Goal: Communication & Community: Answer question/provide support

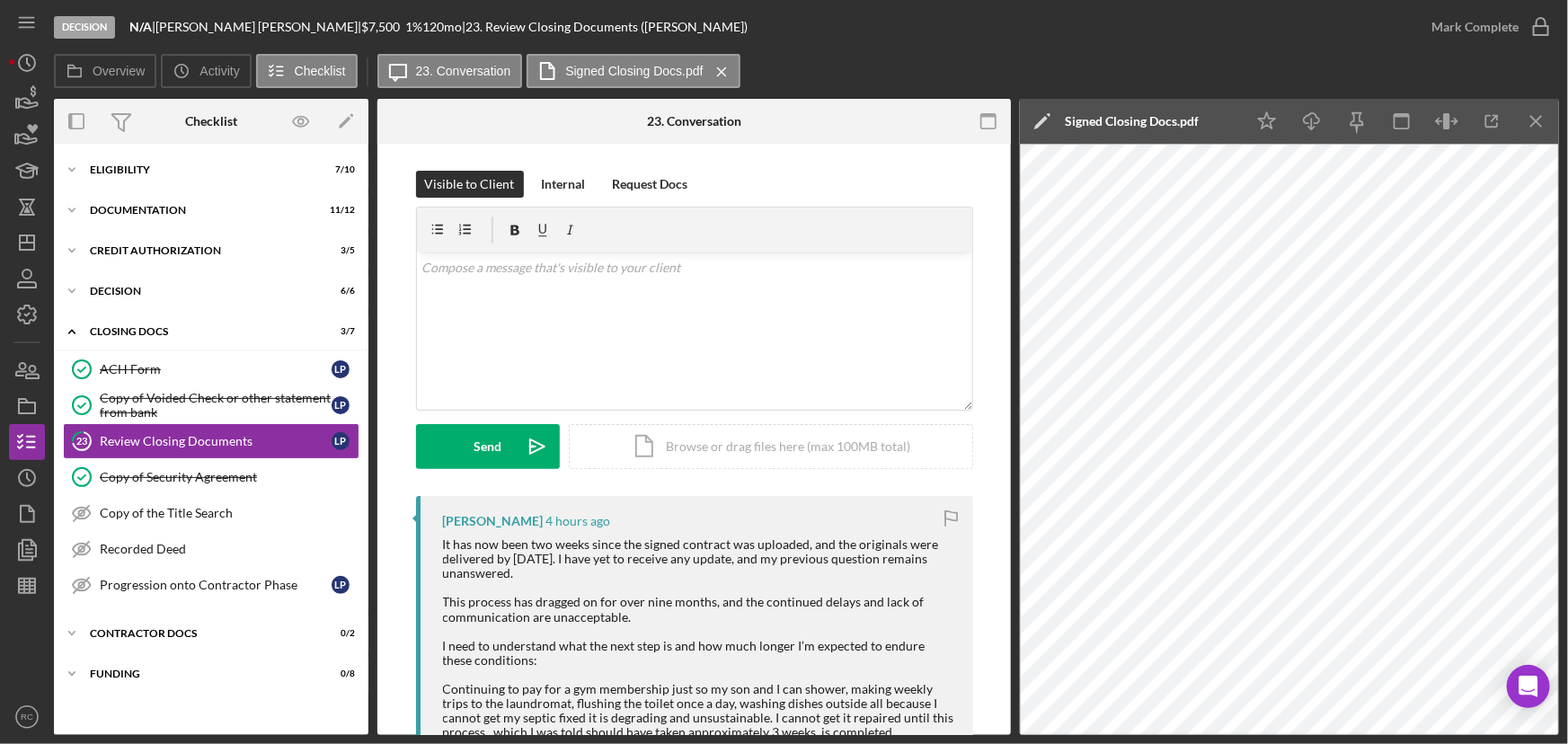
scroll to position [434, 0]
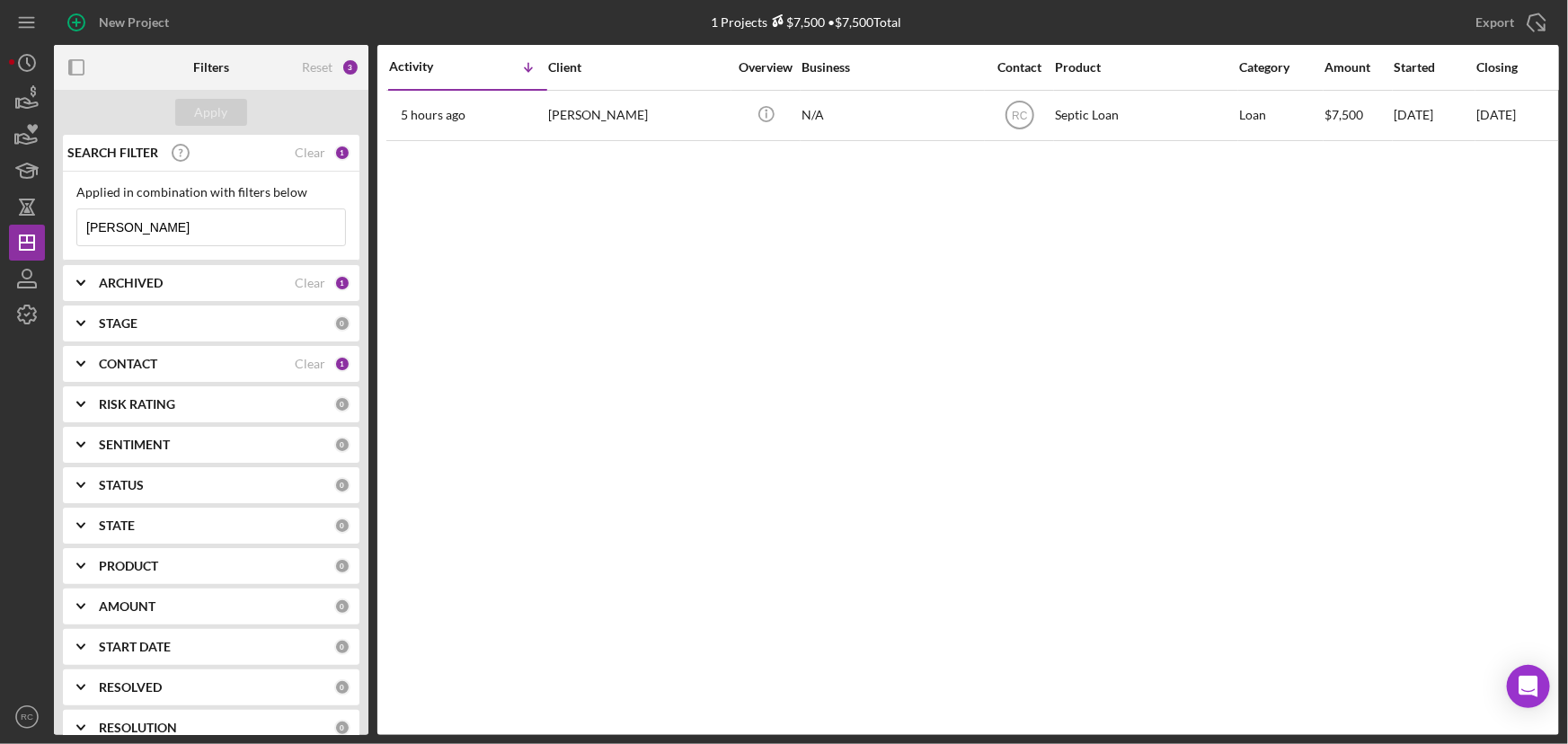
click at [213, 228] on input "peters" at bounding box center [211, 227] width 267 height 36
drag, startPoint x: 213, startPoint y: 228, endPoint x: -6, endPoint y: 203, distance: 220.4
click at [0, 203] on html "New Project 1 Projects $7,500 • $7,500 Total peters Export Icon/Export Filters …" at bounding box center [784, 372] width 1568 height 744
click at [233, 231] on input "peters" at bounding box center [211, 227] width 267 height 36
click at [180, 233] on input "peters" at bounding box center [211, 227] width 267 height 36
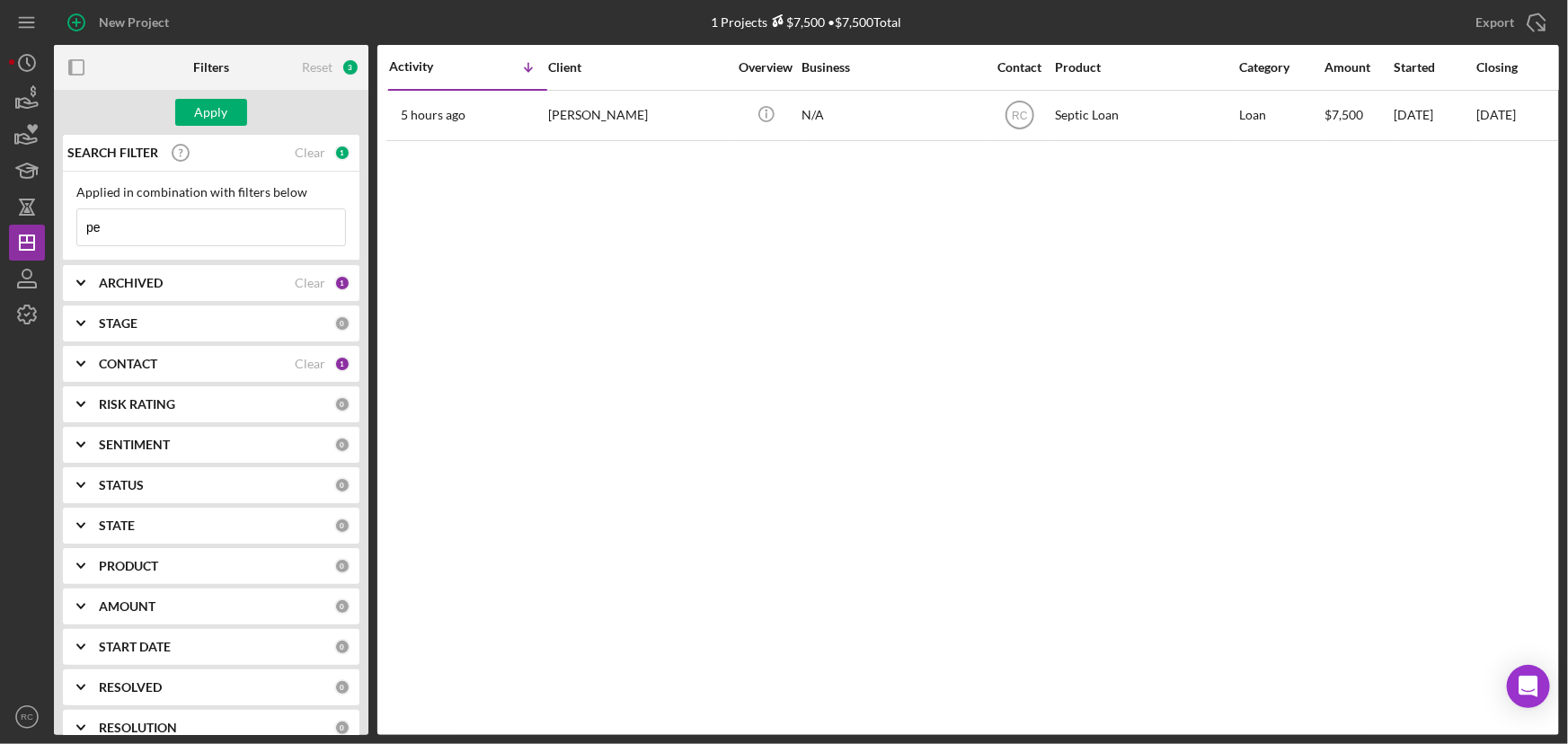
type input "p"
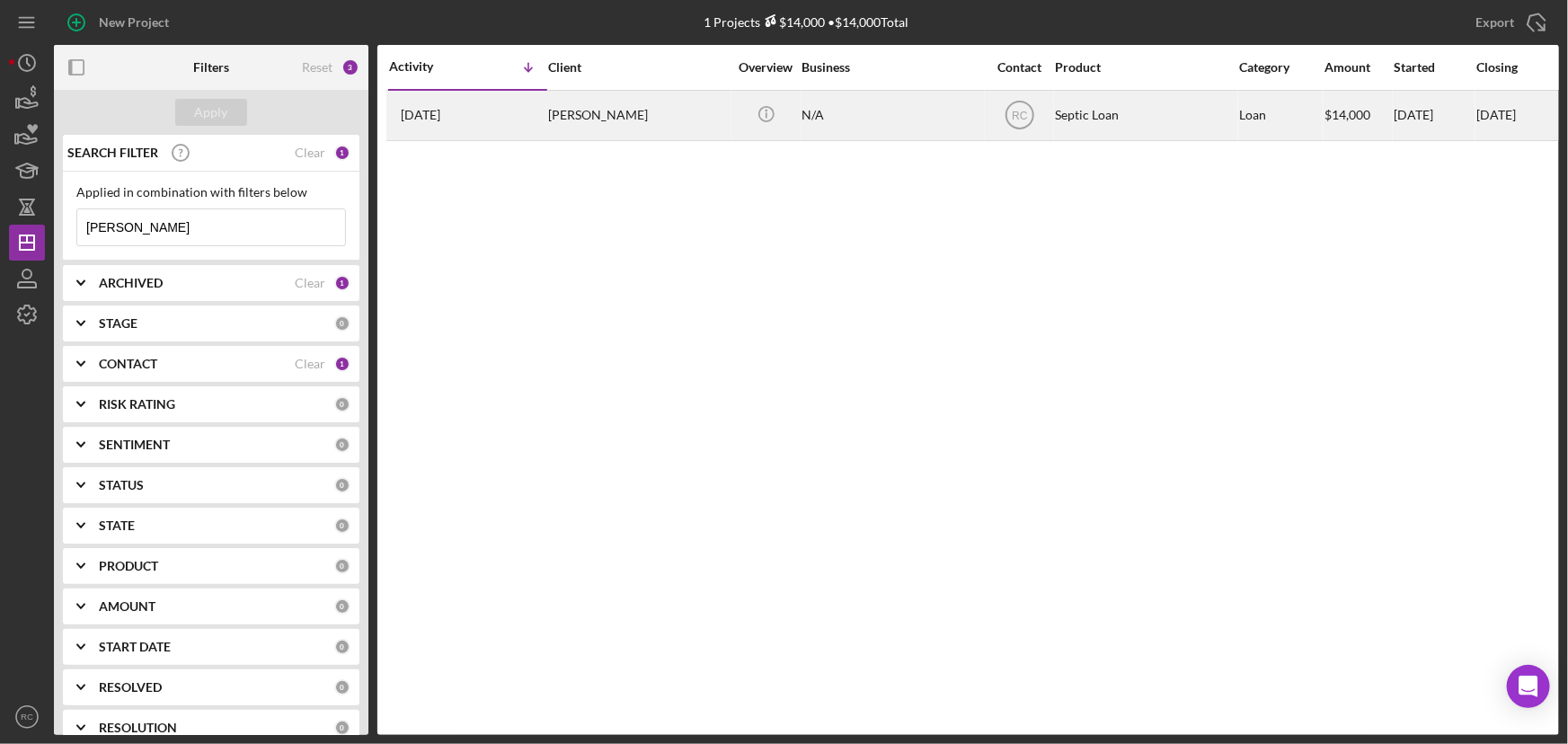
type input "moyer"
click at [566, 135] on div "Brent Moyer" at bounding box center [637, 115] width 180 height 48
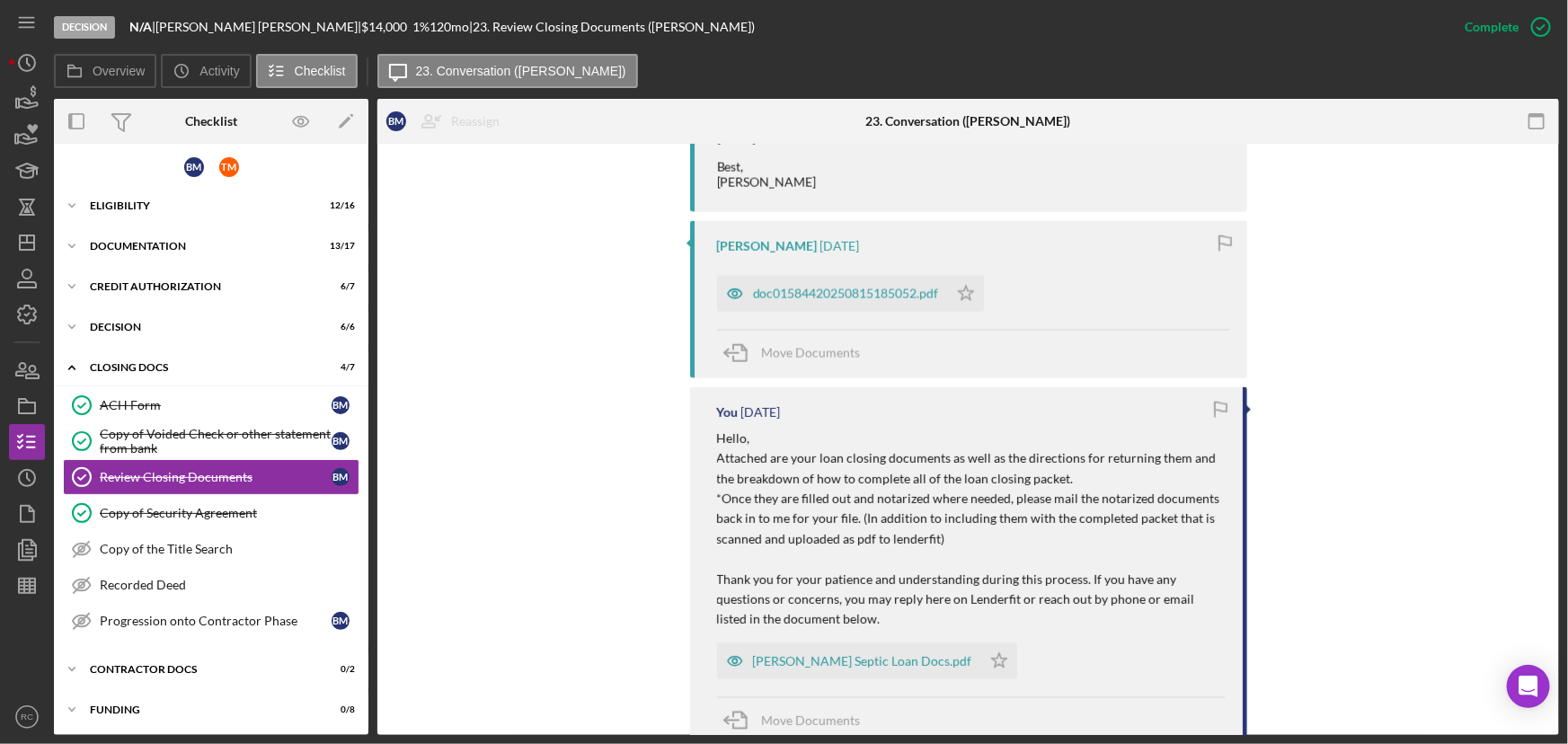
scroll to position [1633, 0]
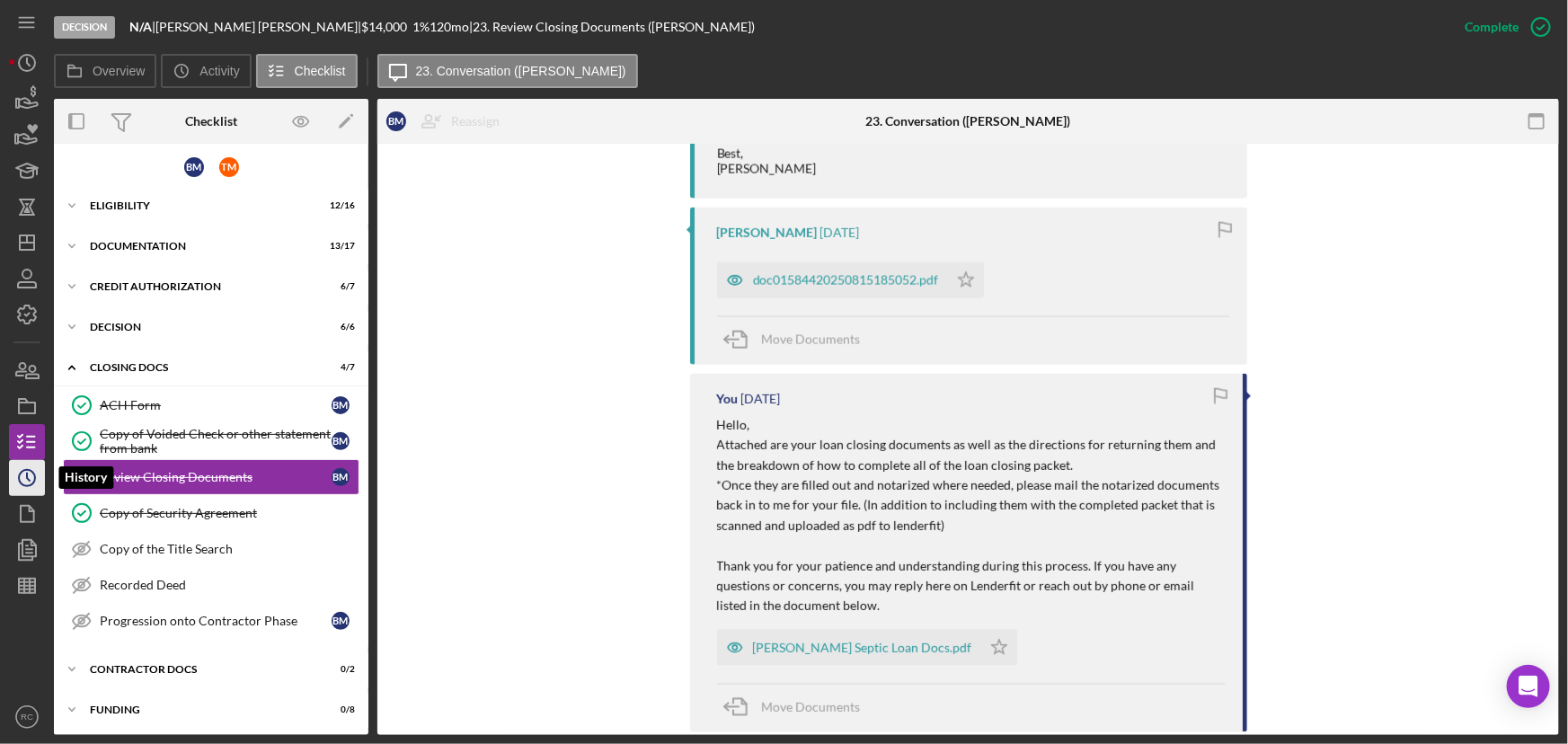
click at [38, 486] on icon "Icon/History" at bounding box center [27, 478] width 45 height 45
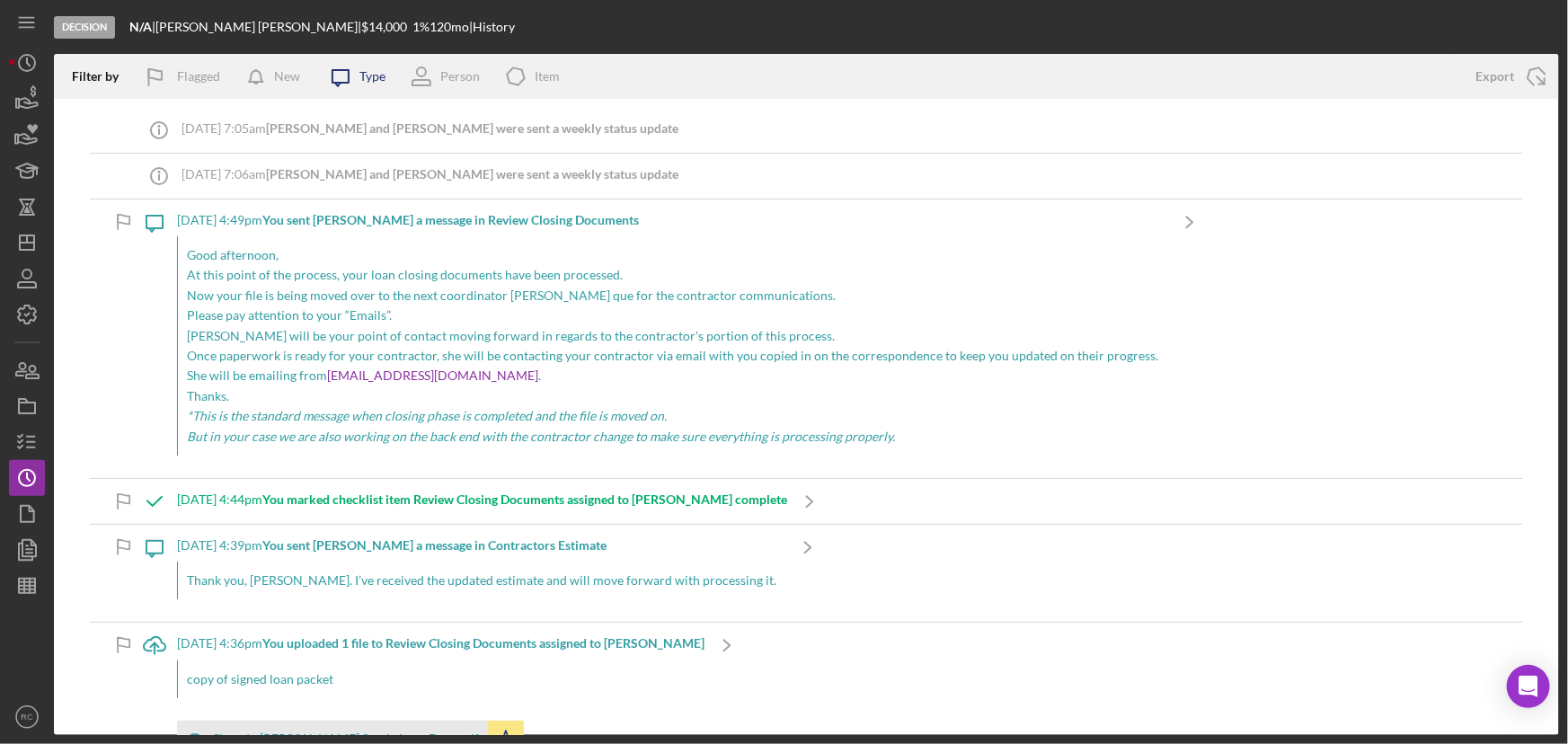
click at [376, 68] on div "Icon/Message Type" at bounding box center [351, 76] width 67 height 45
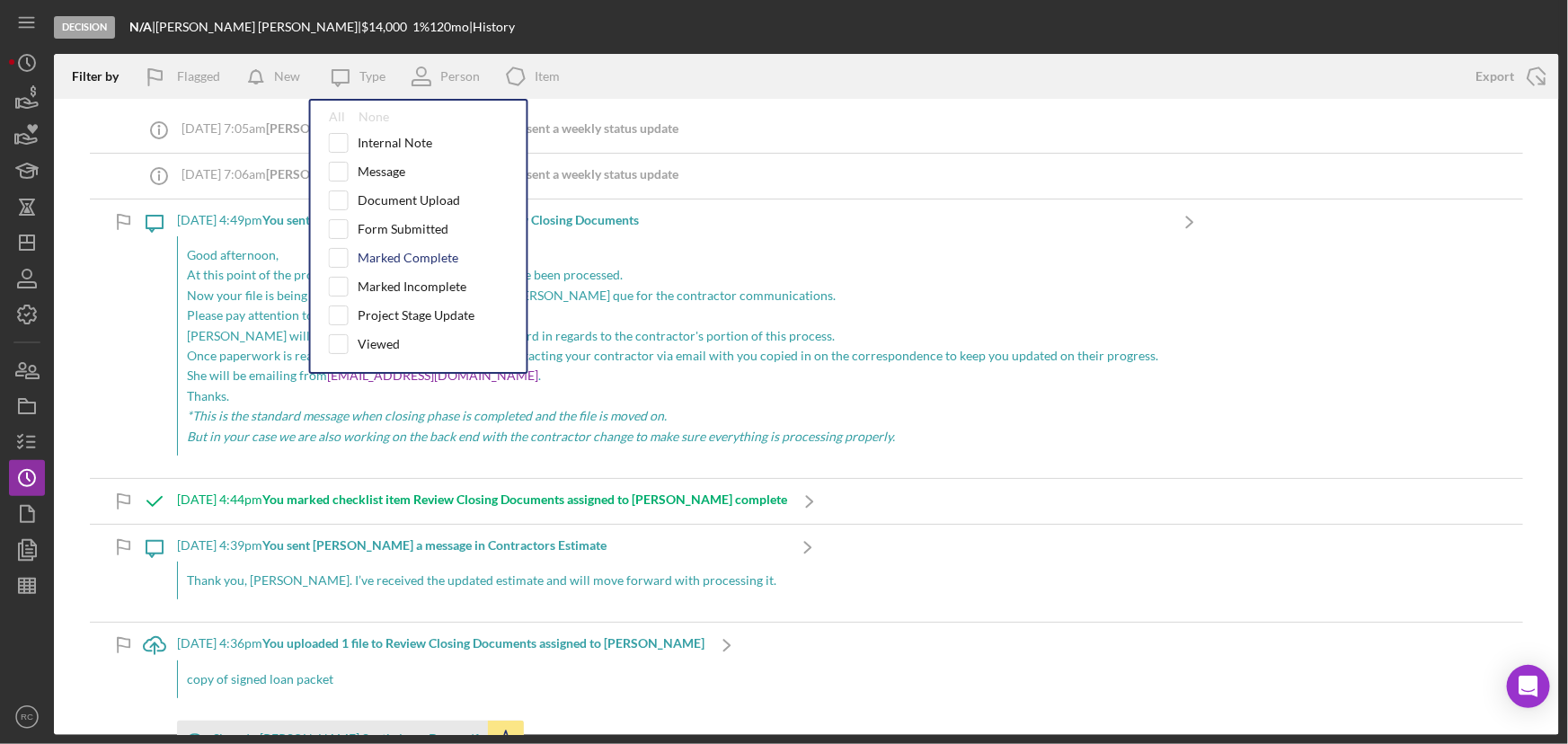
click at [387, 257] on div "Marked Complete" at bounding box center [408, 258] width 101 height 15
checkbox input "true"
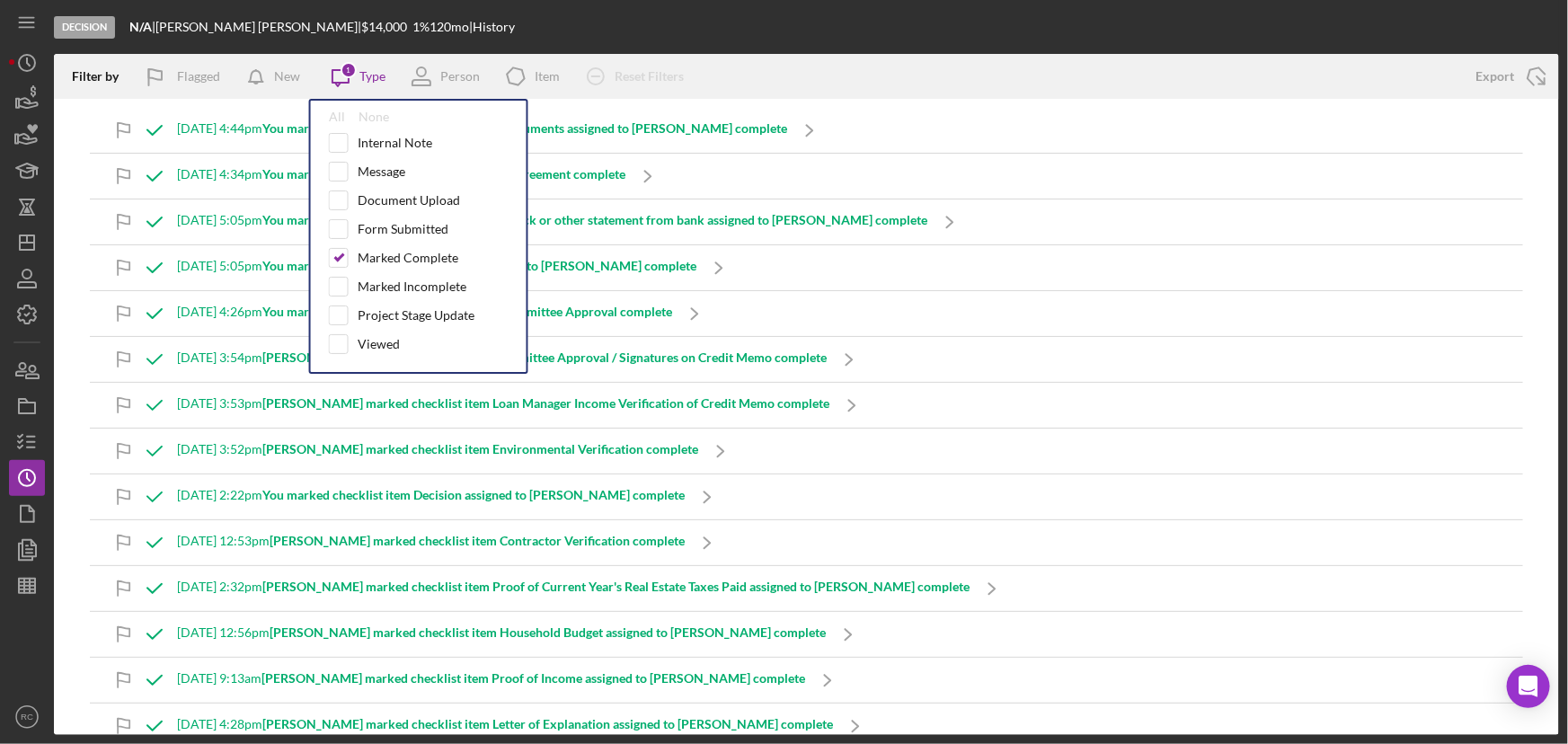
click at [820, 38] on div "Decision N/A | Brent Moyer | $14,000 $14,000 1 % 120 mo | History" at bounding box center [806, 27] width 1505 height 53
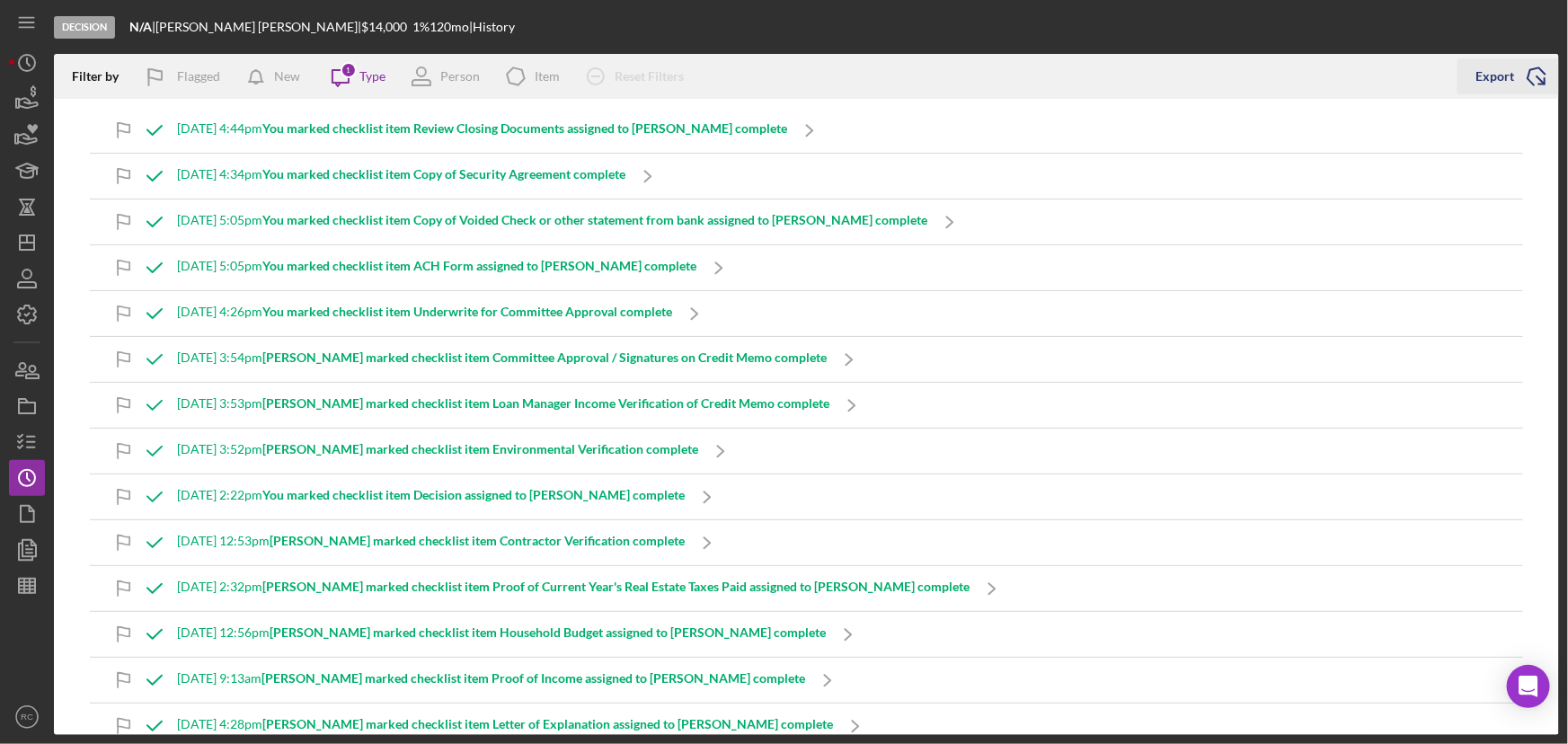
click at [1494, 79] on div "Export" at bounding box center [1495, 76] width 39 height 36
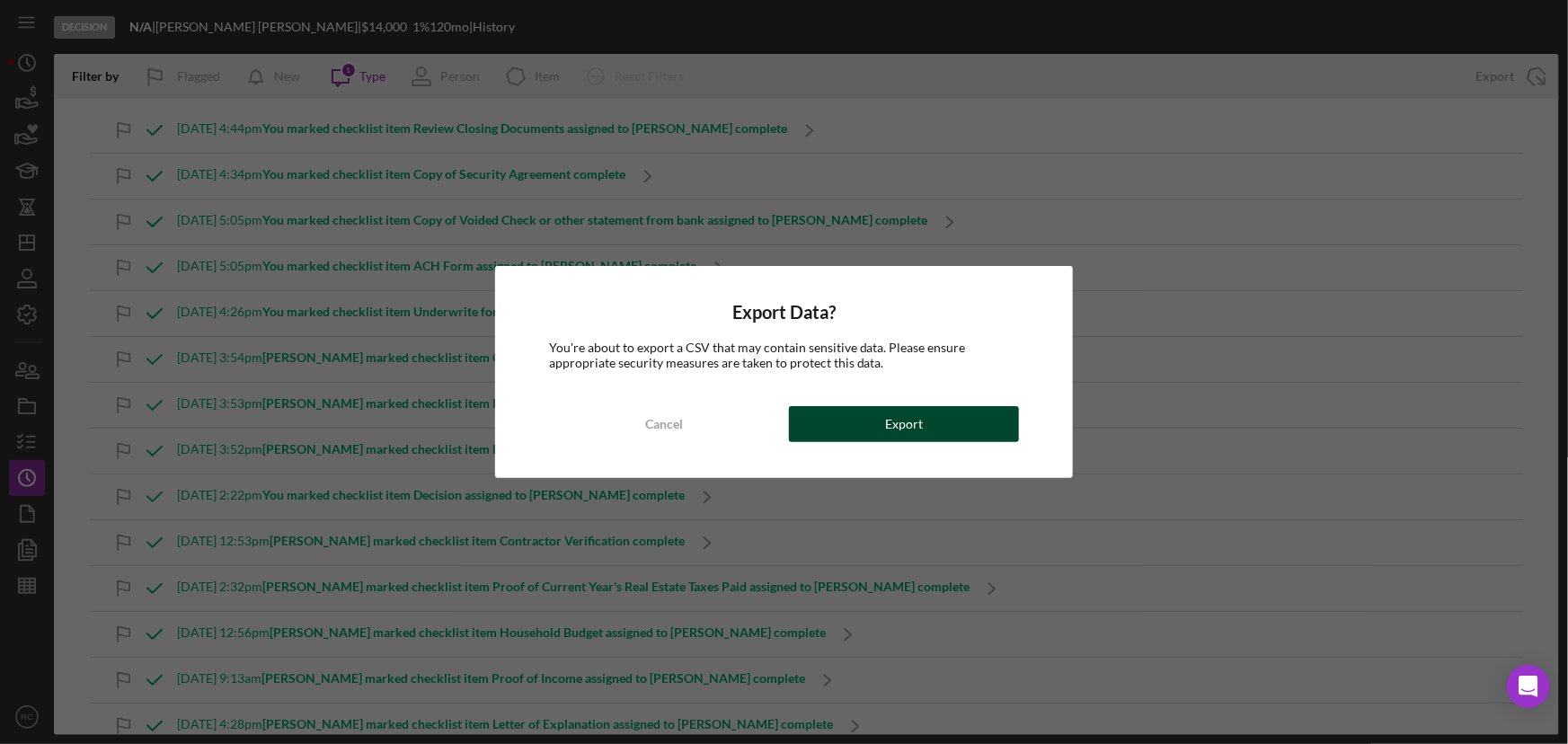
click at [917, 431] on div "Export" at bounding box center [904, 423] width 38 height 36
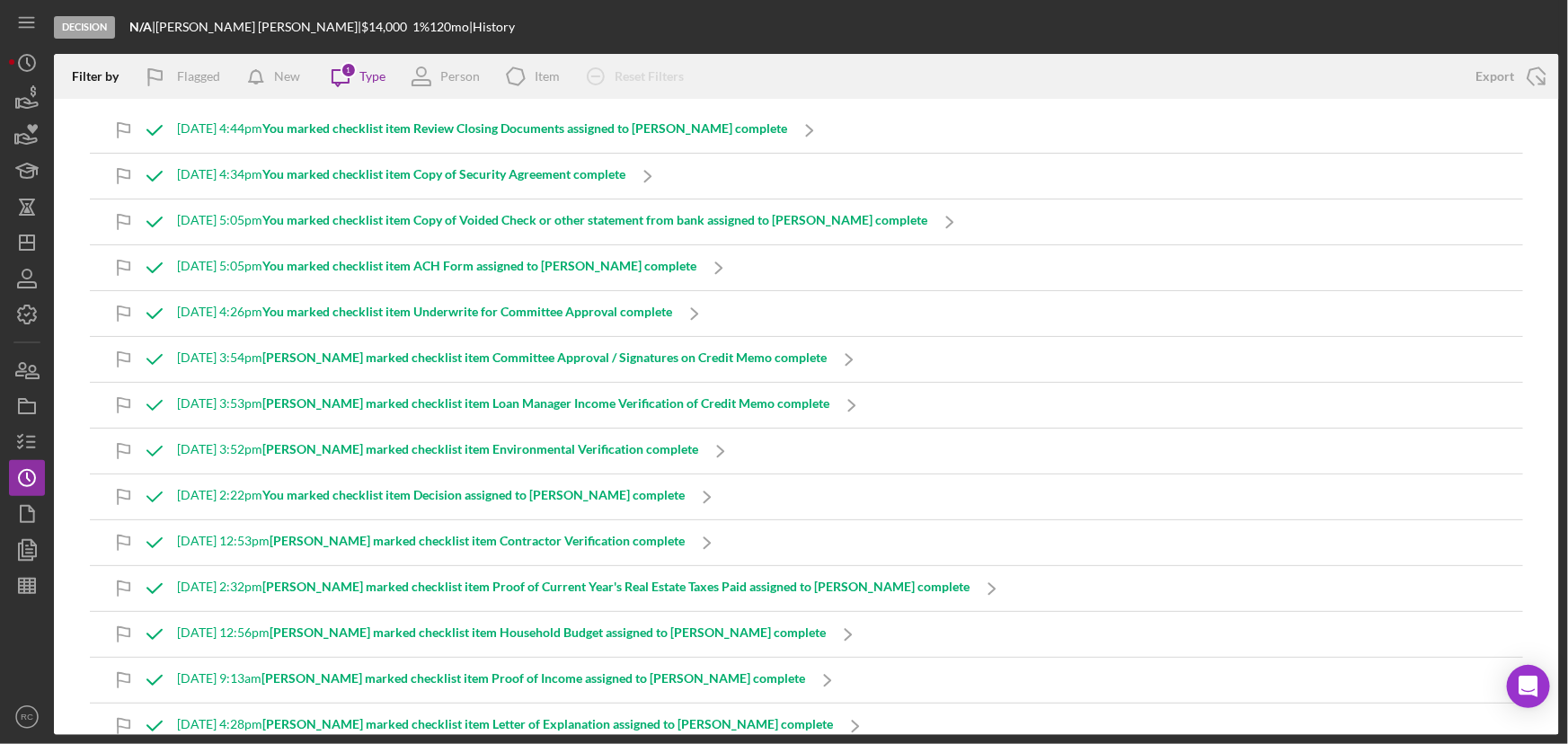
drag, startPoint x: 481, startPoint y: 17, endPoint x: 462, endPoint y: 24, distance: 20.2
click at [481, 18] on div "Decision N/A | Brent Moyer | $14,000 $14,000 1 % 120 mo | History" at bounding box center [806, 27] width 1505 height 53
click at [23, 230] on icon "Icon/Dashboard" at bounding box center [27, 242] width 45 height 45
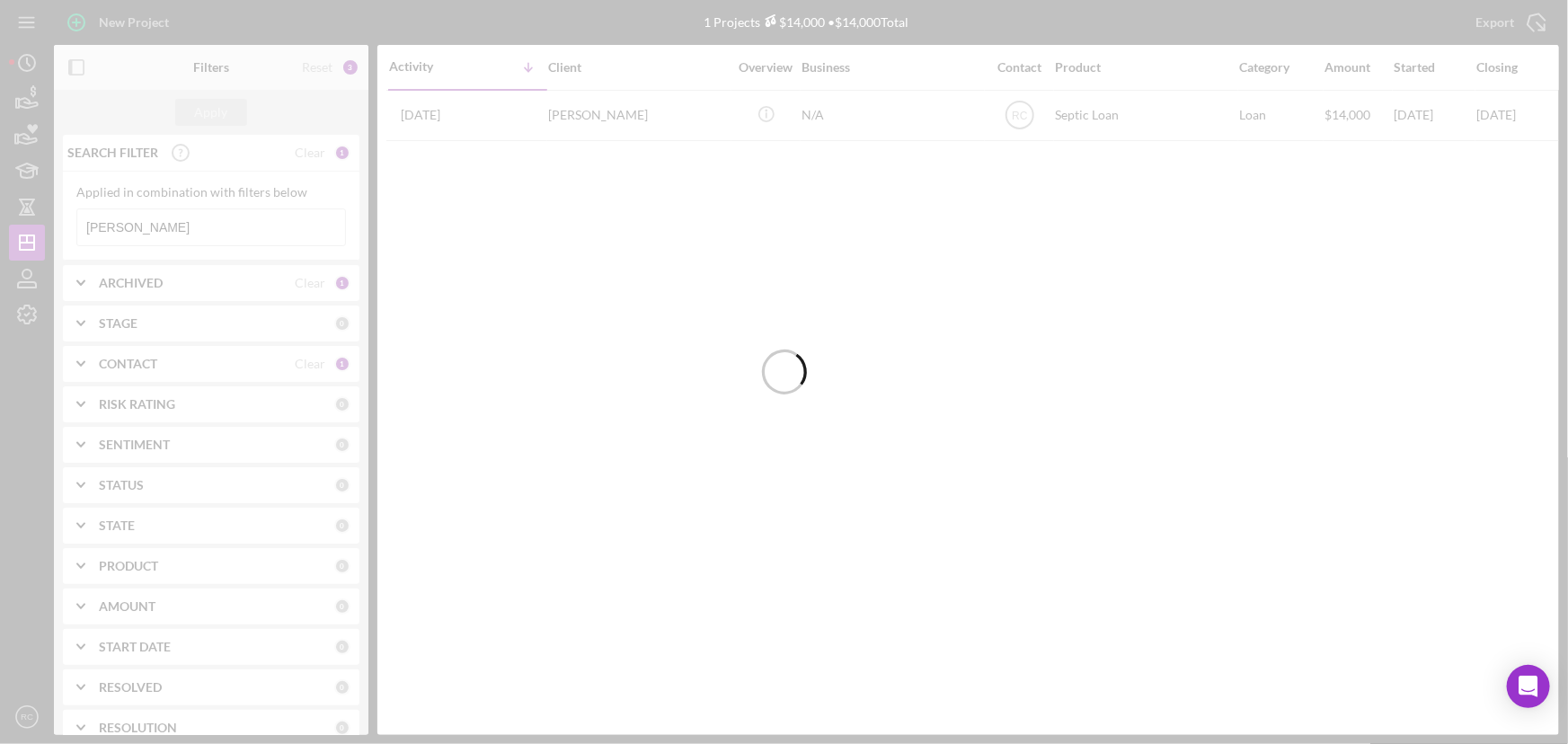
click at [265, 225] on div at bounding box center [784, 372] width 1568 height 744
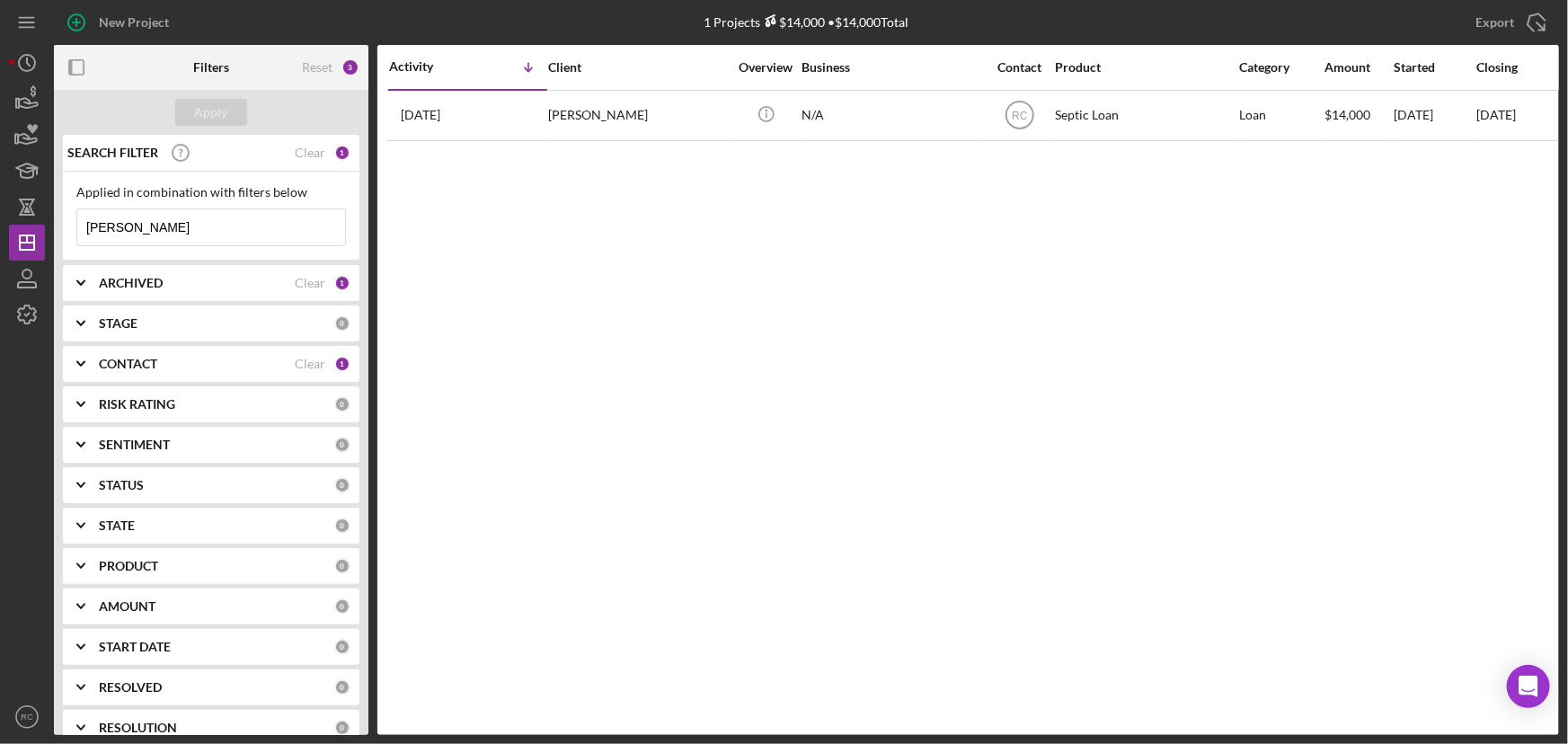
drag, startPoint x: 265, startPoint y: 225, endPoint x: 138, endPoint y: 230, distance: 127.1
click at [138, 230] on input "moyer" at bounding box center [211, 227] width 267 height 36
type input "m"
type input "hallauer"
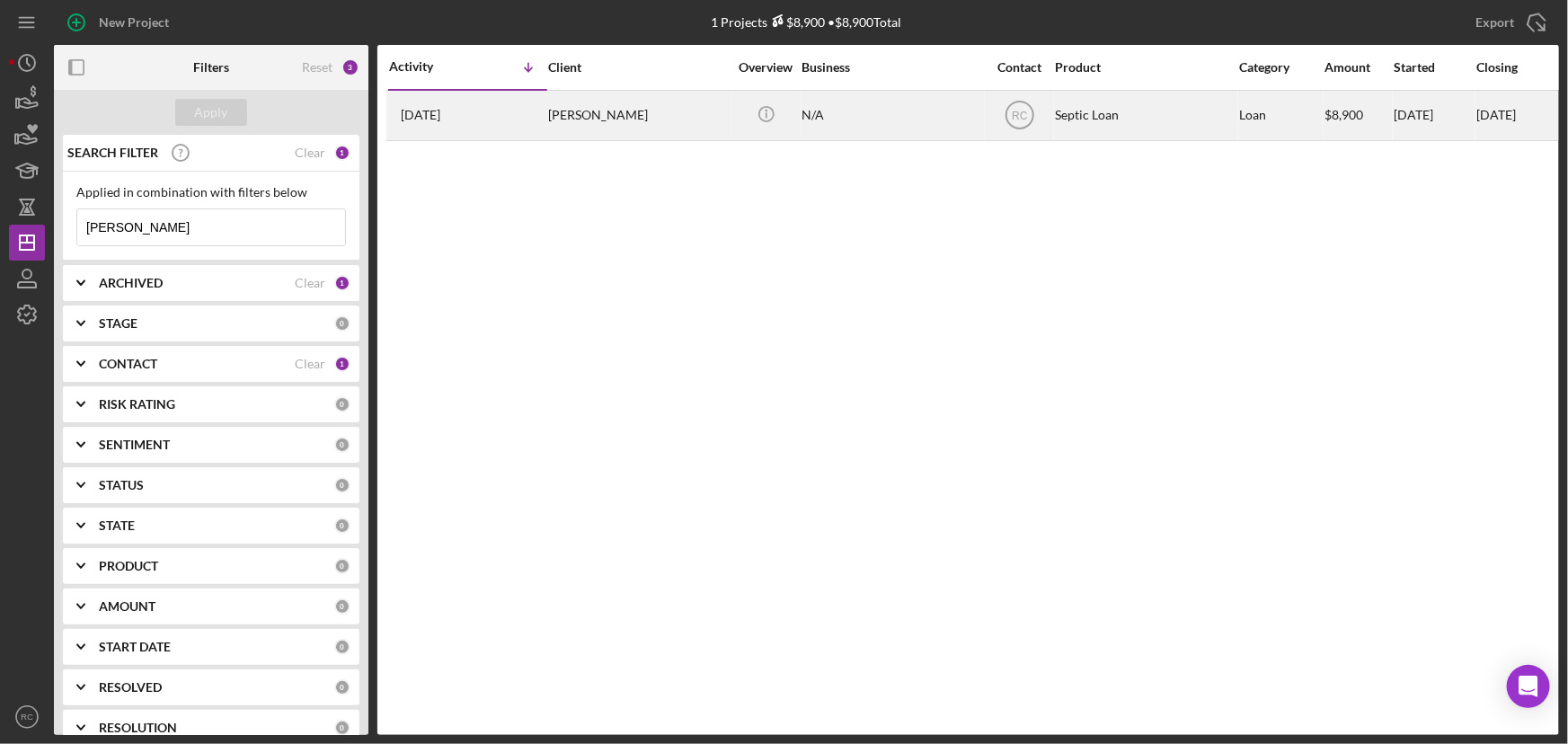
click at [611, 108] on div "Darrell Hallauer" at bounding box center [637, 115] width 180 height 48
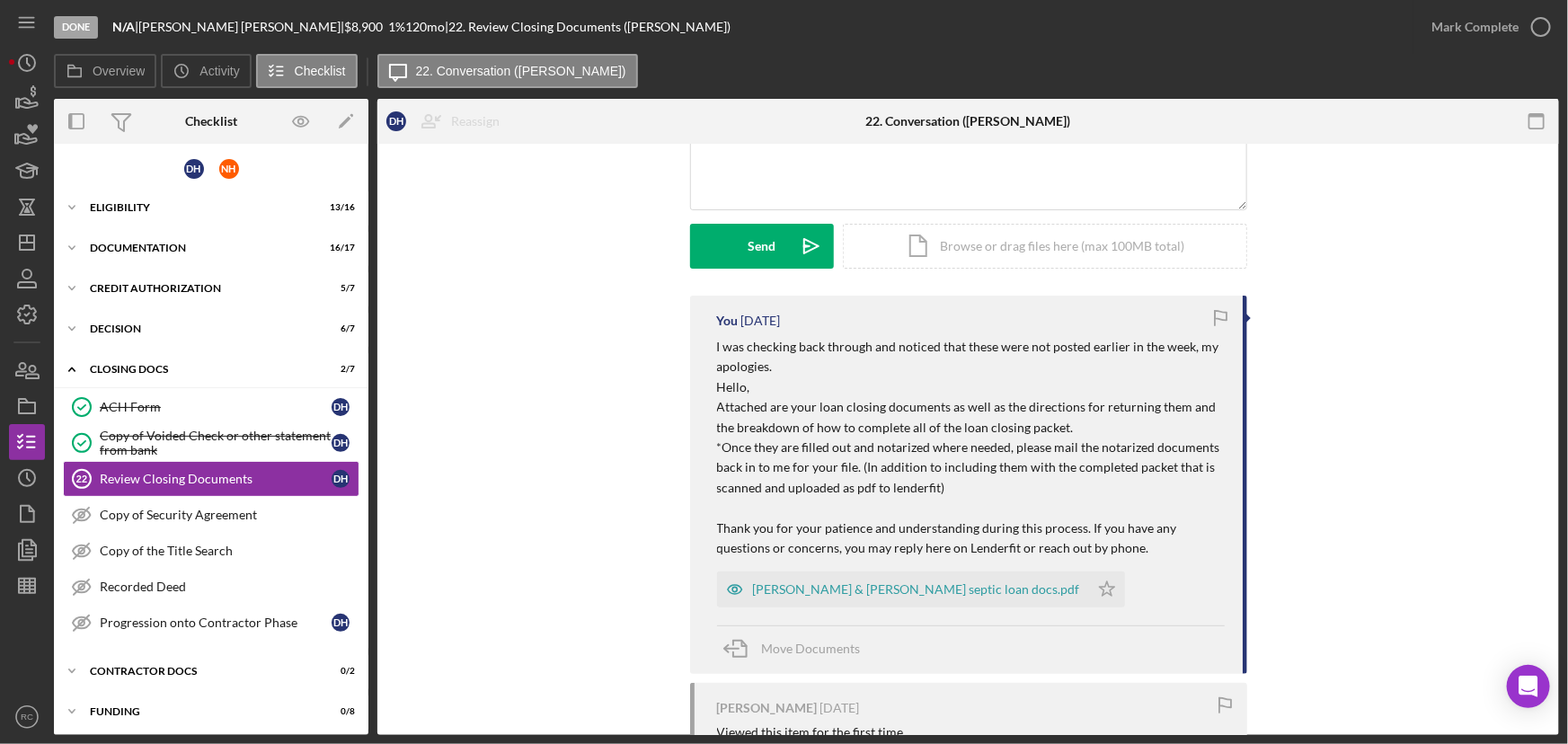
scroll to position [218, 0]
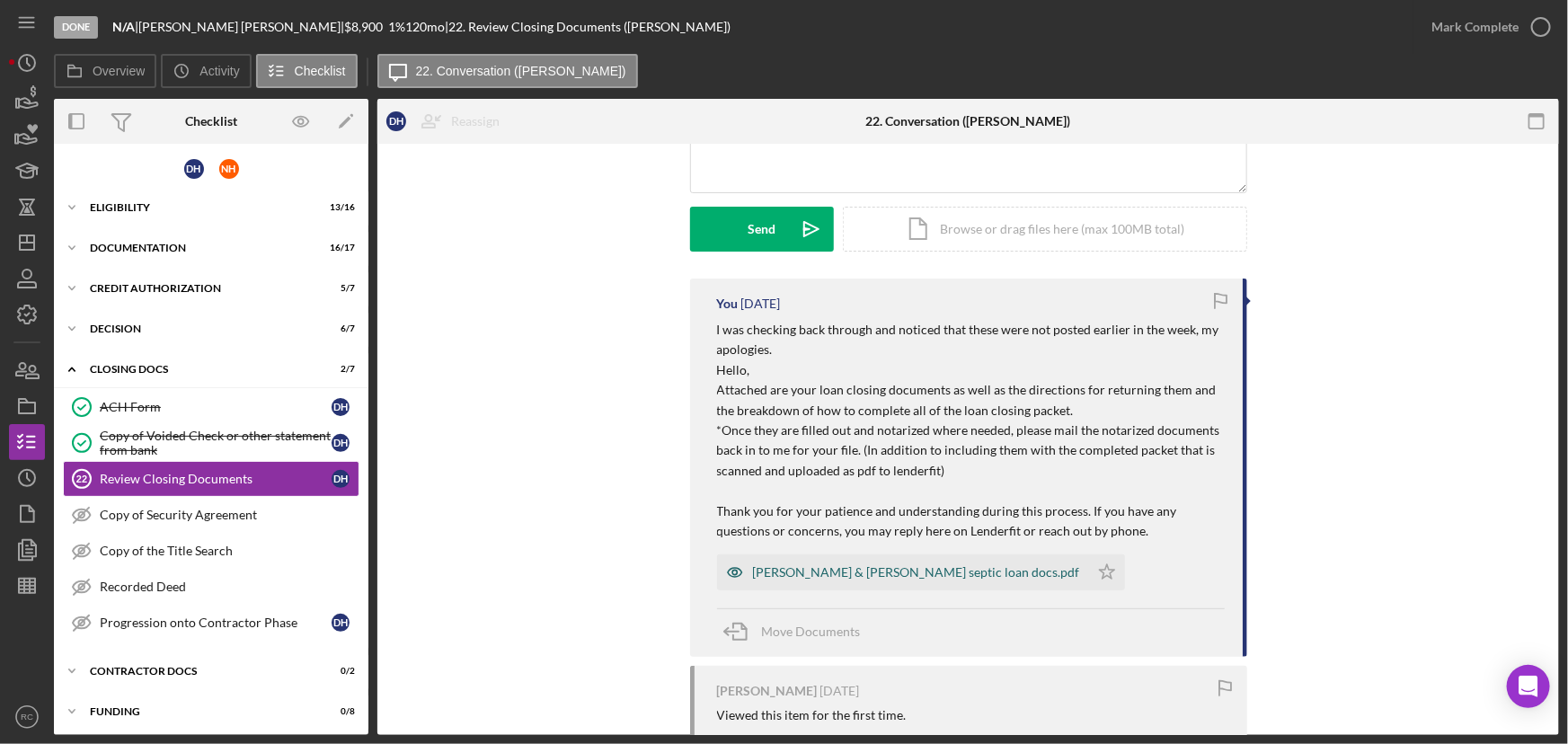
click at [896, 581] on div "Nancy & Darrell Hallauer septic loan docs.pdf" at bounding box center [902, 572] width 372 height 36
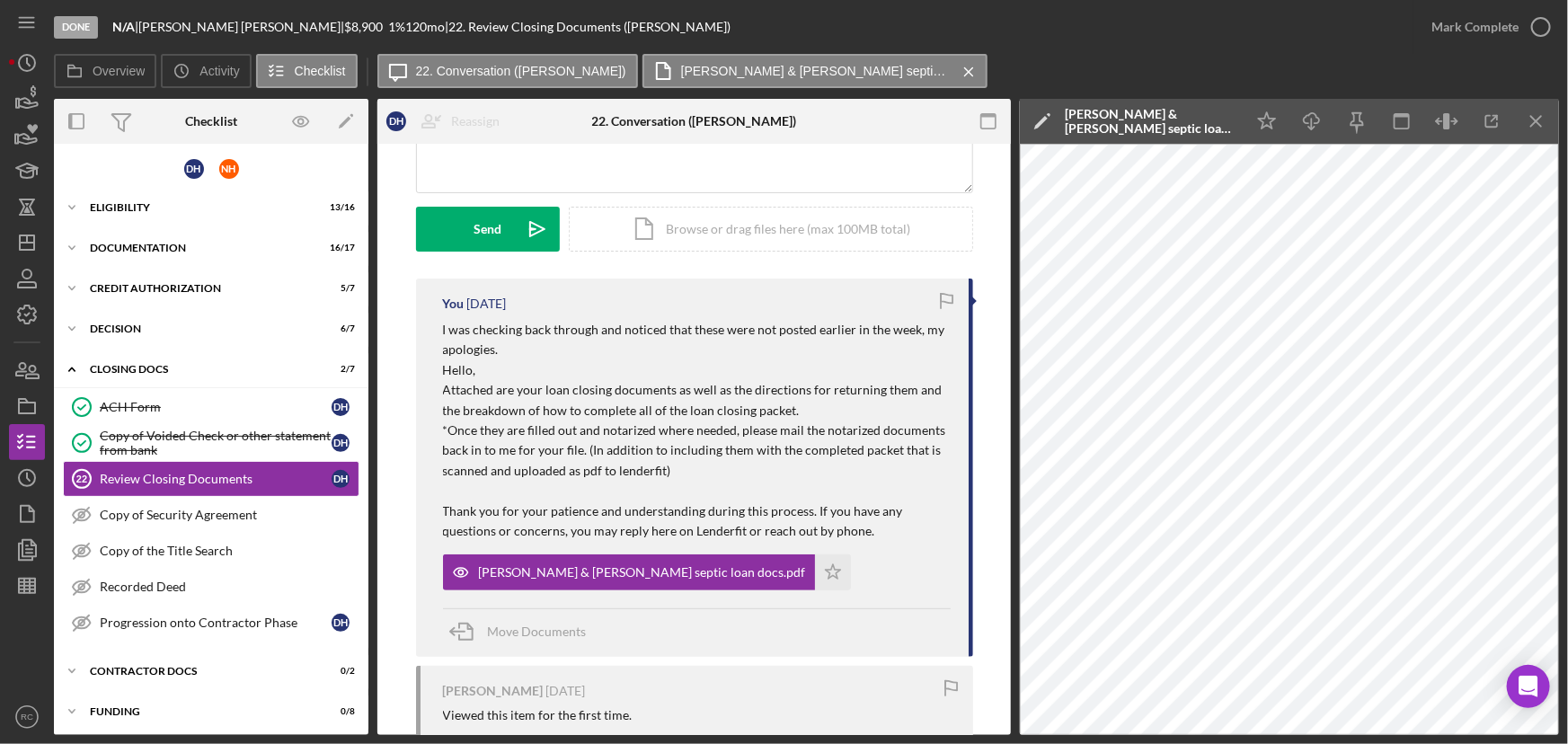
scroll to position [0, 0]
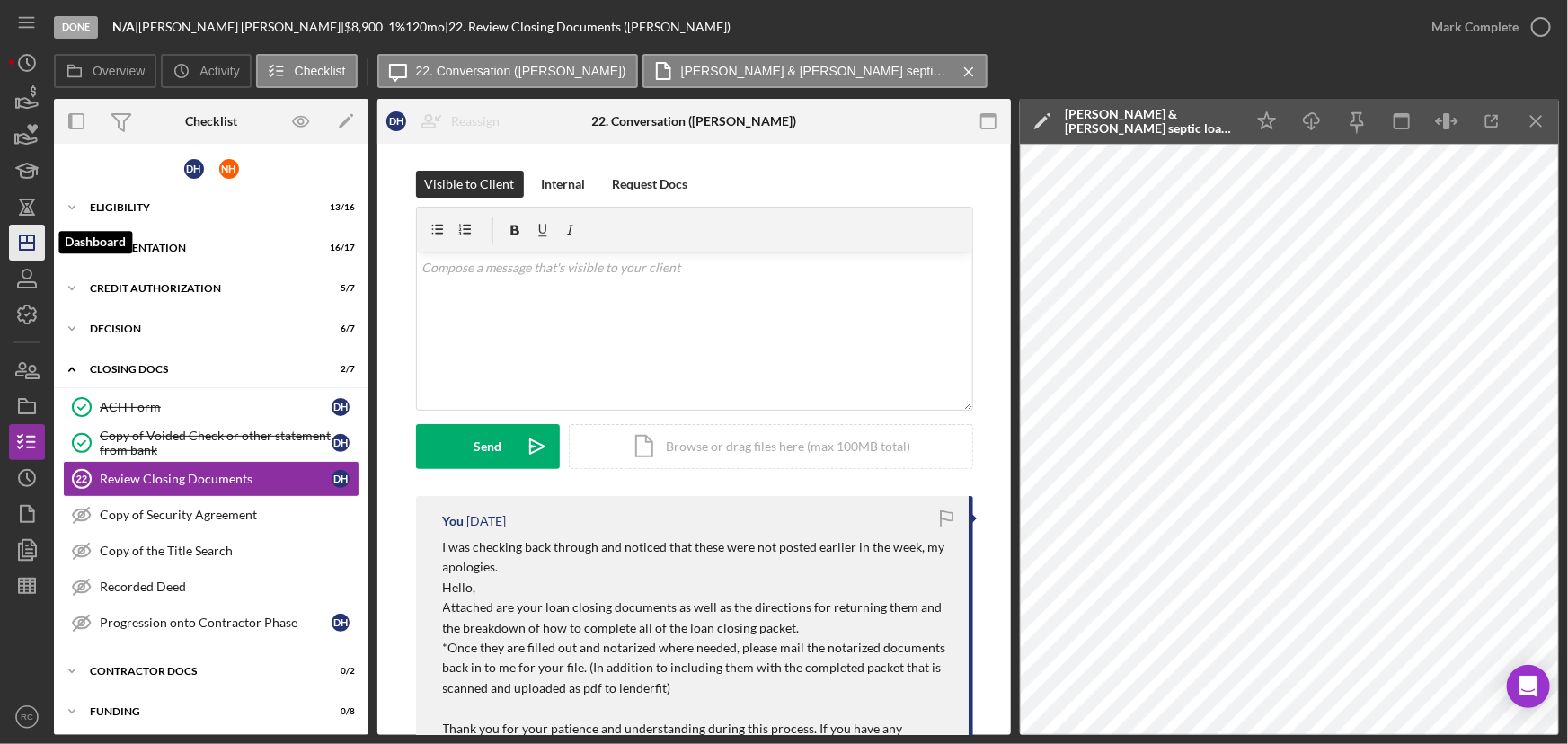
click at [32, 243] on icon "Icon/Dashboard" at bounding box center [27, 242] width 45 height 45
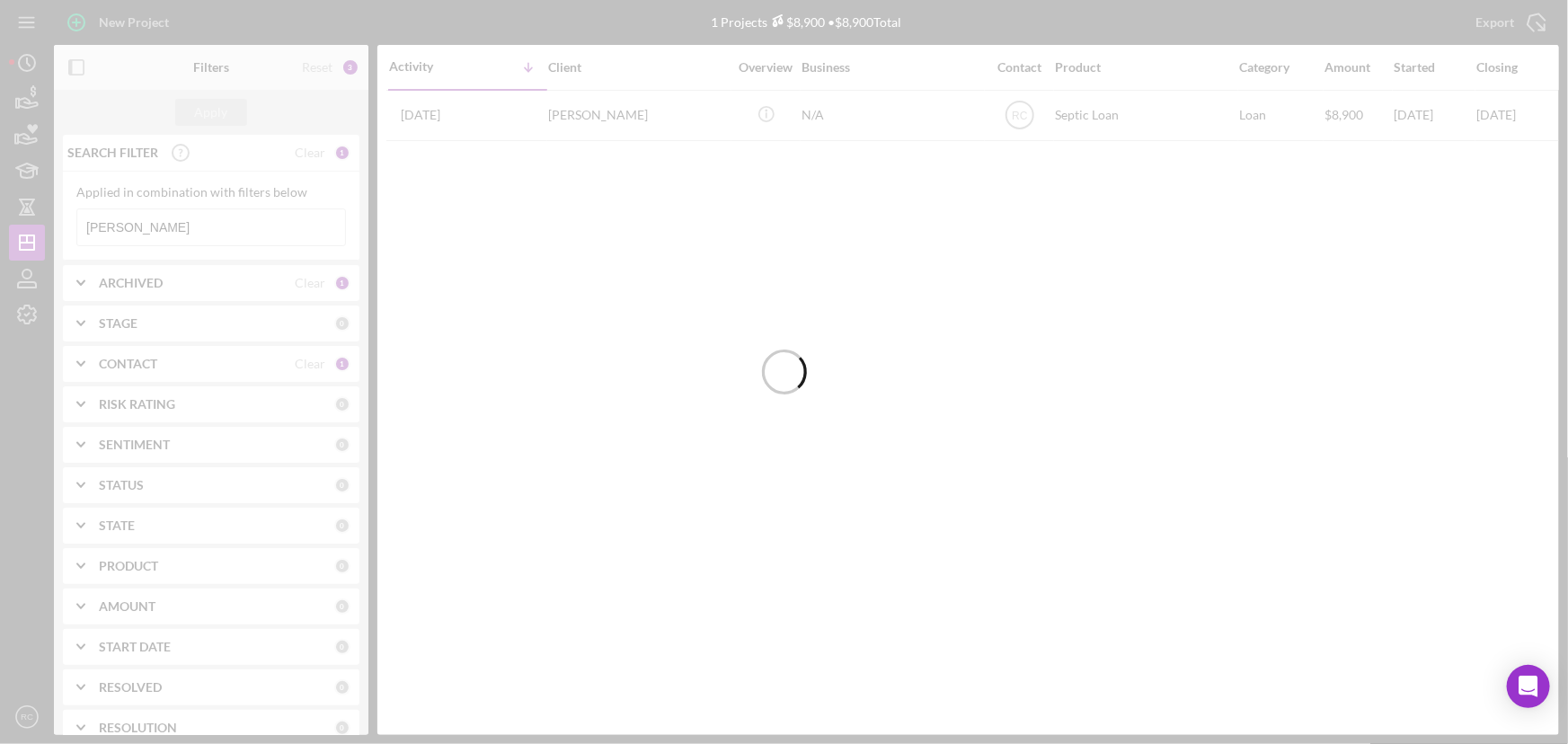
click at [194, 230] on div at bounding box center [784, 372] width 1568 height 744
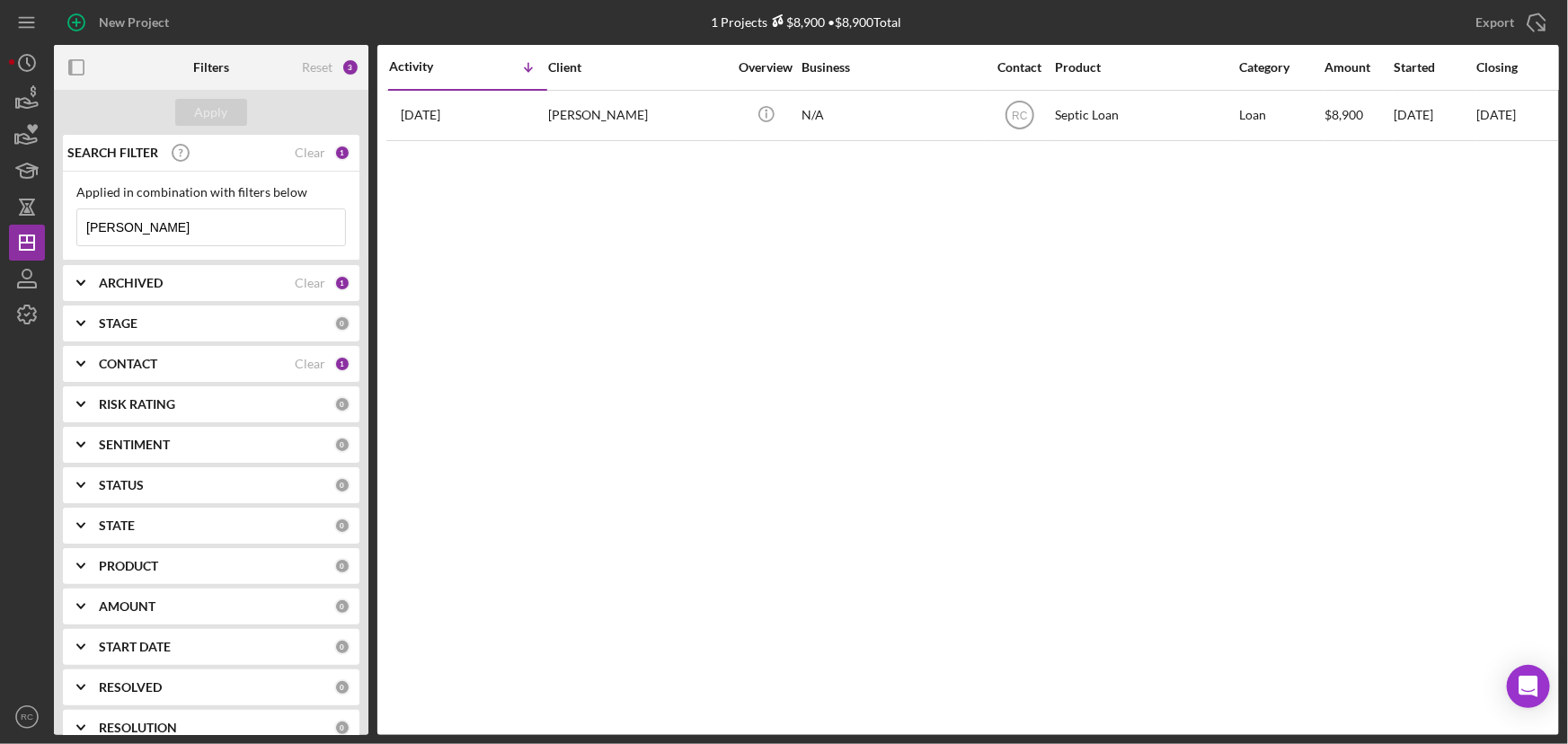
click at [194, 230] on input "hallauer" at bounding box center [211, 227] width 267 height 36
drag, startPoint x: 194, startPoint y: 230, endPoint x: 75, endPoint y: 225, distance: 119.1
click at [75, 225] on div "Applied in combination with filters below hallauer Icon/Menu Close" at bounding box center [210, 216] width 296 height 89
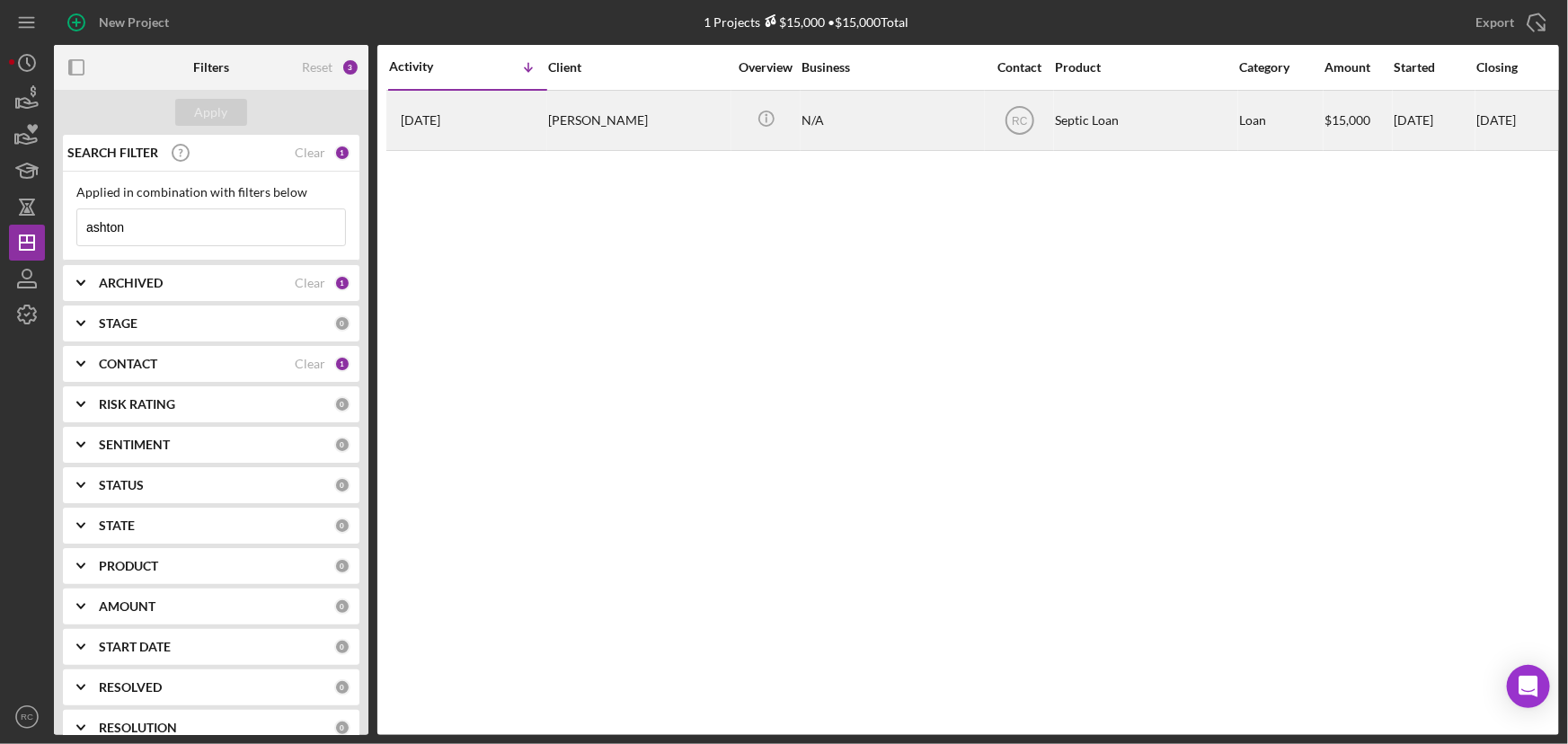
type input "ashton"
click at [595, 91] on div "Dawn Ashton" at bounding box center [637, 120] width 180 height 57
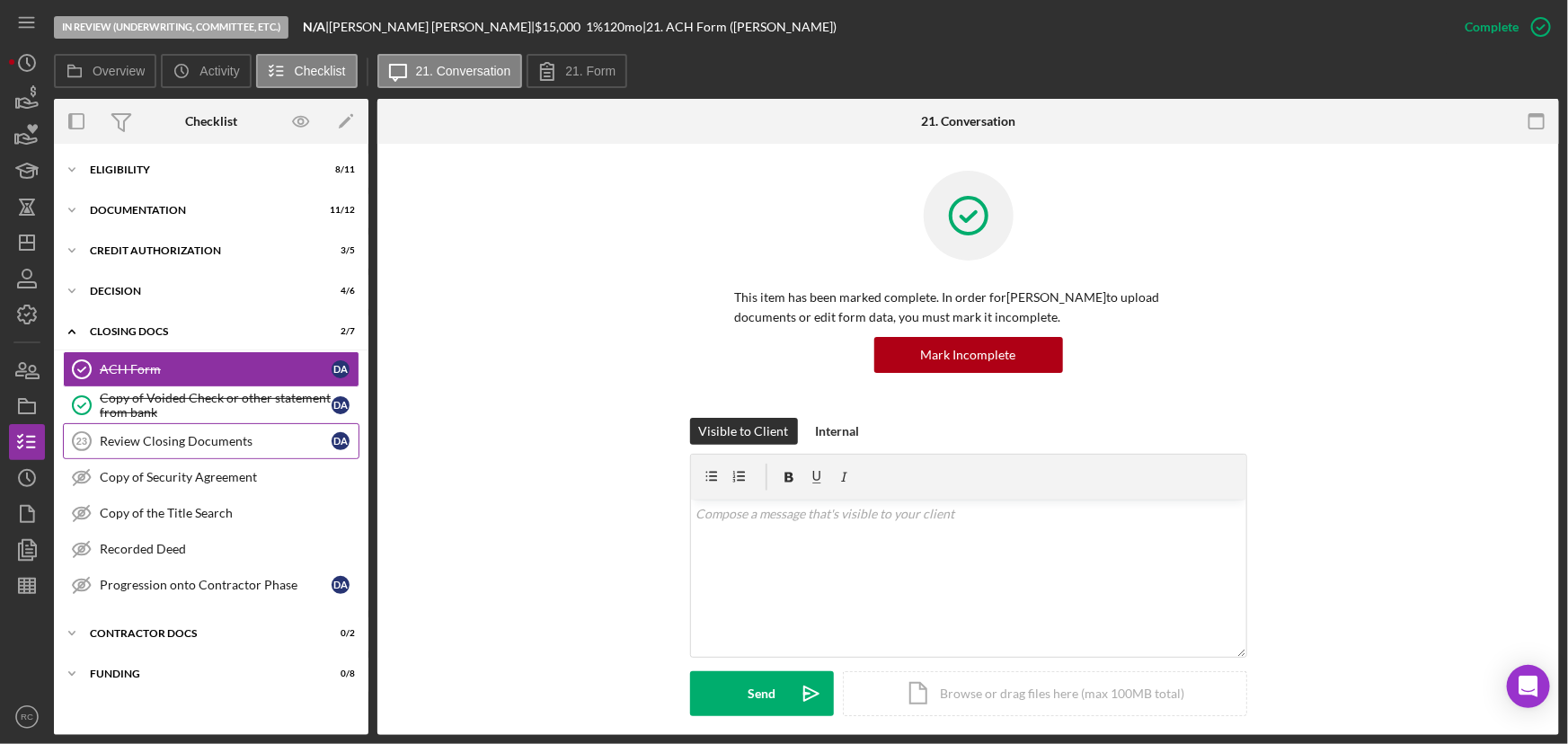
drag, startPoint x: 244, startPoint y: 452, endPoint x: 246, endPoint y: 436, distance: 16.1
click at [245, 452] on link "Review Closing Documents 23 Review Closing Documents D A" at bounding box center [210, 441] width 296 height 36
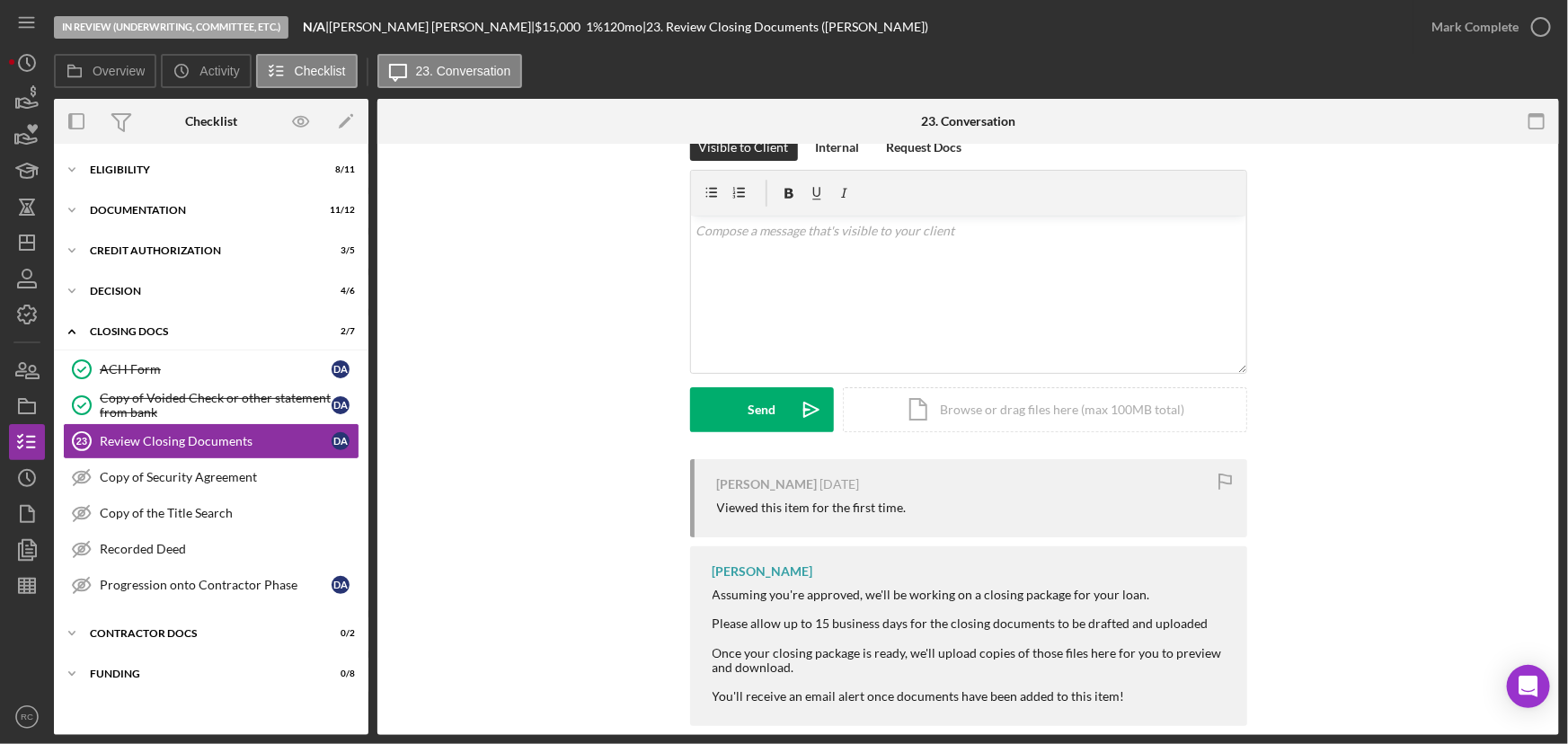
scroll to position [63, 0]
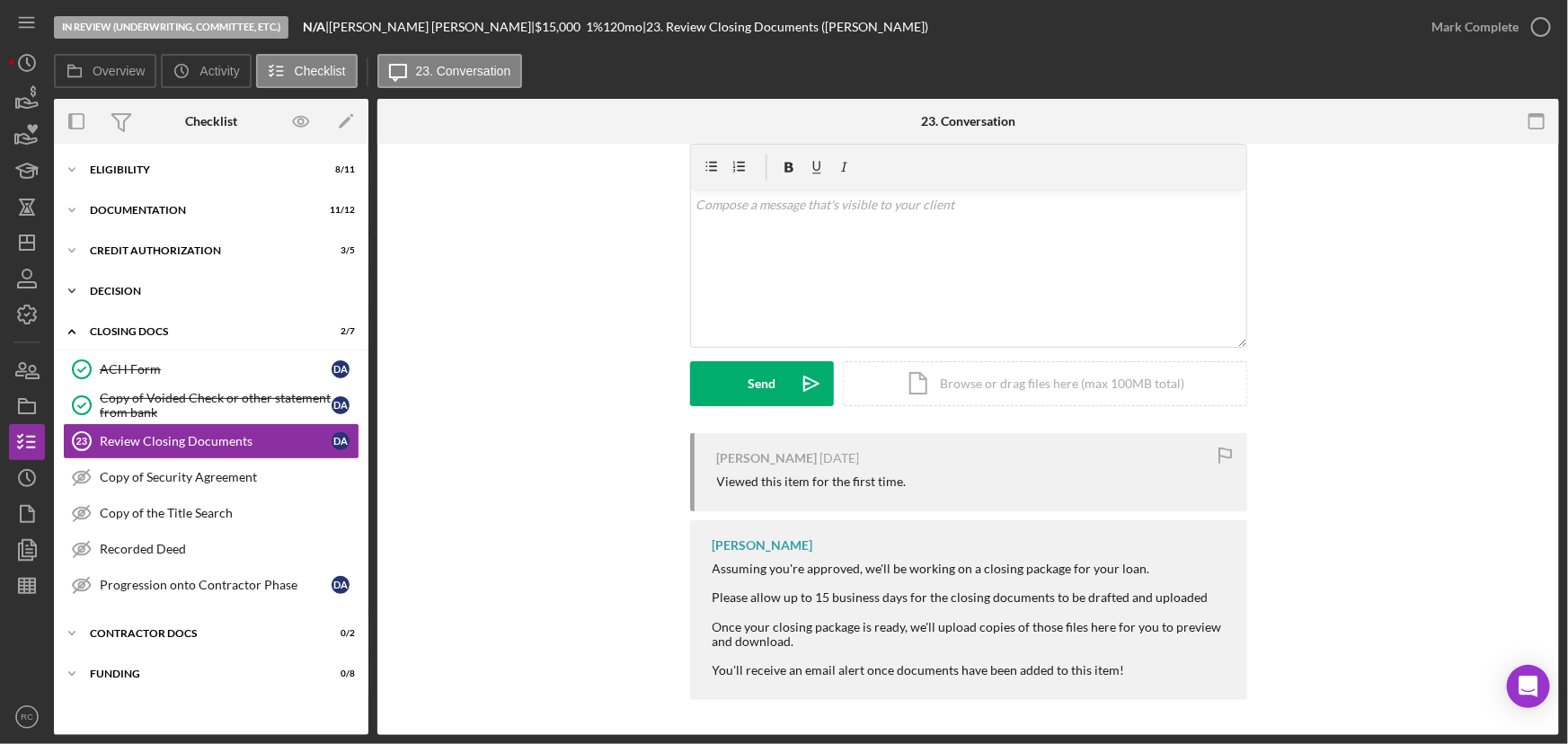
click at [230, 297] on div "Icon/Expander Decision 4 / 6" at bounding box center [210, 290] width 315 height 36
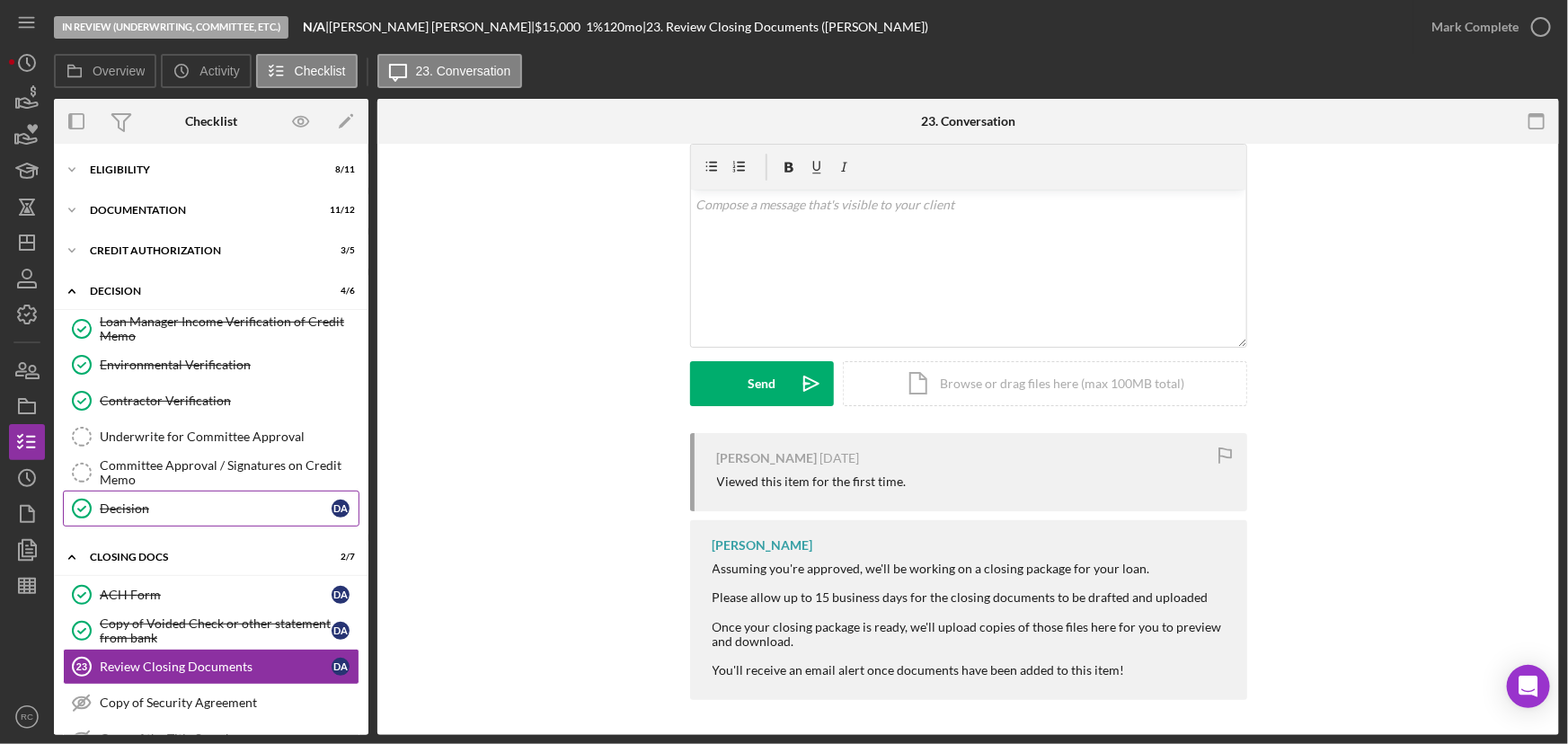
click at [281, 497] on link "Decision Decision D A" at bounding box center [210, 508] width 296 height 36
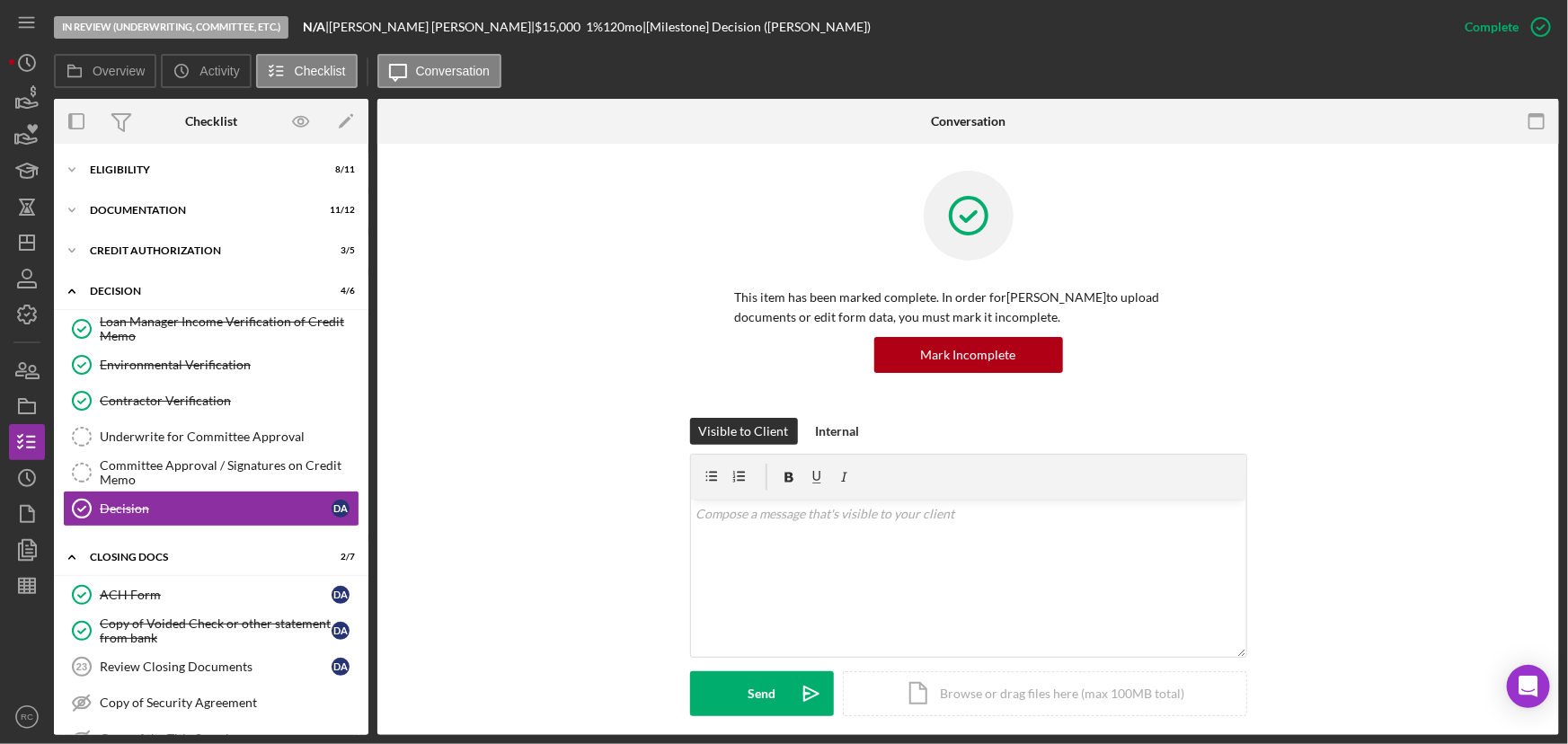
scroll to position [434, 0]
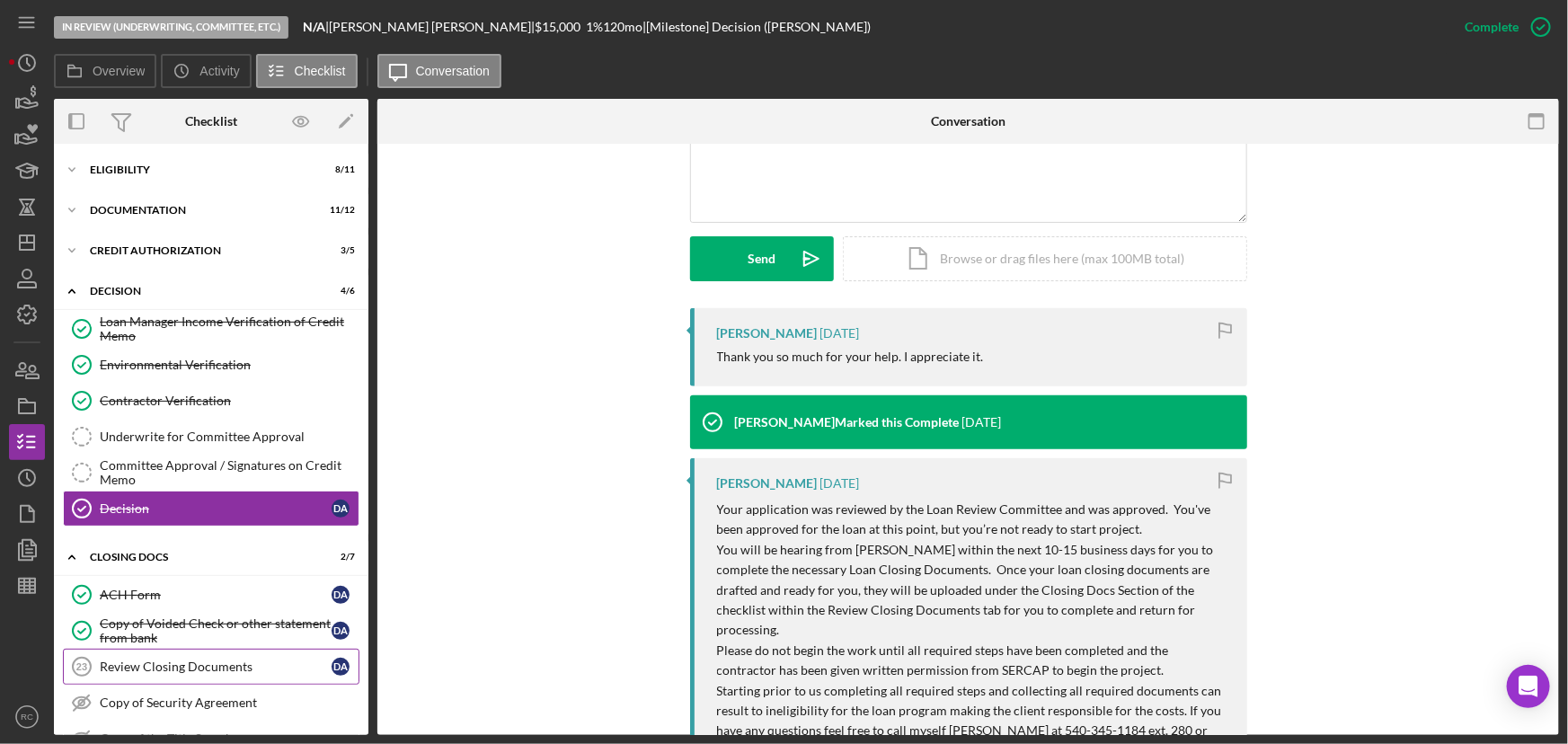
click at [180, 659] on div "Review Closing Documents" at bounding box center [215, 667] width 232 height 15
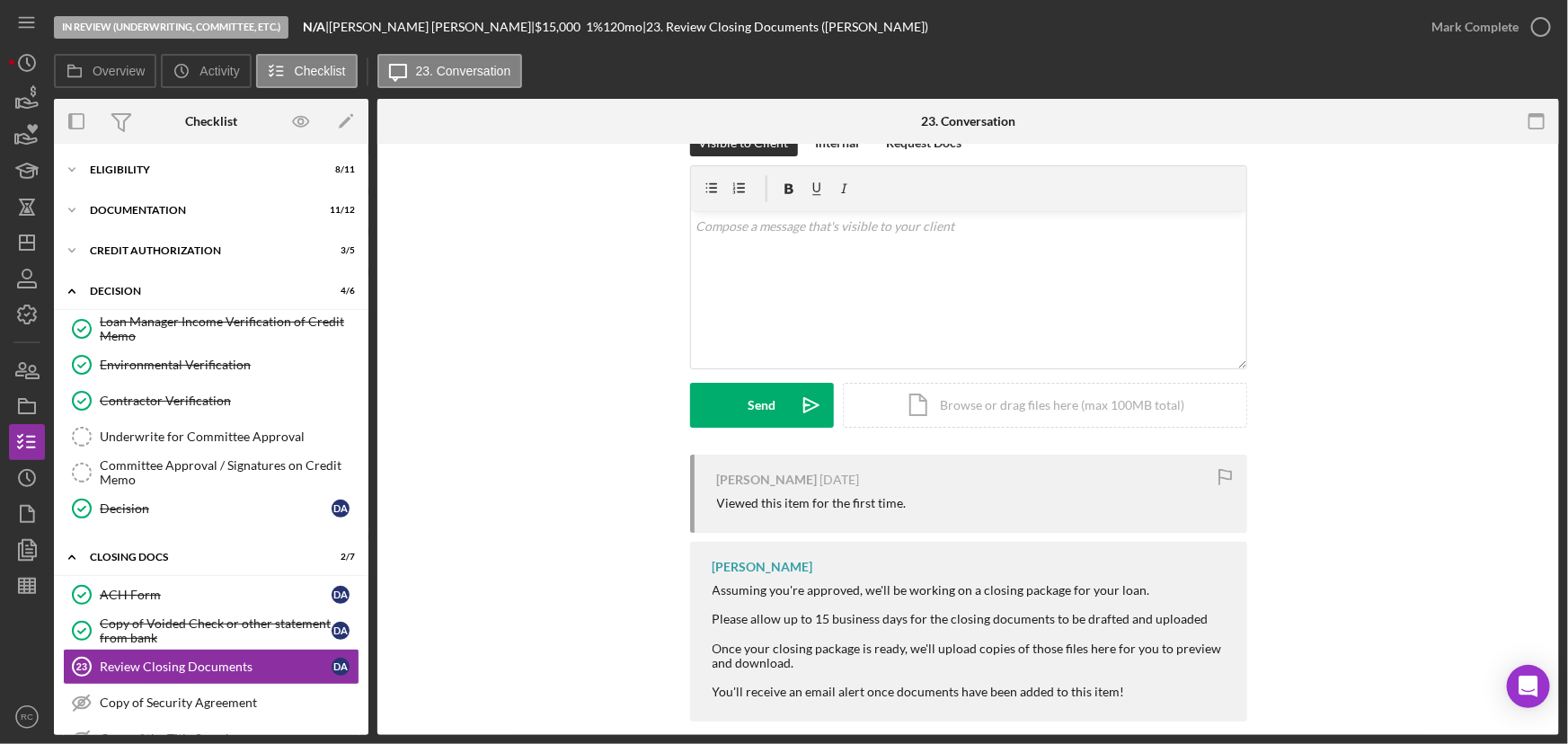
scroll to position [63, 0]
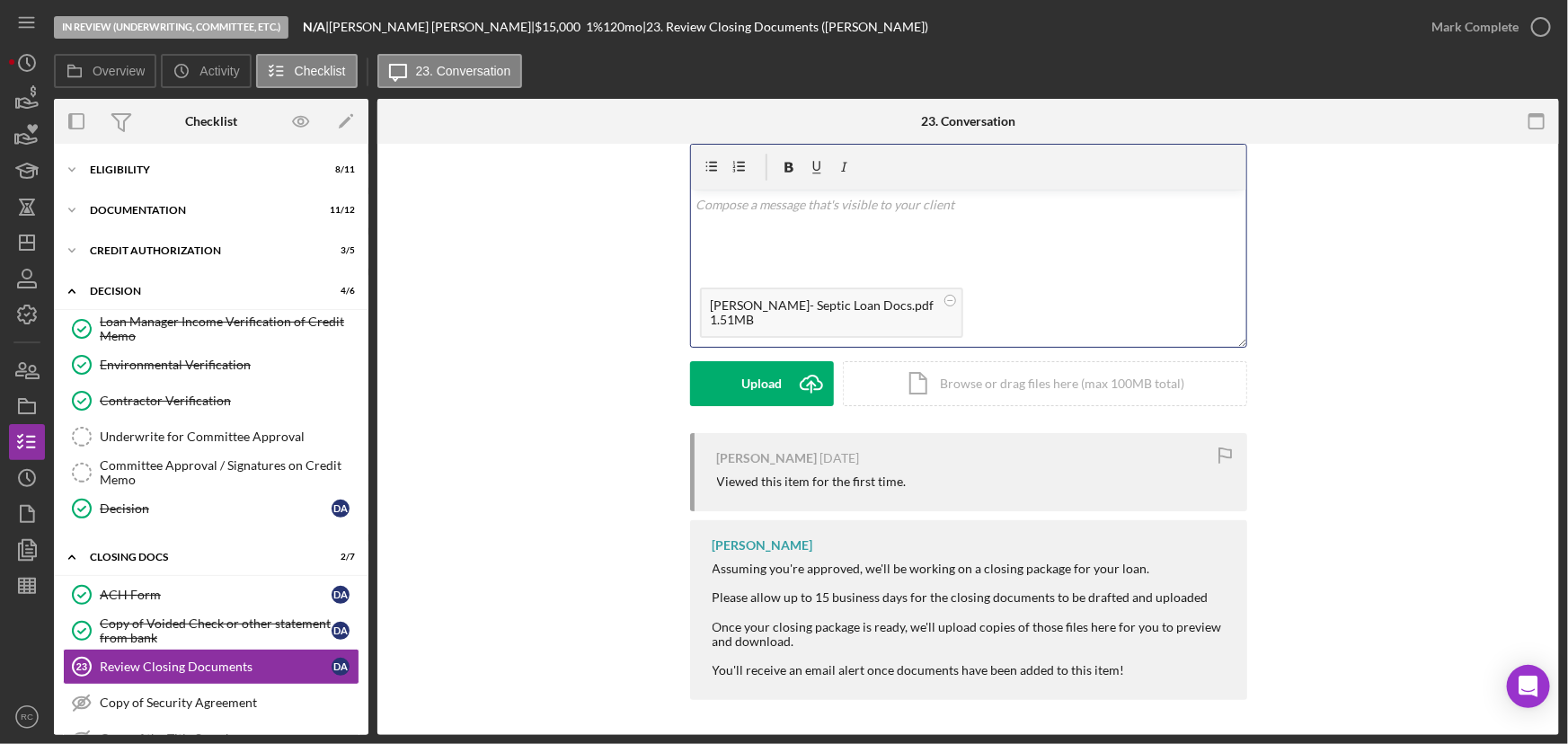
drag, startPoint x: 773, startPoint y: 236, endPoint x: 783, endPoint y: 236, distance: 10.0
click at [773, 236] on div "v Color teal Color pink Remove color Add row above Add row below Add column bef…" at bounding box center [968, 234] width 555 height 89
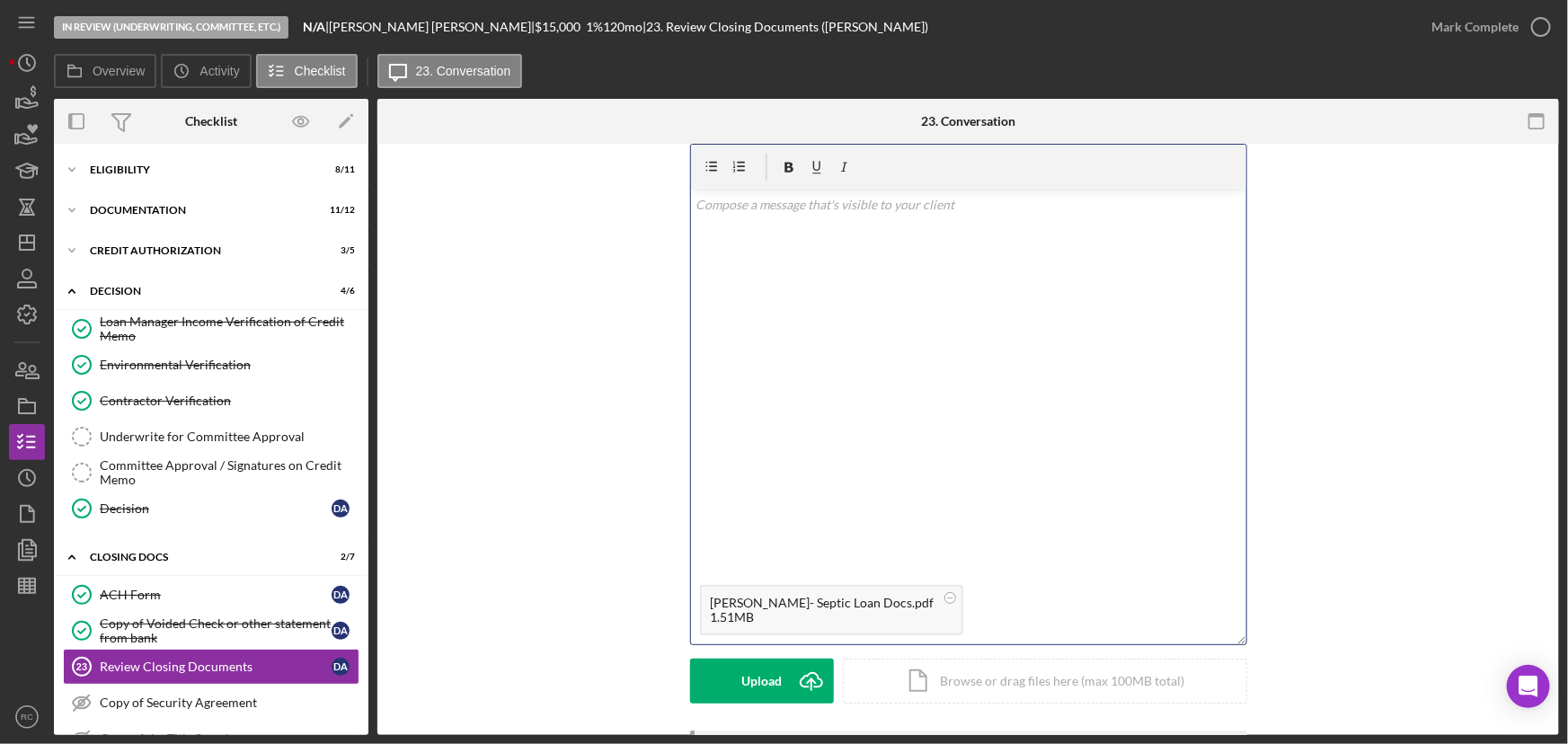
drag, startPoint x: 1239, startPoint y: 340, endPoint x: 1260, endPoint y: 625, distance: 285.8
click at [1263, 629] on div "Visible to Client Internal Request Docs v Color teal Color pink Remove color Ad…" at bounding box center [968, 419] width 1128 height 622
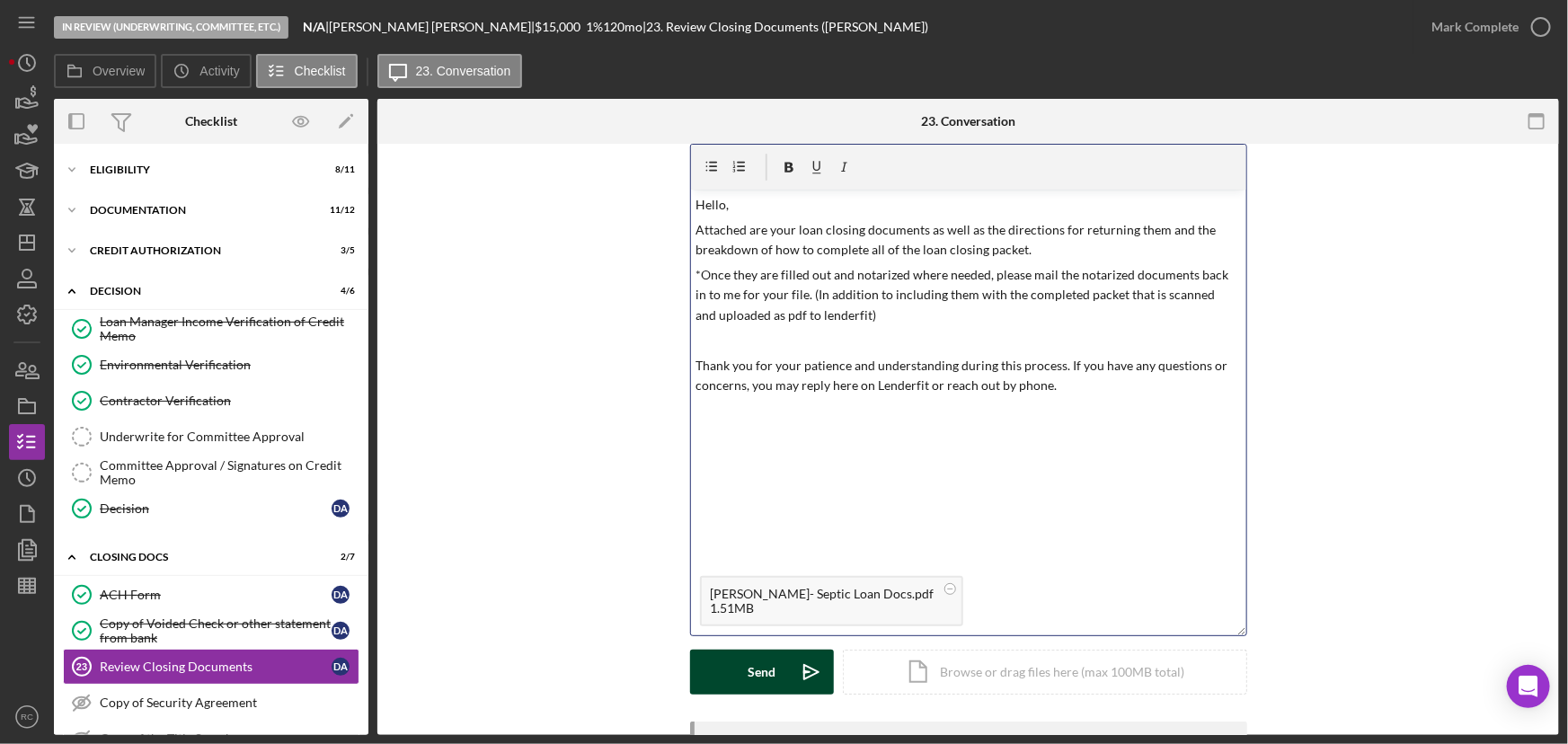
click at [779, 671] on button "Send Icon/icon-invite-send" at bounding box center [762, 671] width 144 height 45
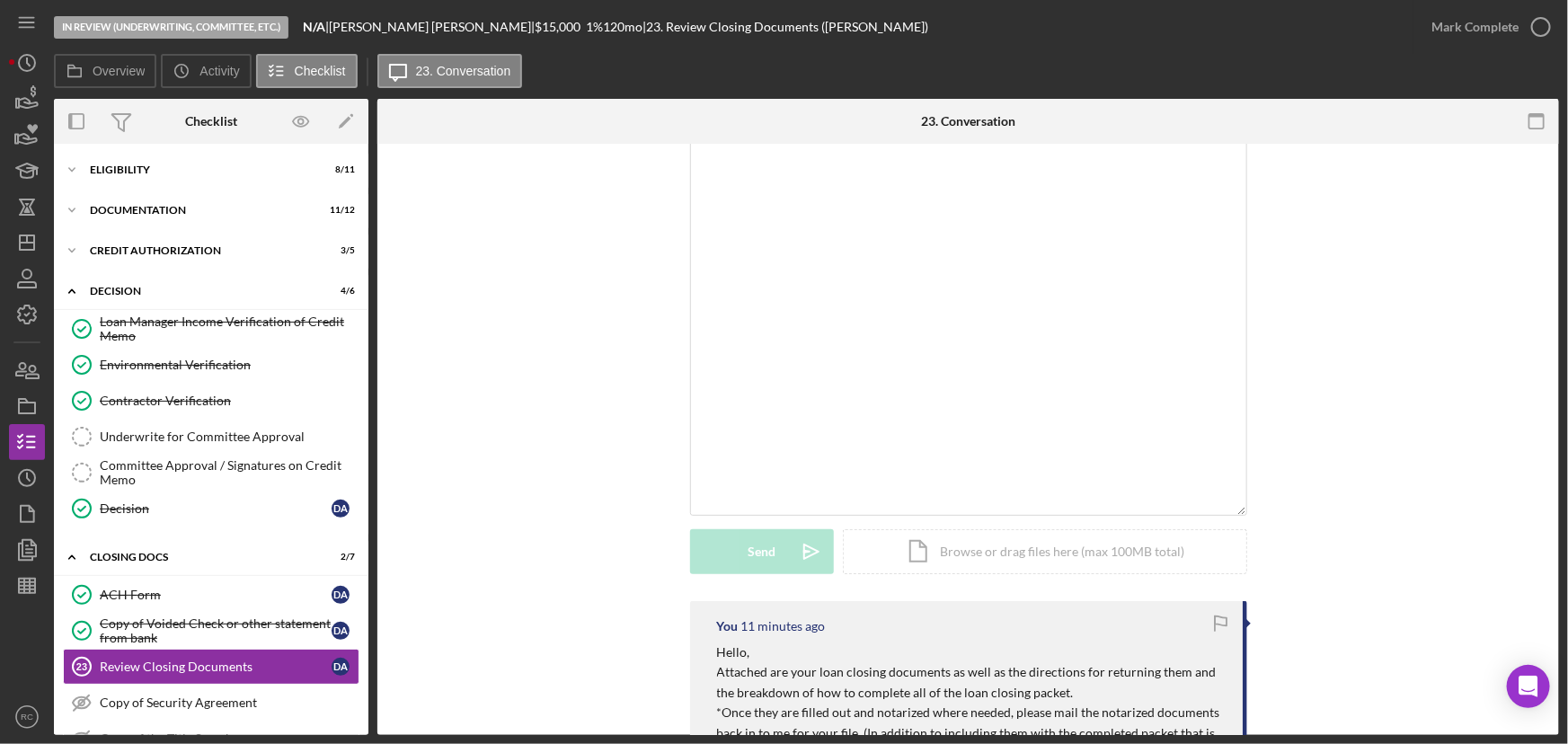
scroll to position [281, 0]
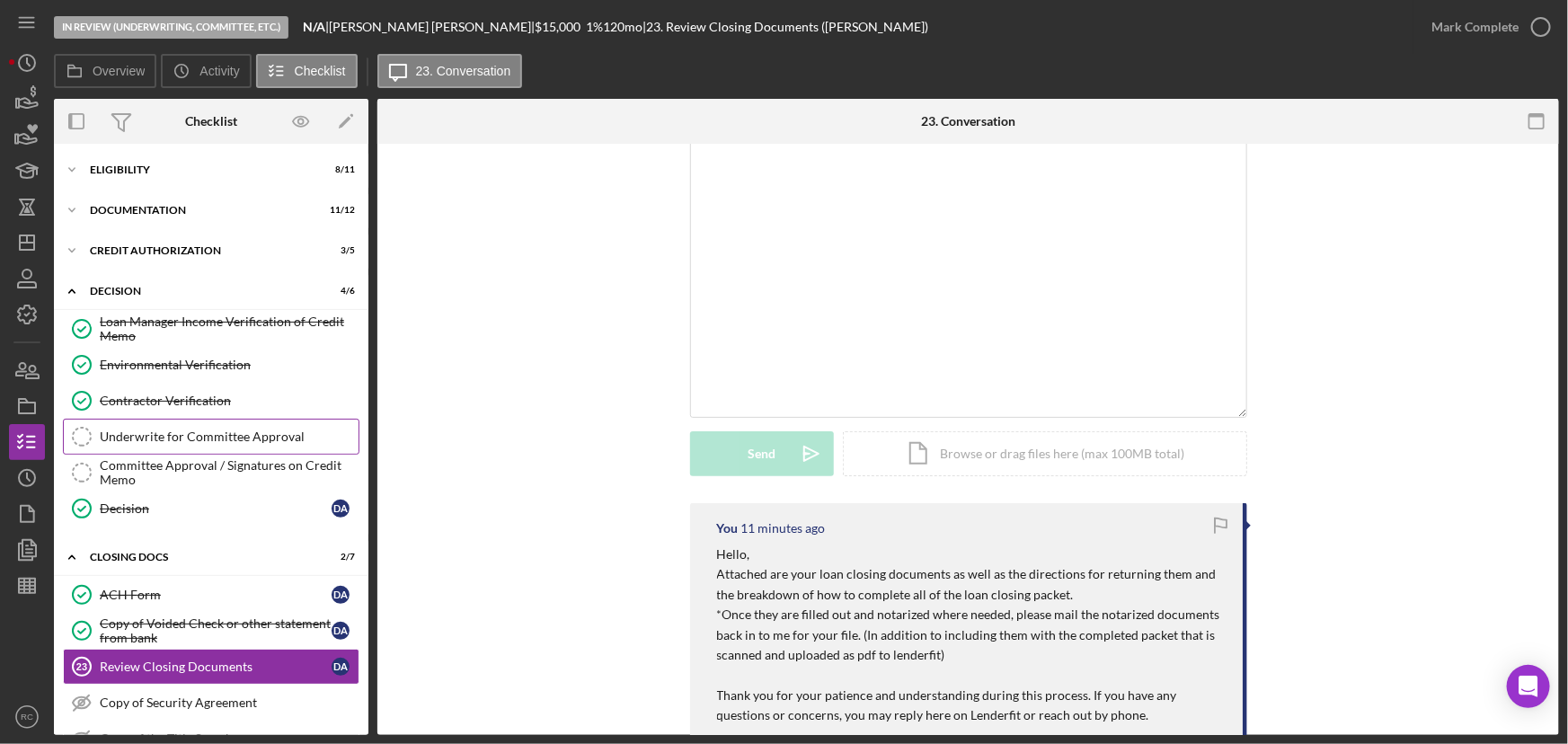
click at [269, 435] on div "Underwrite for Committee Approval" at bounding box center [229, 437] width 259 height 15
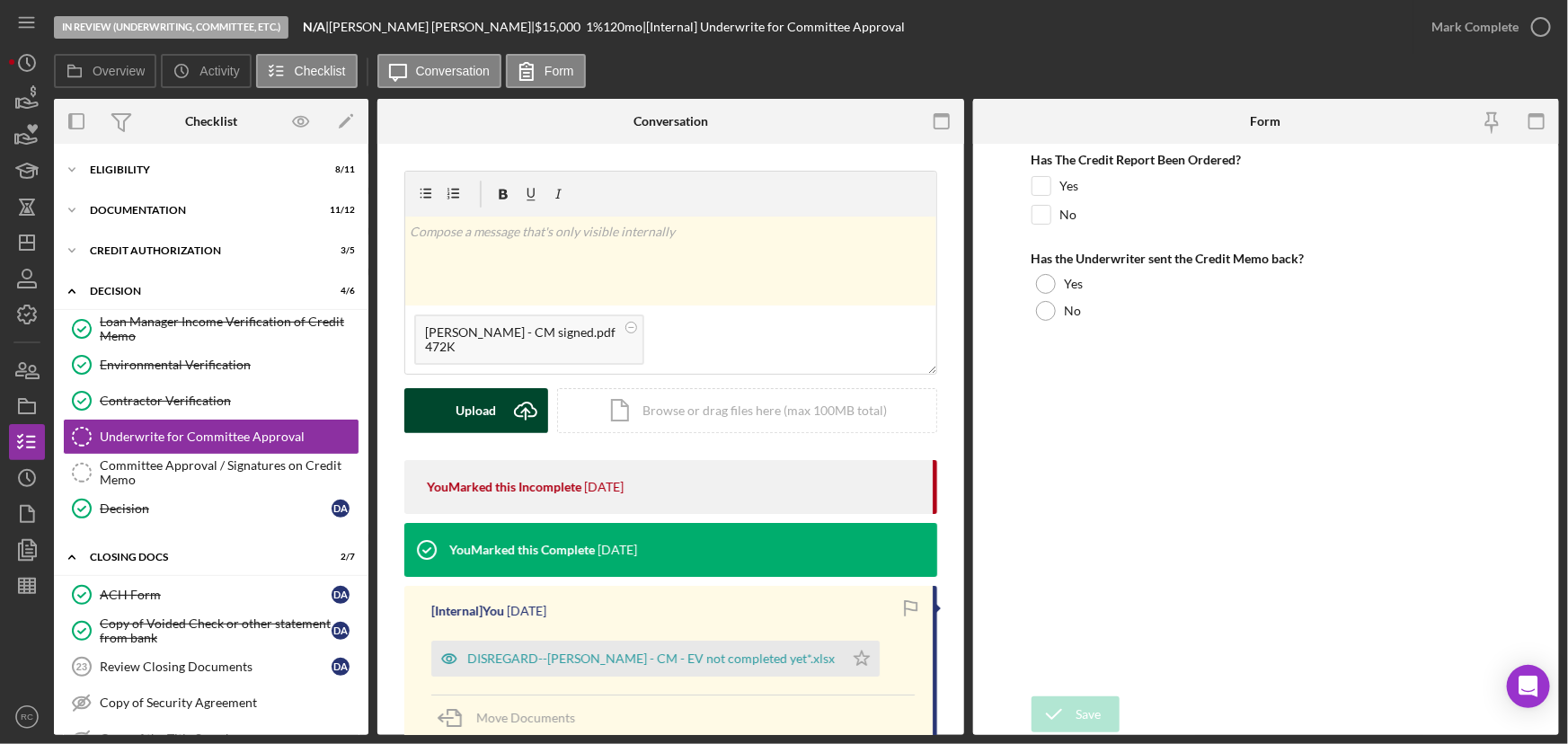
click at [485, 421] on div "Upload" at bounding box center [477, 410] width 41 height 45
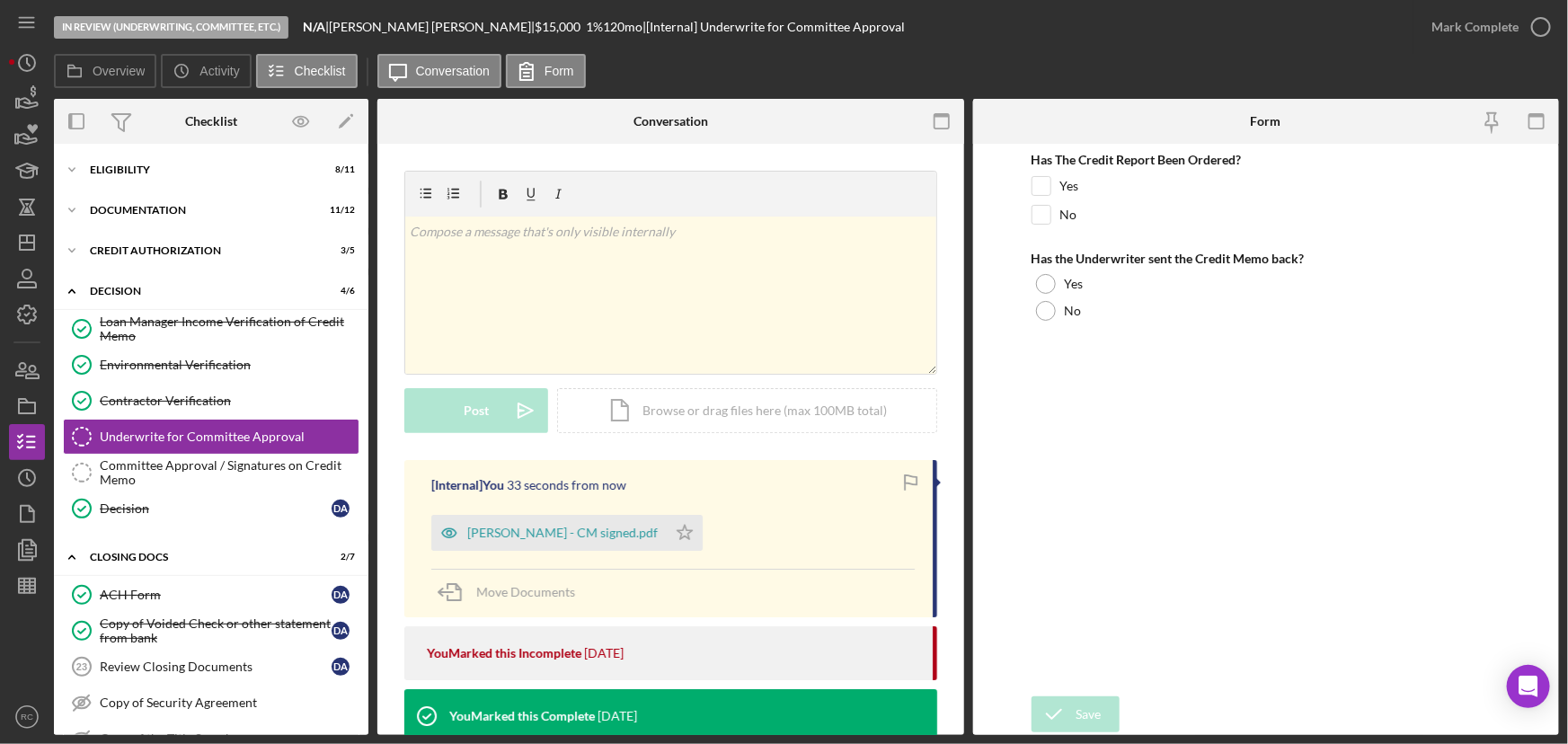
drag, startPoint x: 660, startPoint y: 537, endPoint x: 695, endPoint y: 532, distance: 35.4
click at [695, 532] on div "Ashton, Dawn - CM signed.pdf Icon/Star" at bounding box center [673, 527] width 483 height 45
click at [667, 537] on icon "Icon/Star" at bounding box center [684, 532] width 36 height 36
click at [667, 534] on icon "Icon/Star" at bounding box center [684, 532] width 36 height 36
click at [514, 593] on span "Move Documents" at bounding box center [525, 591] width 99 height 16
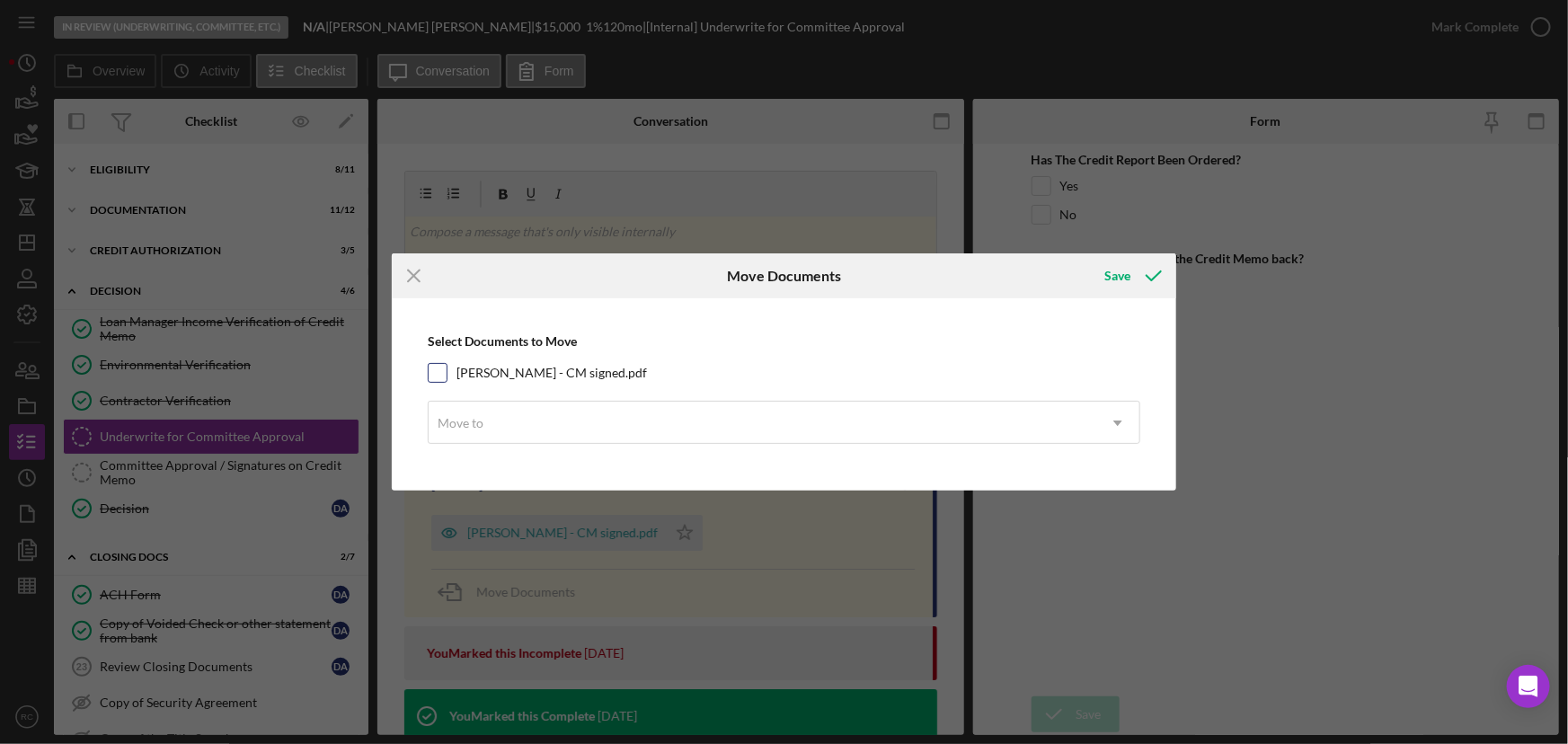
click at [612, 372] on label "Ashton, Dawn - CM signed.pdf" at bounding box center [552, 372] width 191 height 18
click at [446, 372] on input "Ashton, Dawn - CM signed.pdf" at bounding box center [437, 372] width 18 height 18
checkbox input "true"
click at [608, 407] on div "Move to" at bounding box center [763, 422] width 668 height 41
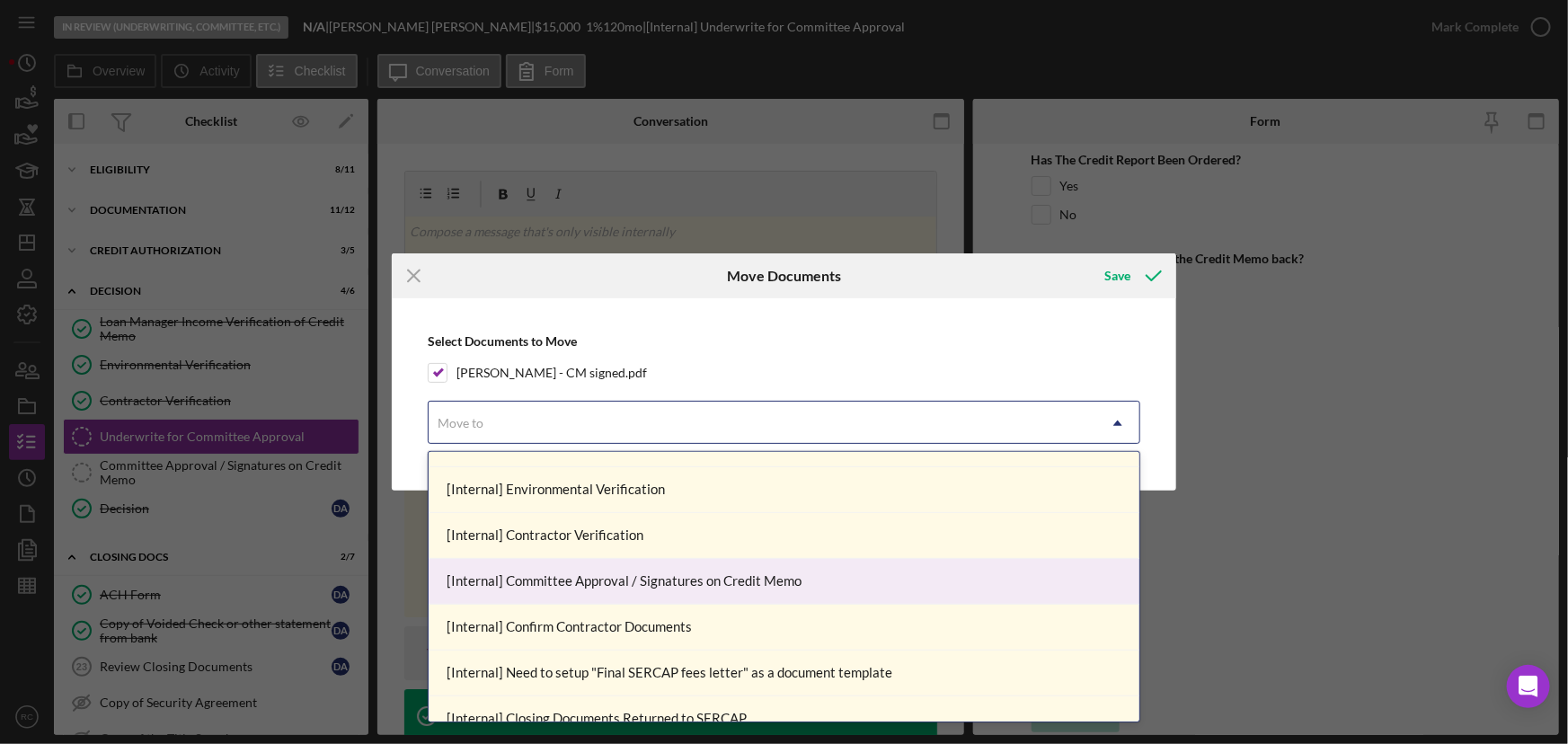
scroll to position [218, 0]
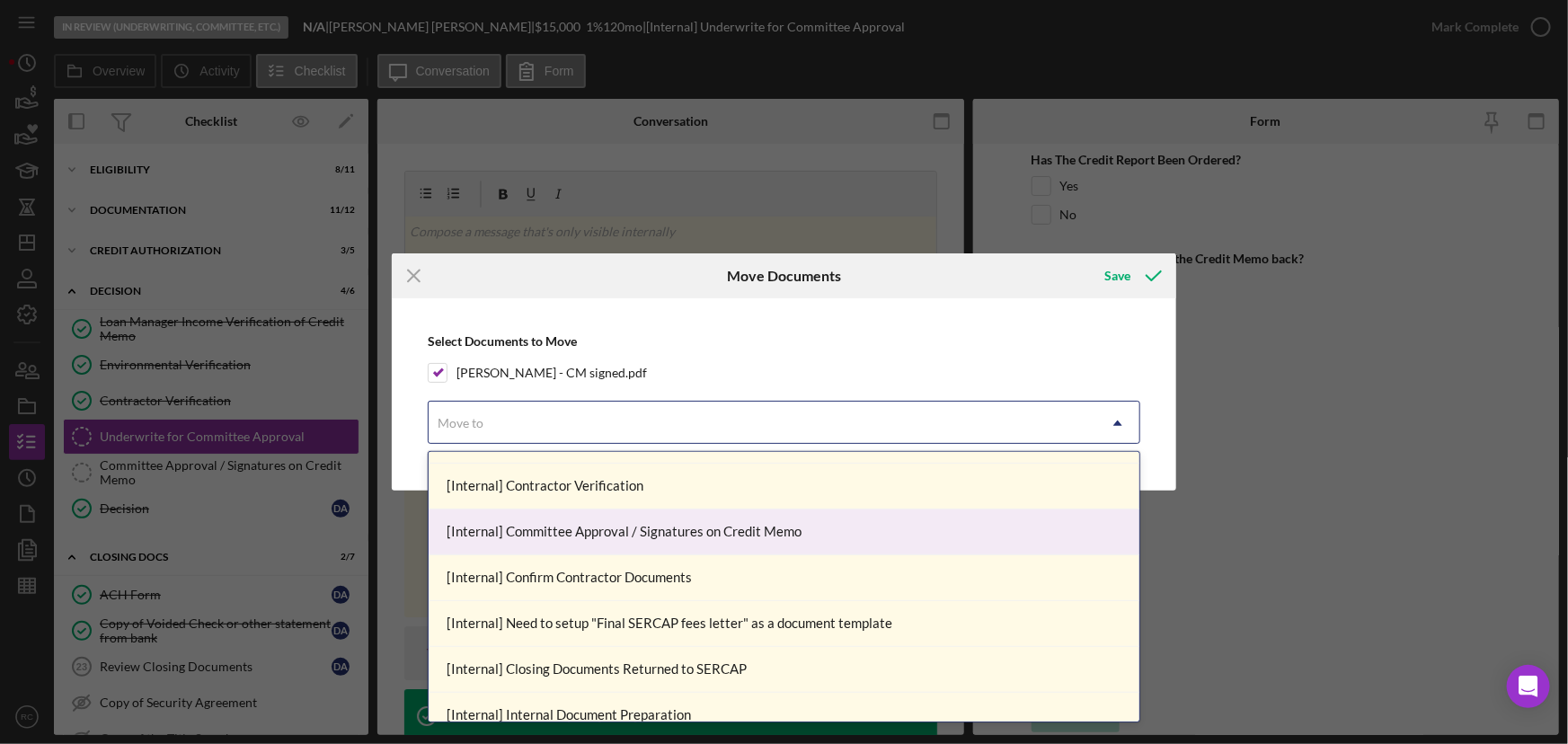
click at [711, 526] on div "[Internal] Committee Approval / Signatures on Credit Memo" at bounding box center [784, 532] width 711 height 46
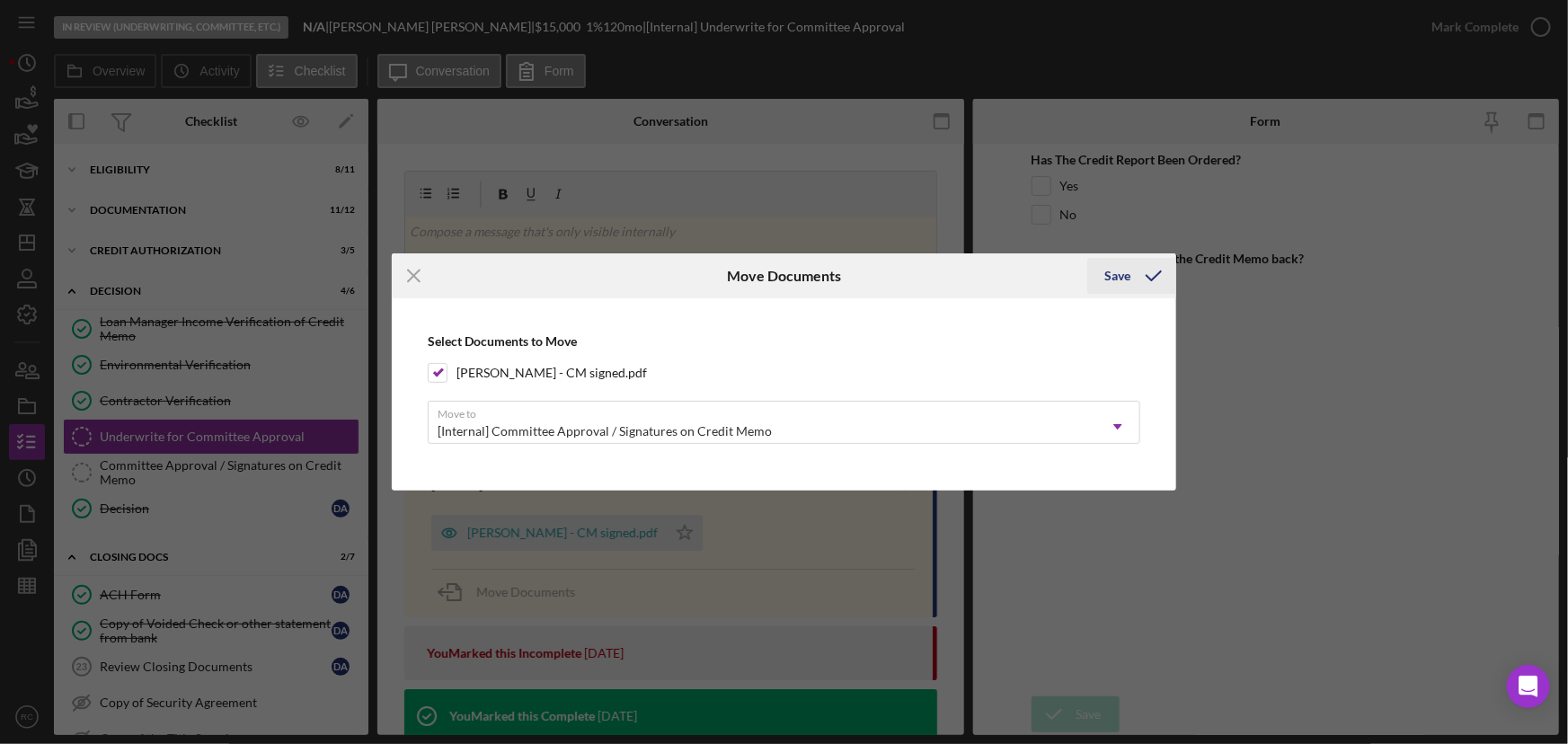
click at [1141, 278] on icon "submit" at bounding box center [1153, 276] width 45 height 45
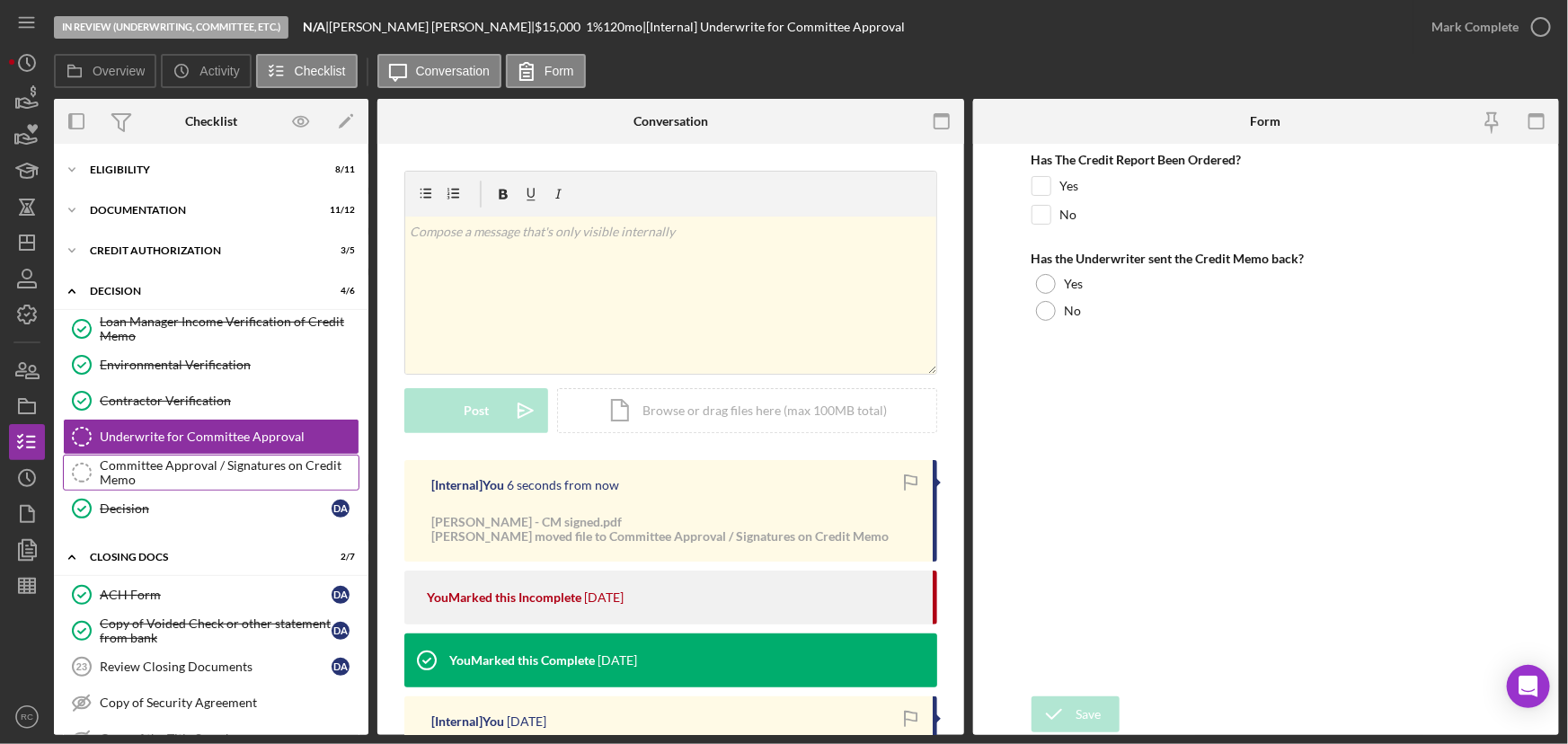
click at [279, 479] on div "Committee Approval / Signatures on Credit Memo" at bounding box center [229, 472] width 259 height 29
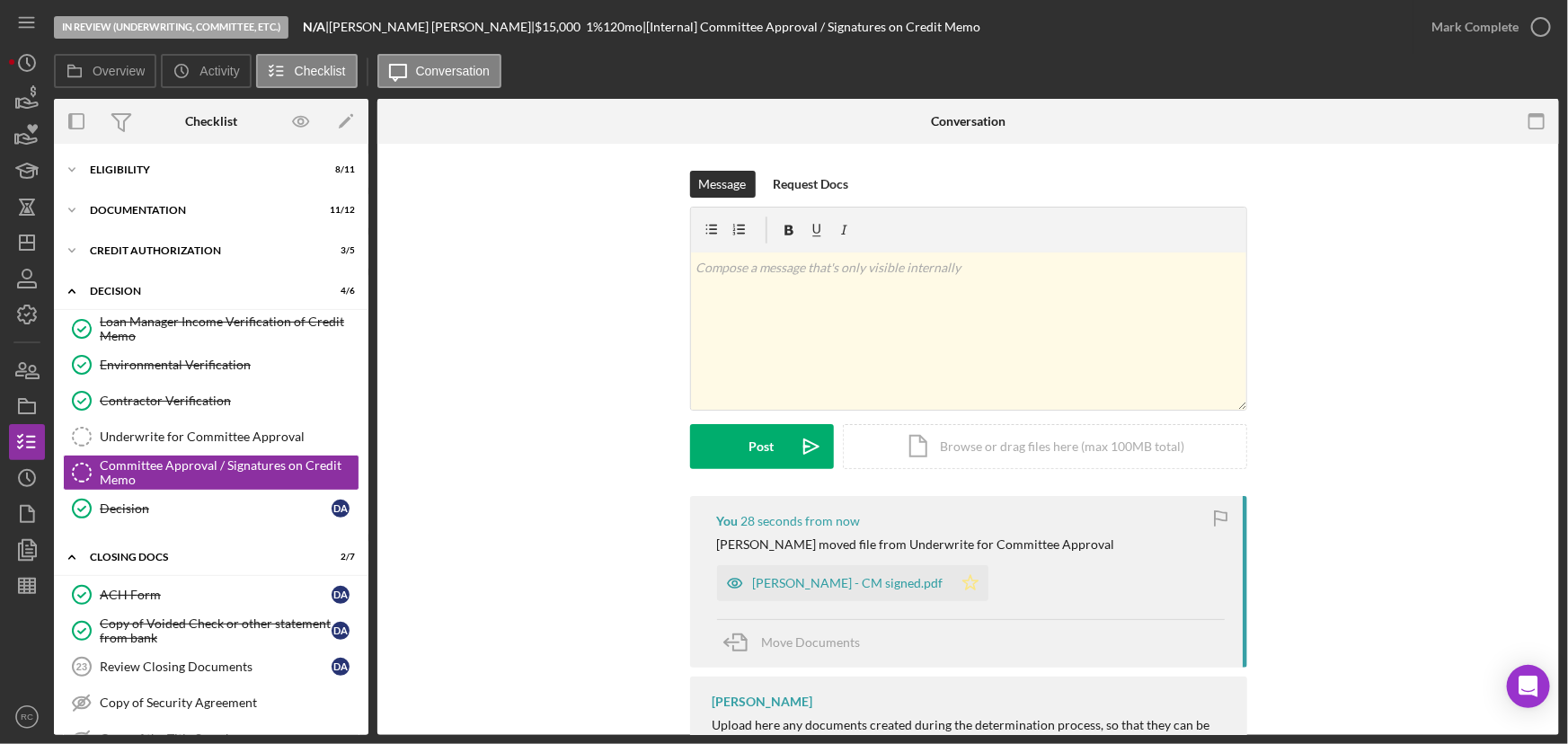
click at [953, 584] on icon "Icon/Star" at bounding box center [970, 583] width 36 height 36
click at [1494, 26] on div "Mark Complete" at bounding box center [1475, 27] width 87 height 36
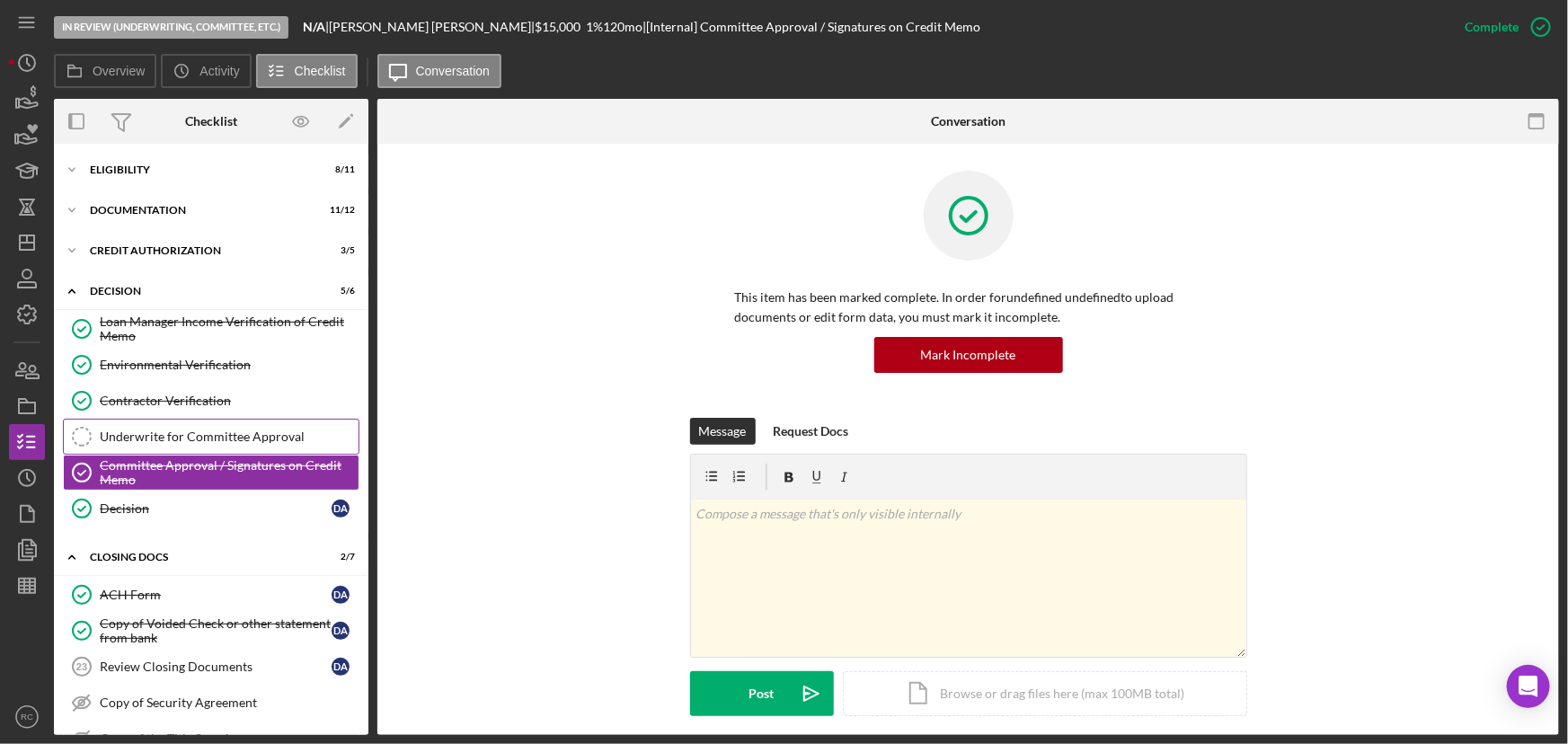
click at [201, 437] on div "Underwrite for Committee Approval" at bounding box center [229, 437] width 259 height 15
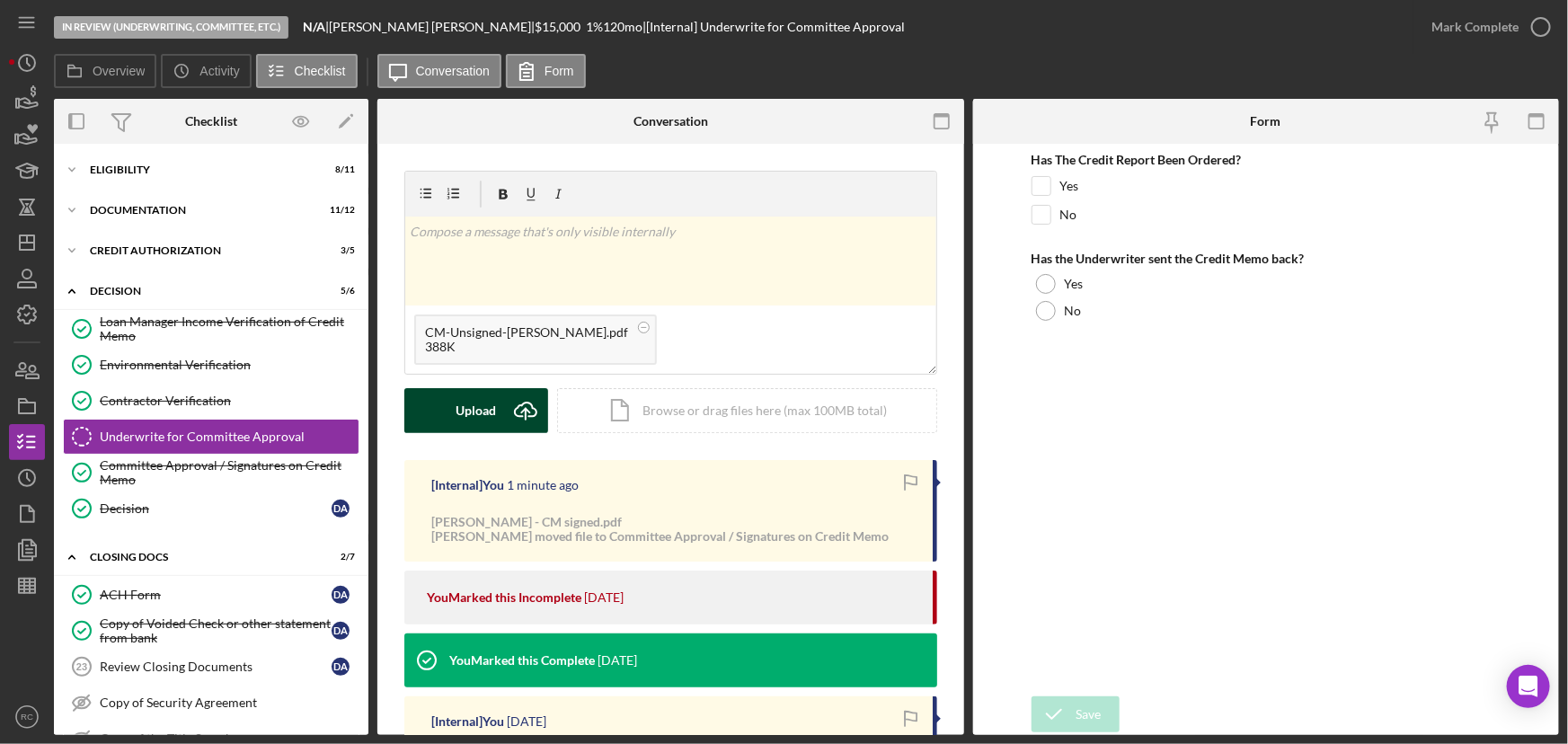
click at [505, 409] on icon "Icon/Upload" at bounding box center [526, 410] width 45 height 45
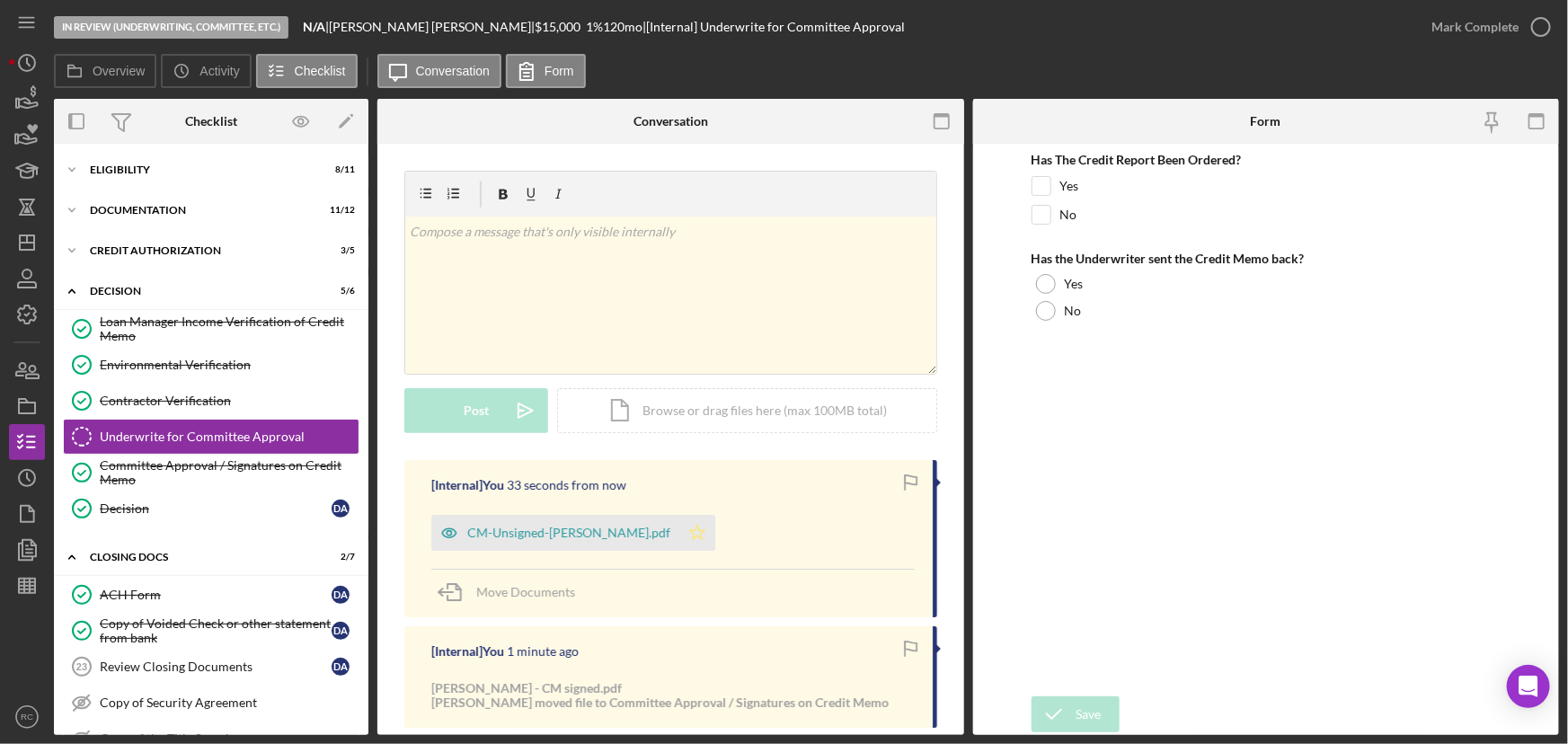
click at [679, 528] on icon "Icon/Star" at bounding box center [696, 532] width 36 height 36
click at [1489, 32] on div "Mark Complete" at bounding box center [1475, 27] width 87 height 36
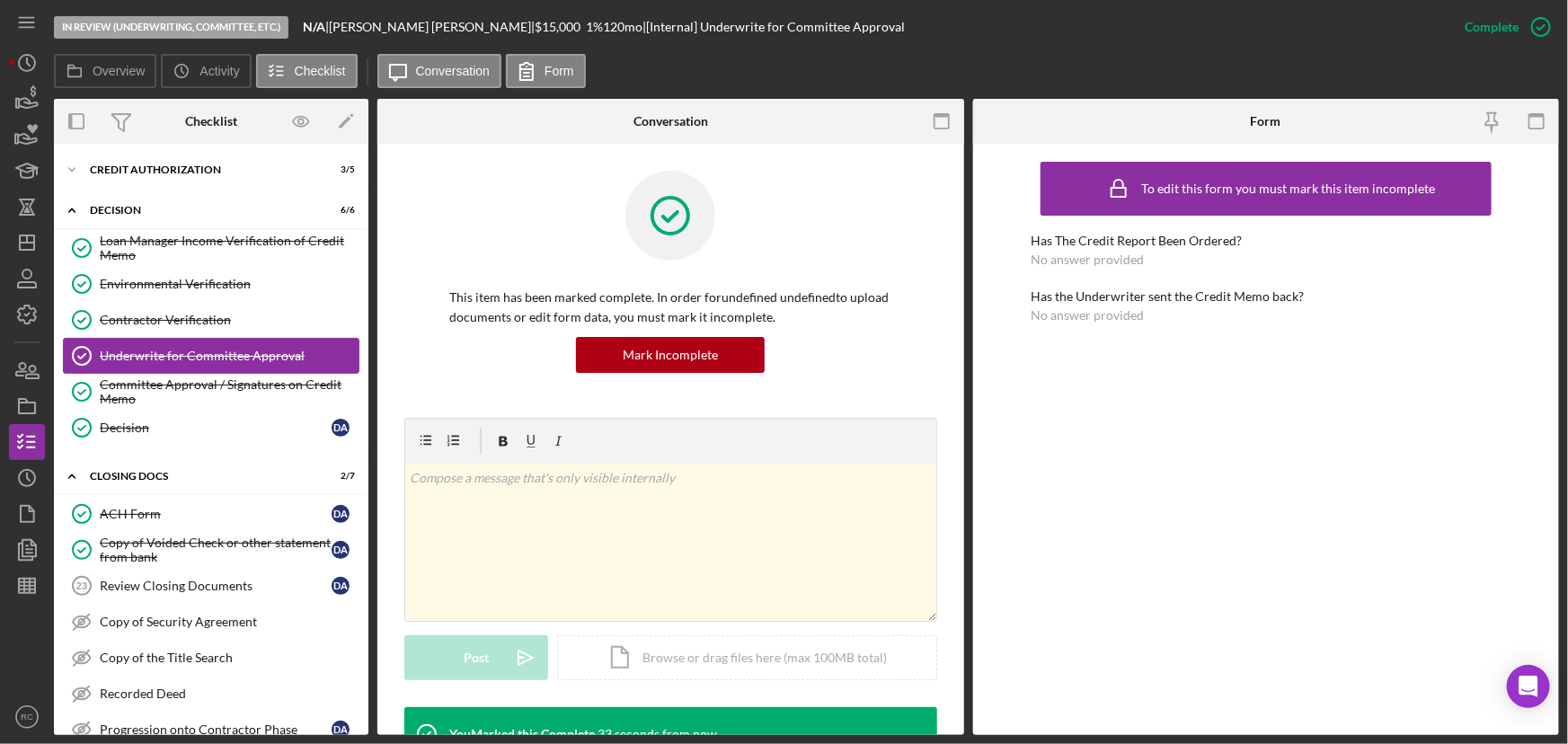
scroll to position [189, 0]
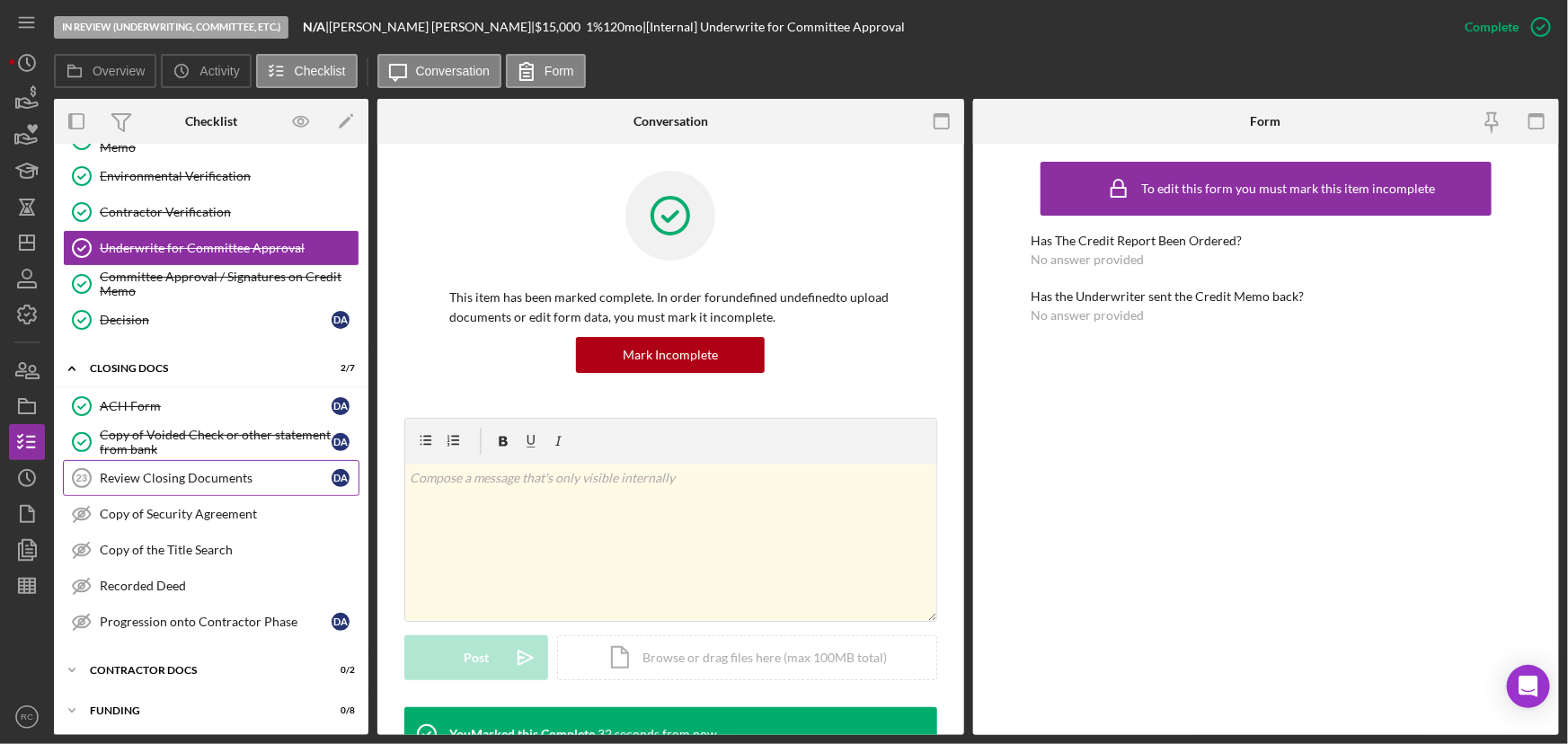
click at [232, 482] on div "Review Closing Documents" at bounding box center [215, 478] width 232 height 15
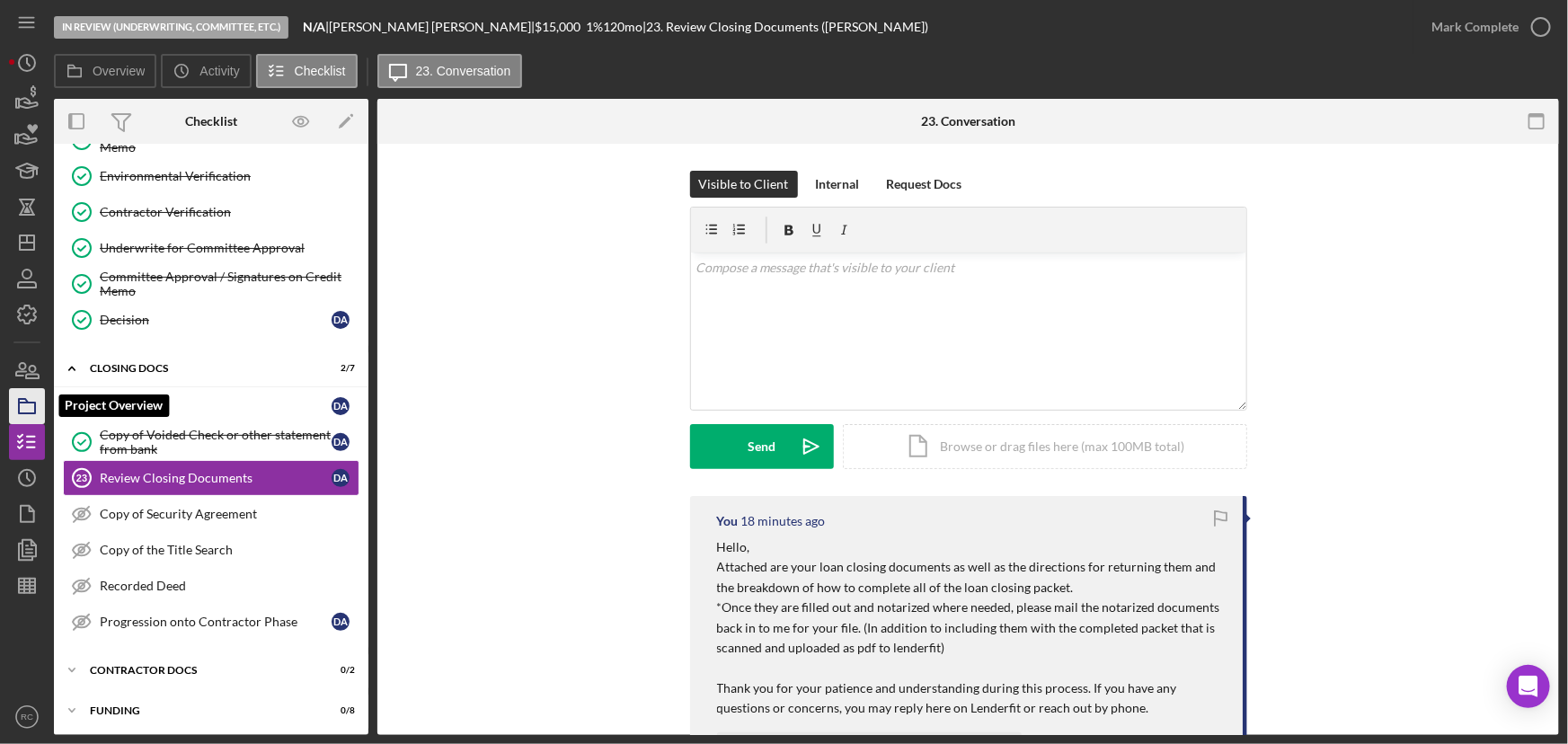
click at [31, 394] on icon "button" at bounding box center [27, 406] width 45 height 45
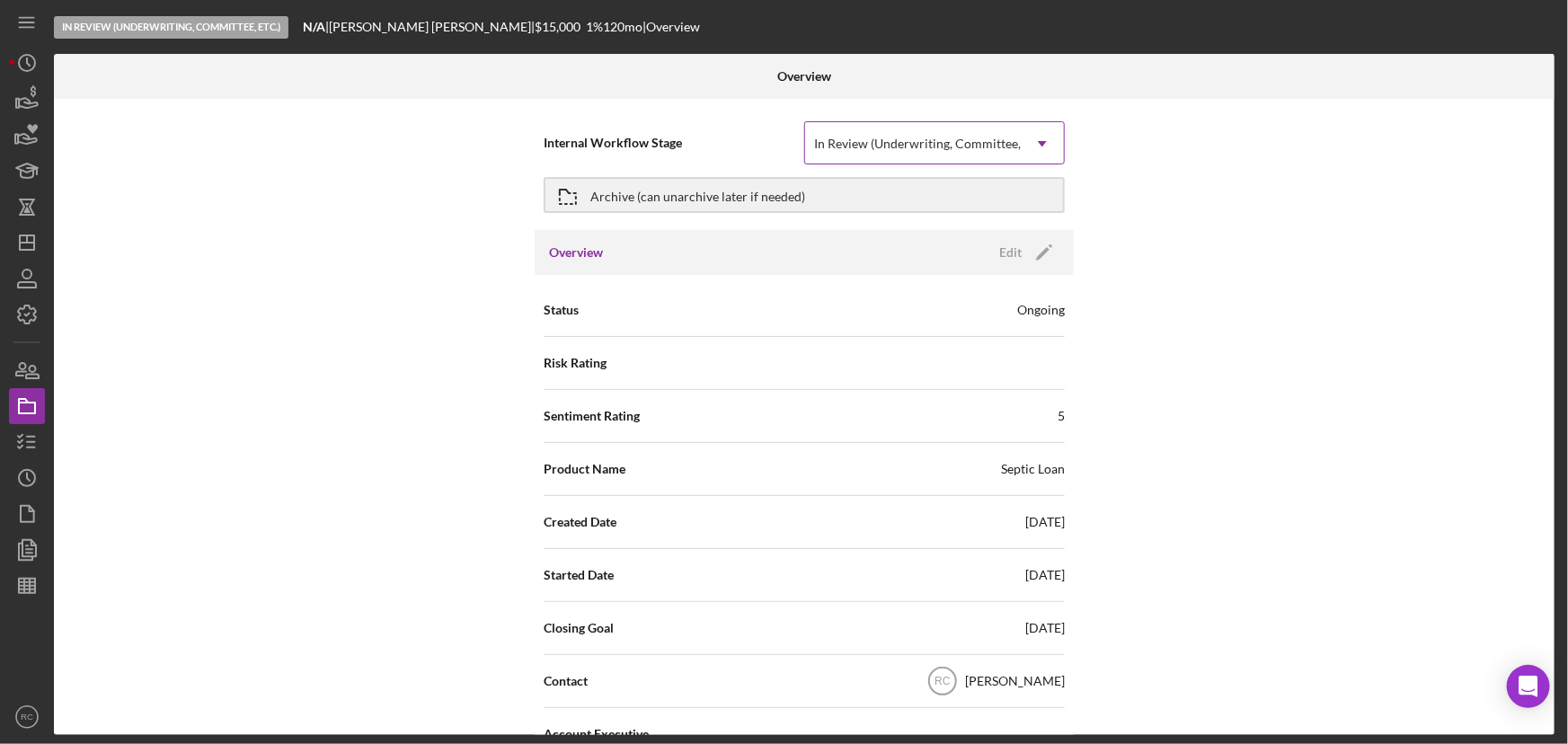
click at [1024, 148] on icon "Icon/Dropdown Arrow" at bounding box center [1042, 143] width 43 height 43
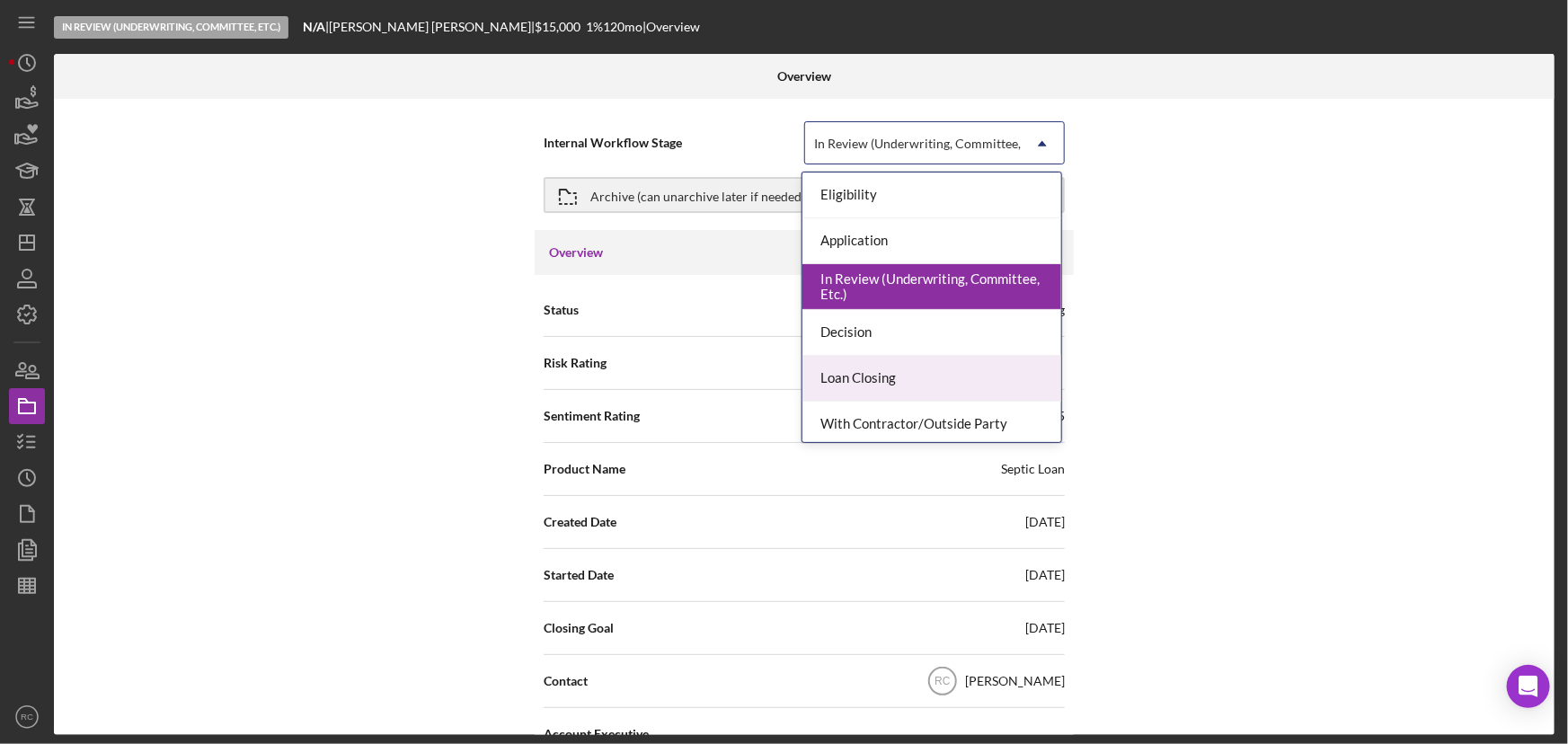
click at [978, 380] on div "Loan Closing" at bounding box center [932, 379] width 259 height 46
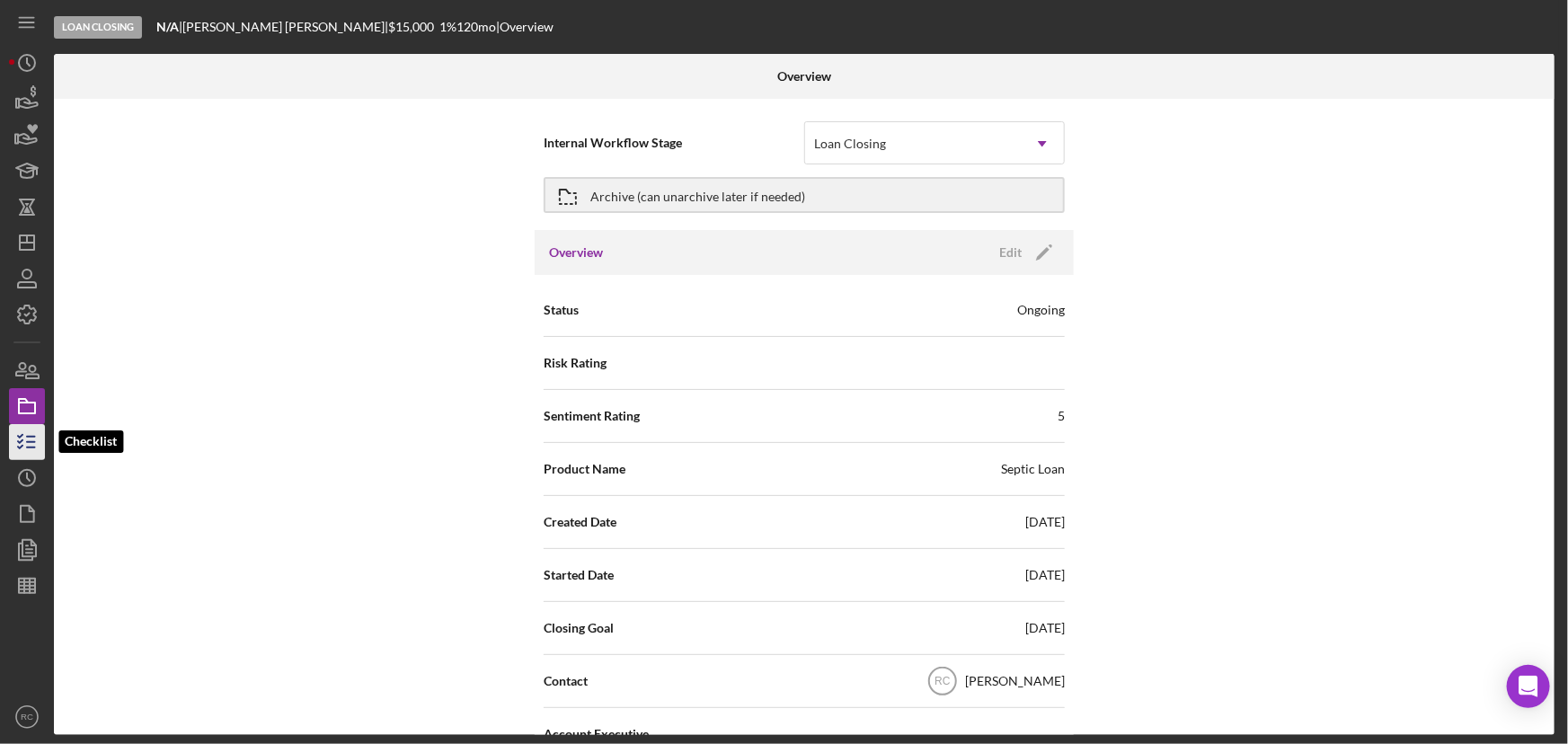
click at [37, 458] on icon "button" at bounding box center [27, 442] width 45 height 45
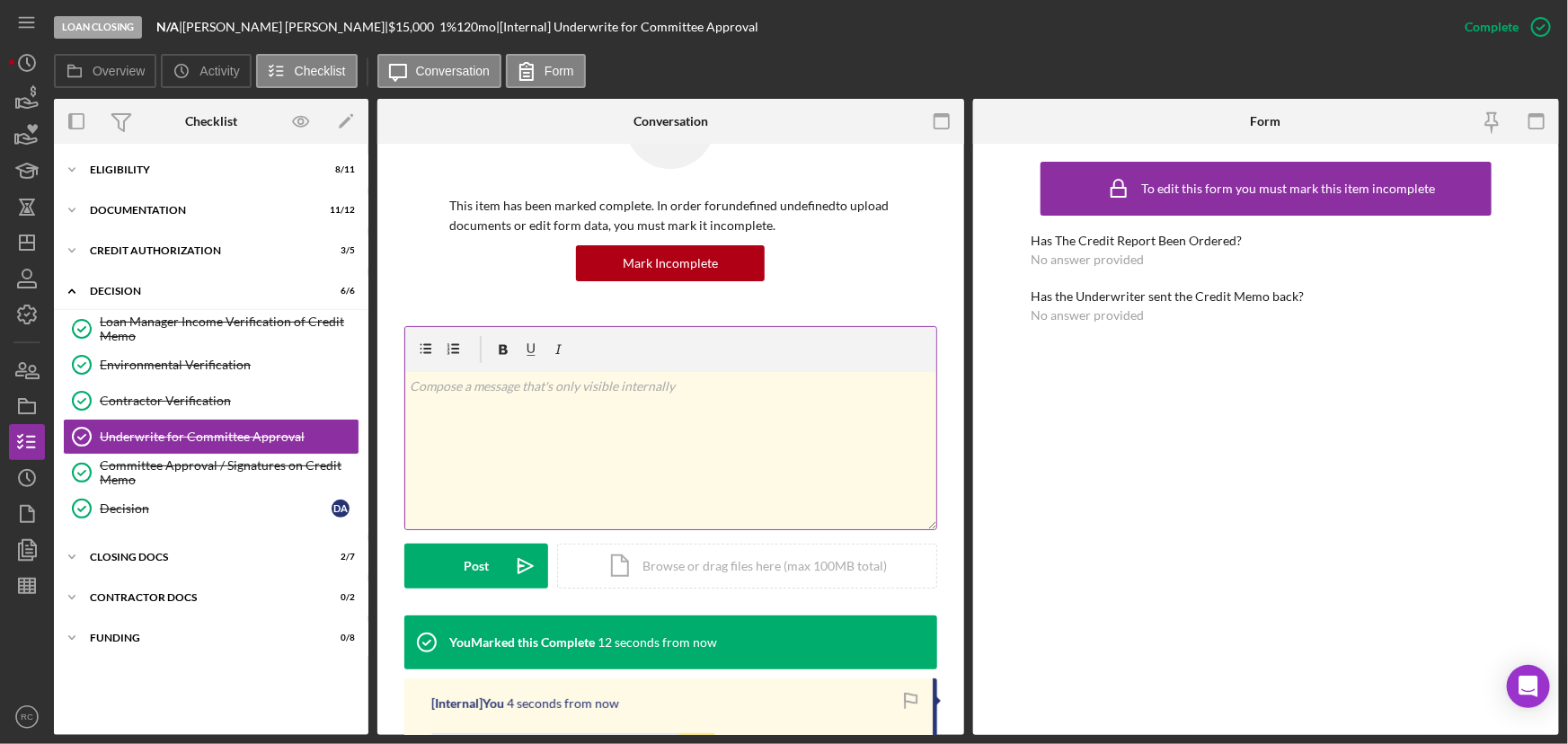
scroll to position [326, 0]
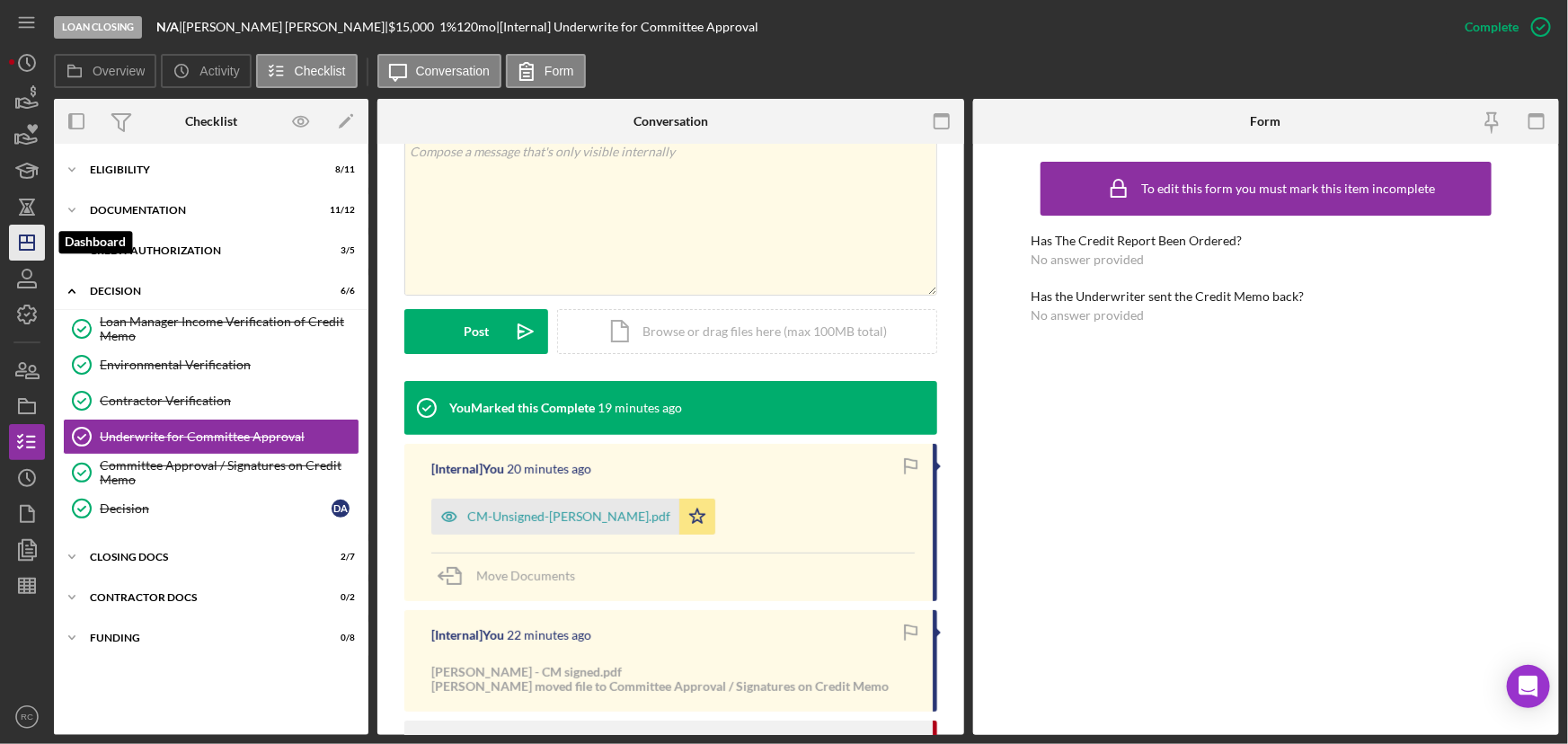
click at [15, 246] on icon "Icon/Dashboard" at bounding box center [27, 242] width 45 height 45
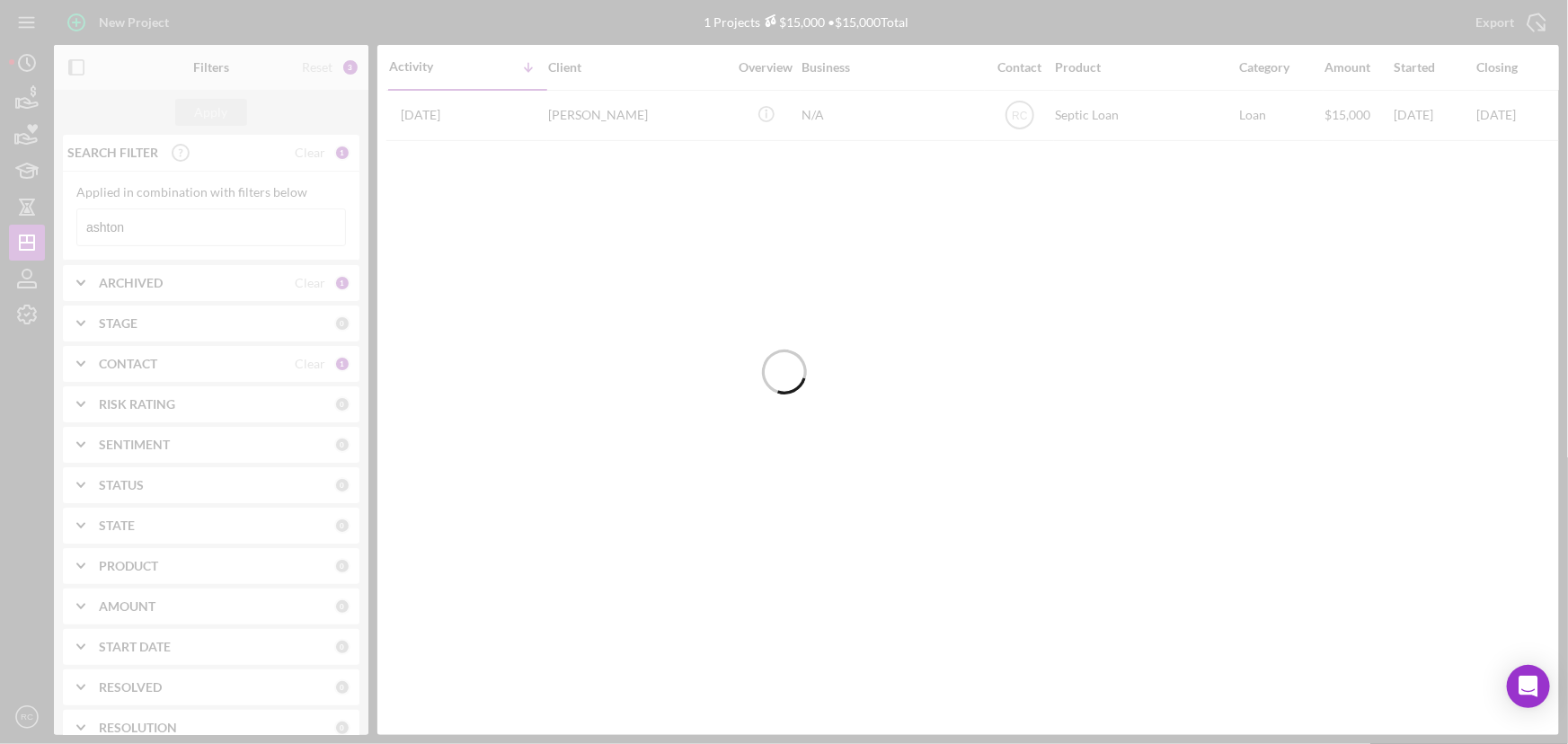
click at [263, 233] on div at bounding box center [784, 372] width 1568 height 744
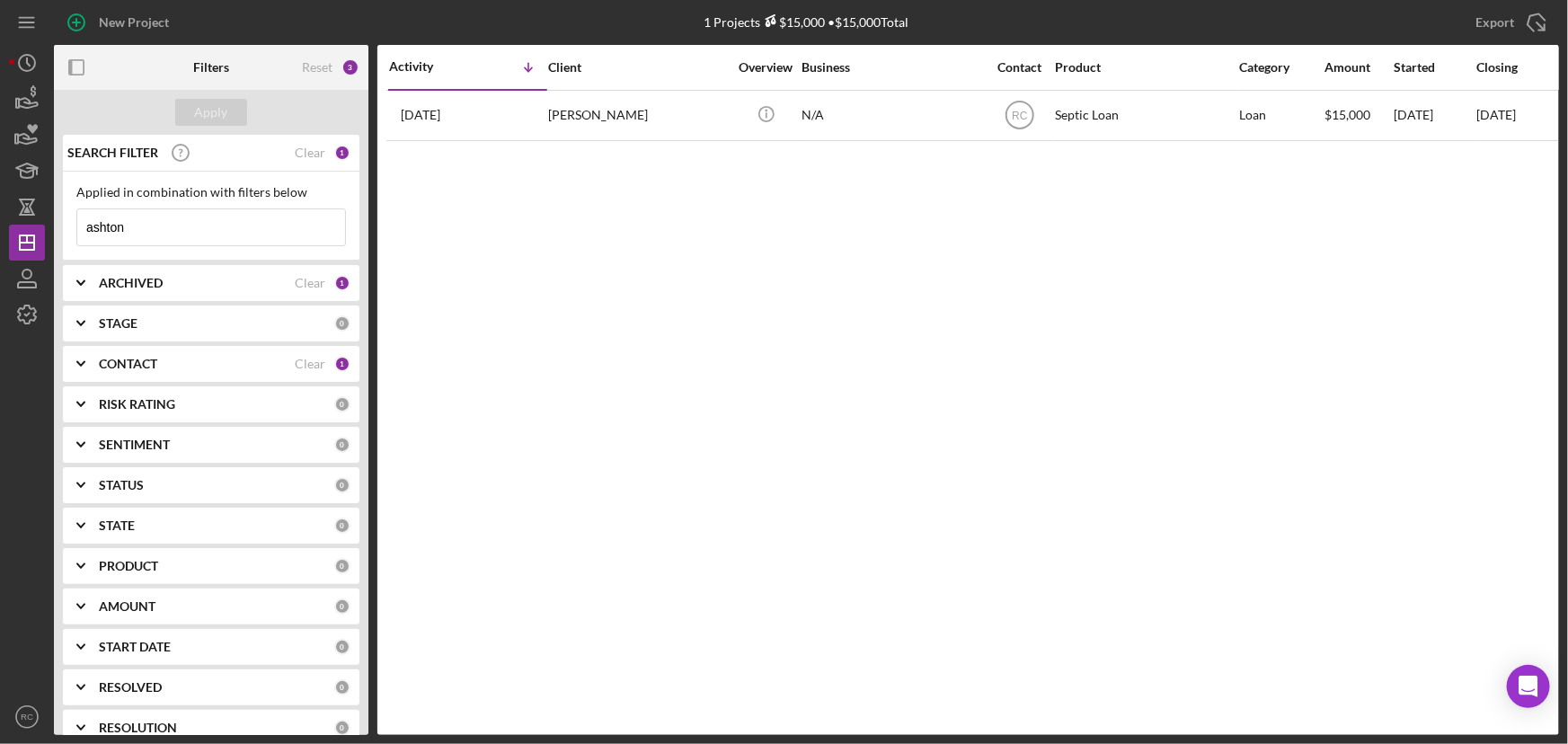
drag, startPoint x: 263, startPoint y: 233, endPoint x: 56, endPoint y: 229, distance: 207.0
click at [56, 229] on div "SEARCH FILTER Clear 1 Applied in combination with filters below ashton Icon/Men…" at bounding box center [210, 434] width 315 height 600
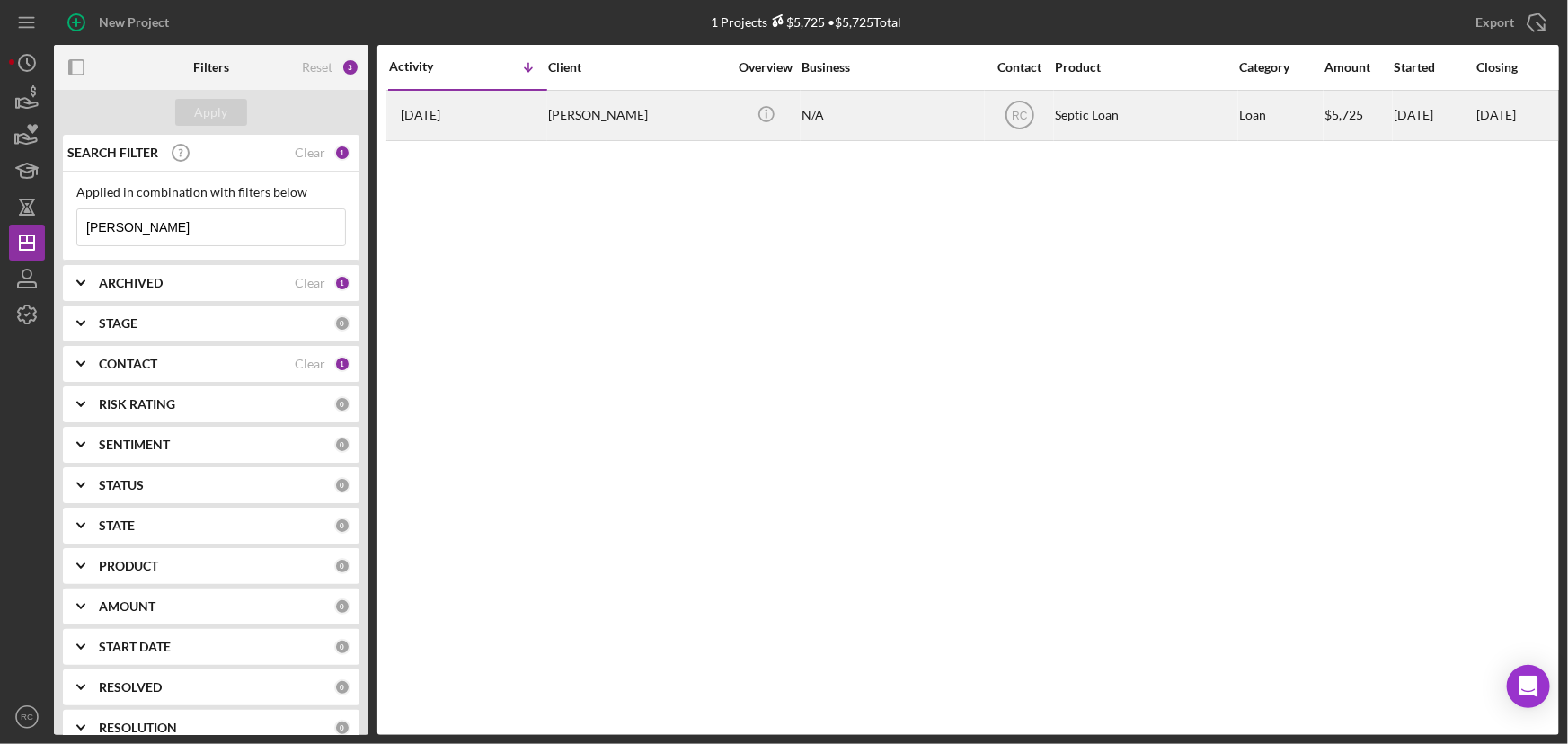
type input "skinner"
click at [577, 100] on div "Scarlett Skinner" at bounding box center [637, 115] width 180 height 48
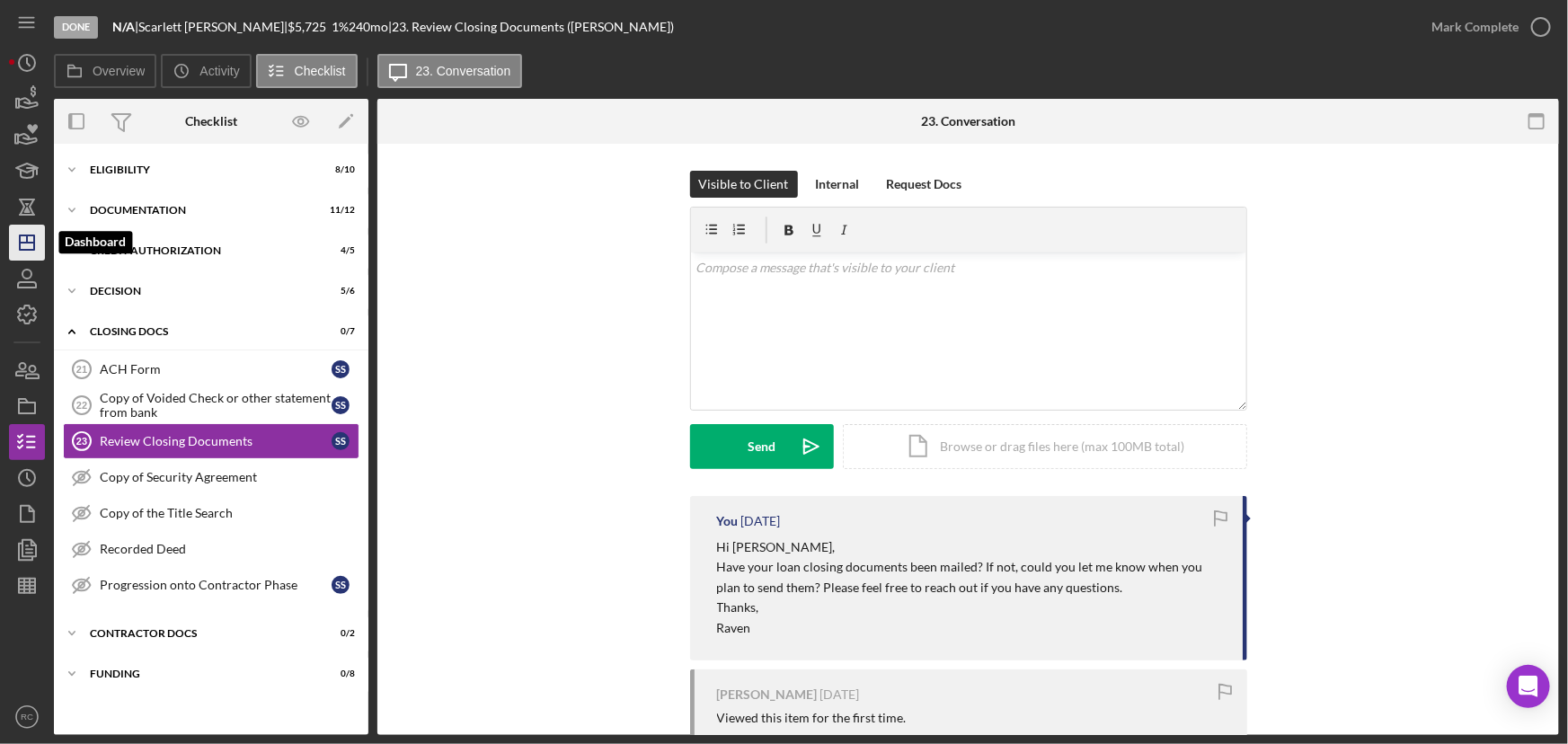
click at [35, 236] on icon "Icon/Dashboard" at bounding box center [27, 242] width 45 height 45
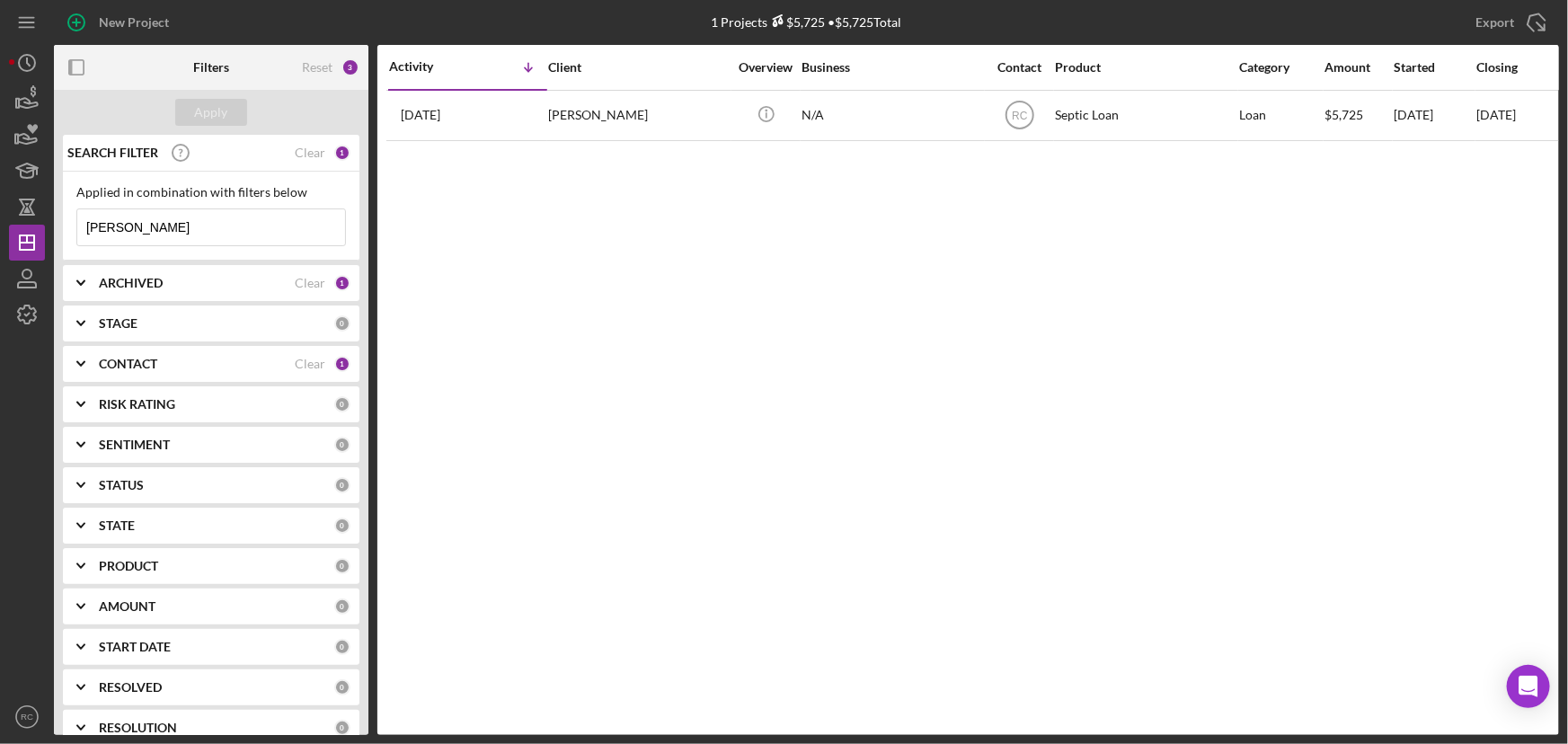
drag, startPoint x: 145, startPoint y: 228, endPoint x: 48, endPoint y: 223, distance: 97.1
click at [48, 223] on div "New Project 1 Projects $5,725 • $5,725 Total skinner Export Icon/Export Filters…" at bounding box center [784, 367] width 1550 height 735
type input "gibbs"
click at [38, 72] on icon "Icon/History" at bounding box center [27, 63] width 45 height 45
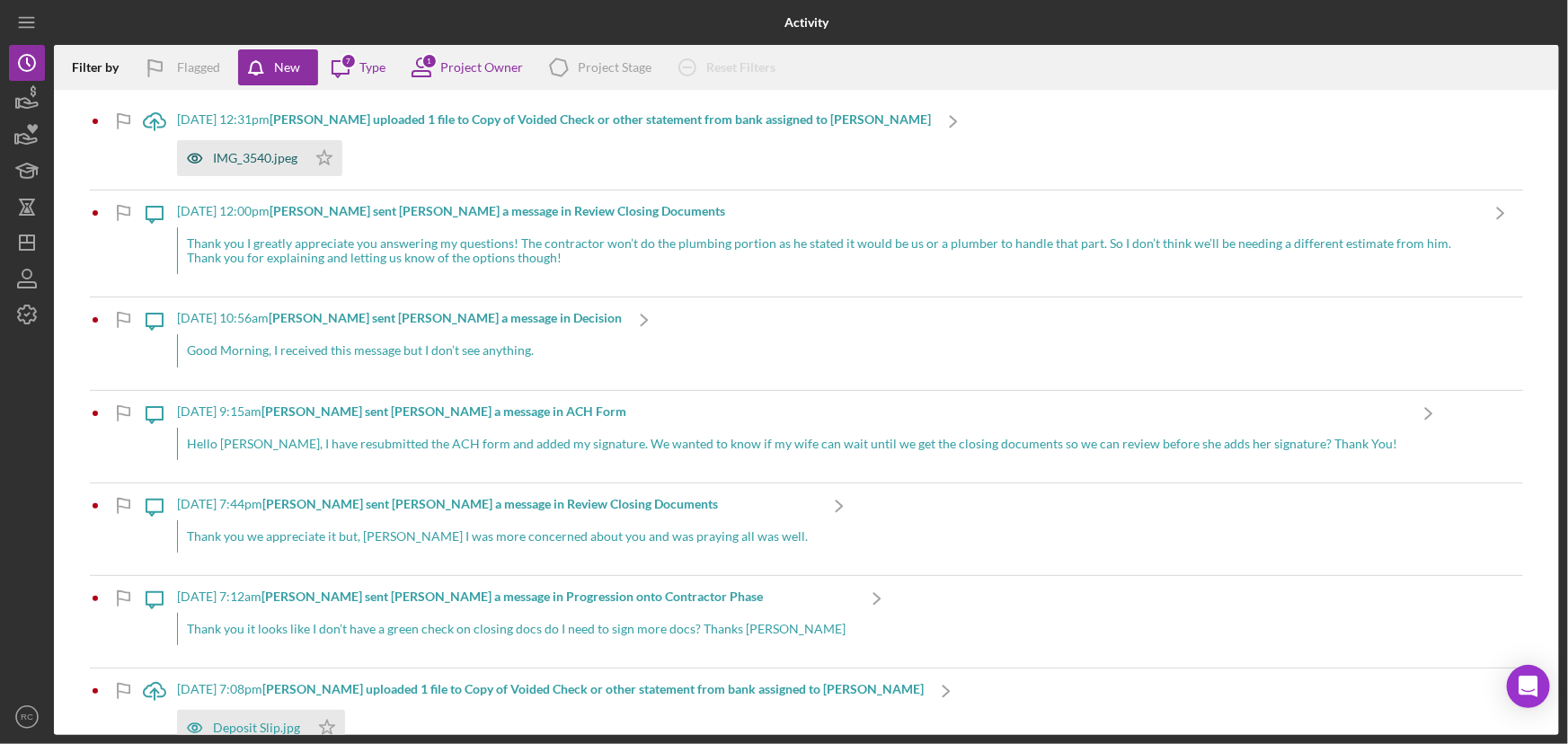
click at [266, 164] on div "IMG_3540.jpeg" at bounding box center [255, 159] width 85 height 15
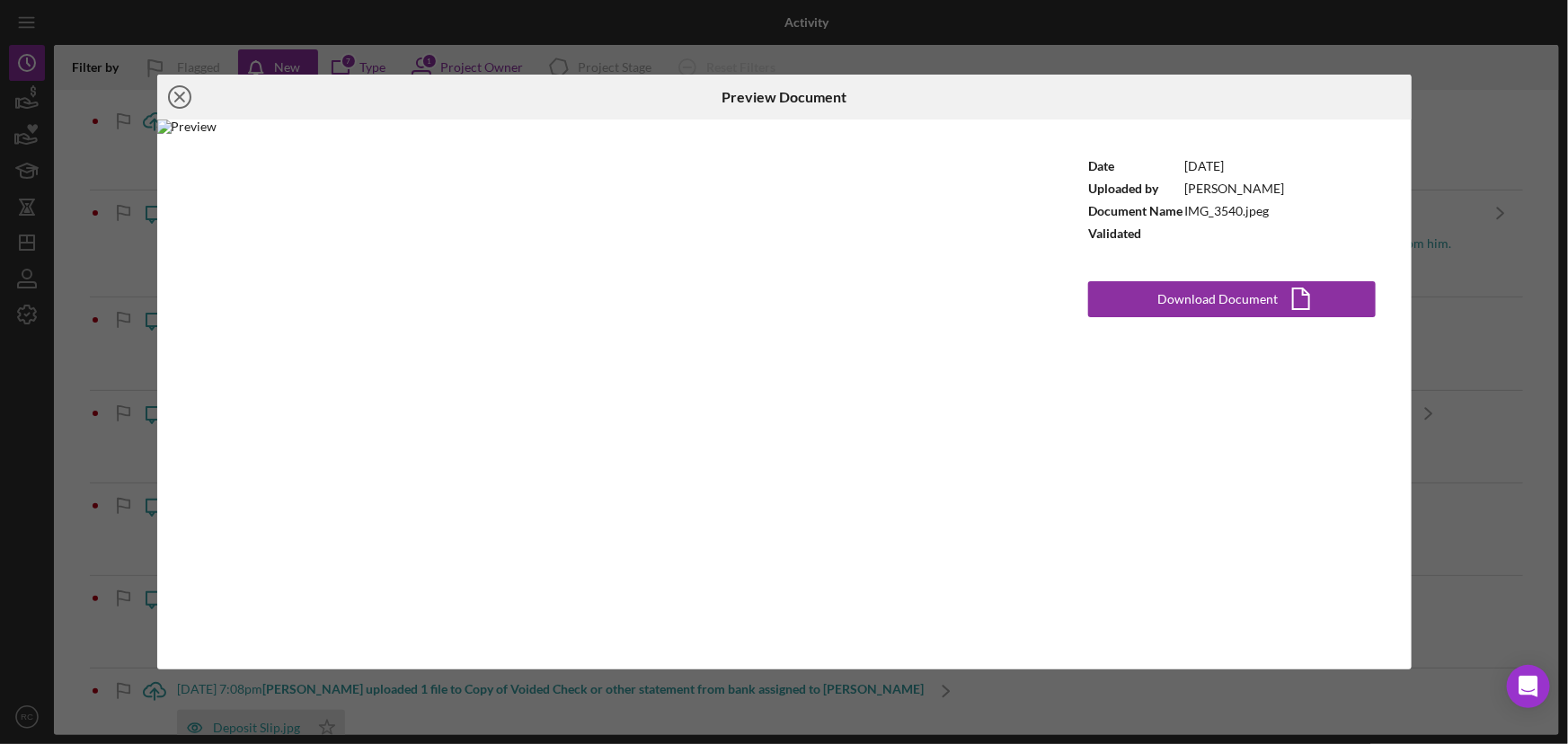
click at [176, 90] on icon "Icon/Close" at bounding box center [179, 97] width 45 height 45
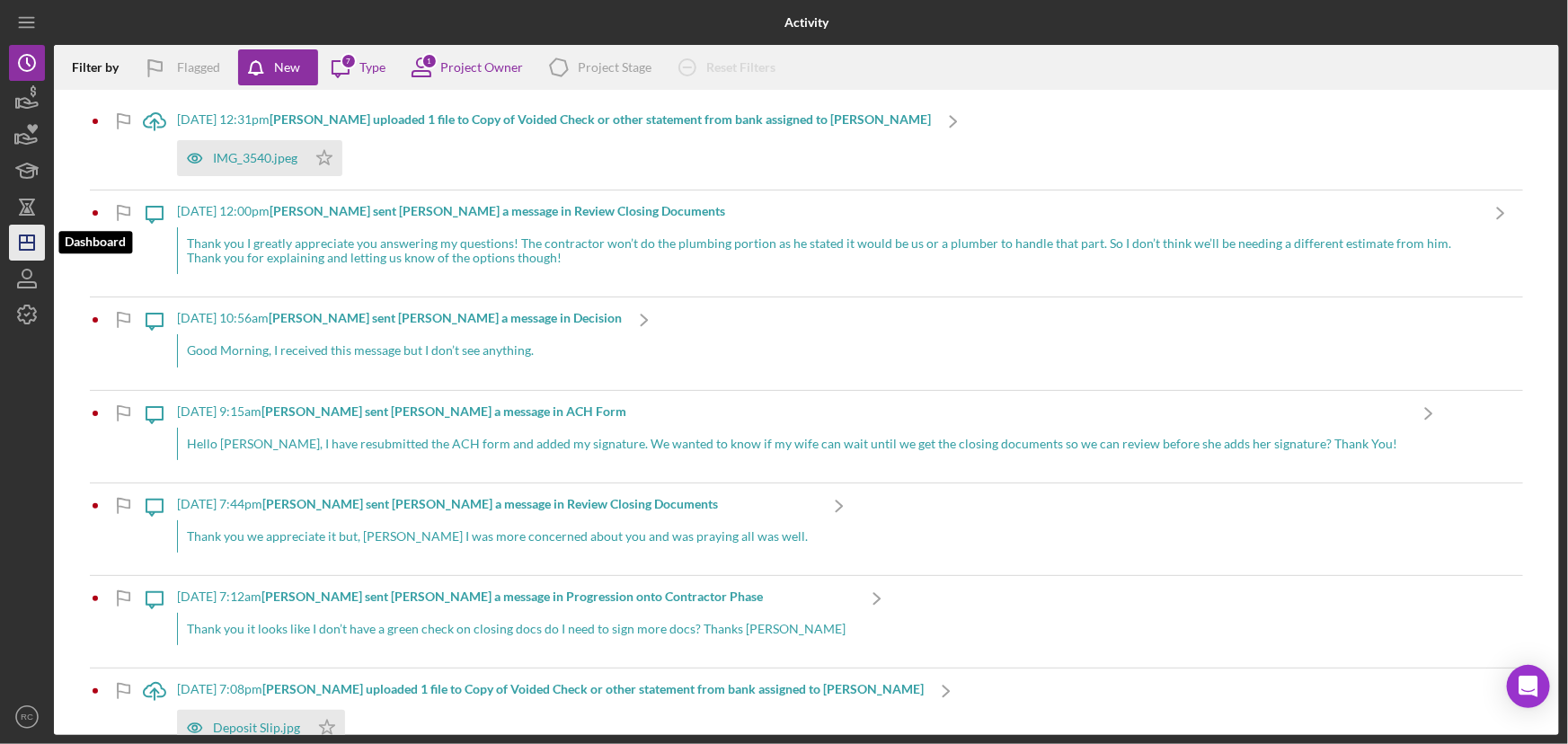
click at [18, 254] on icon "Icon/Dashboard" at bounding box center [27, 242] width 45 height 45
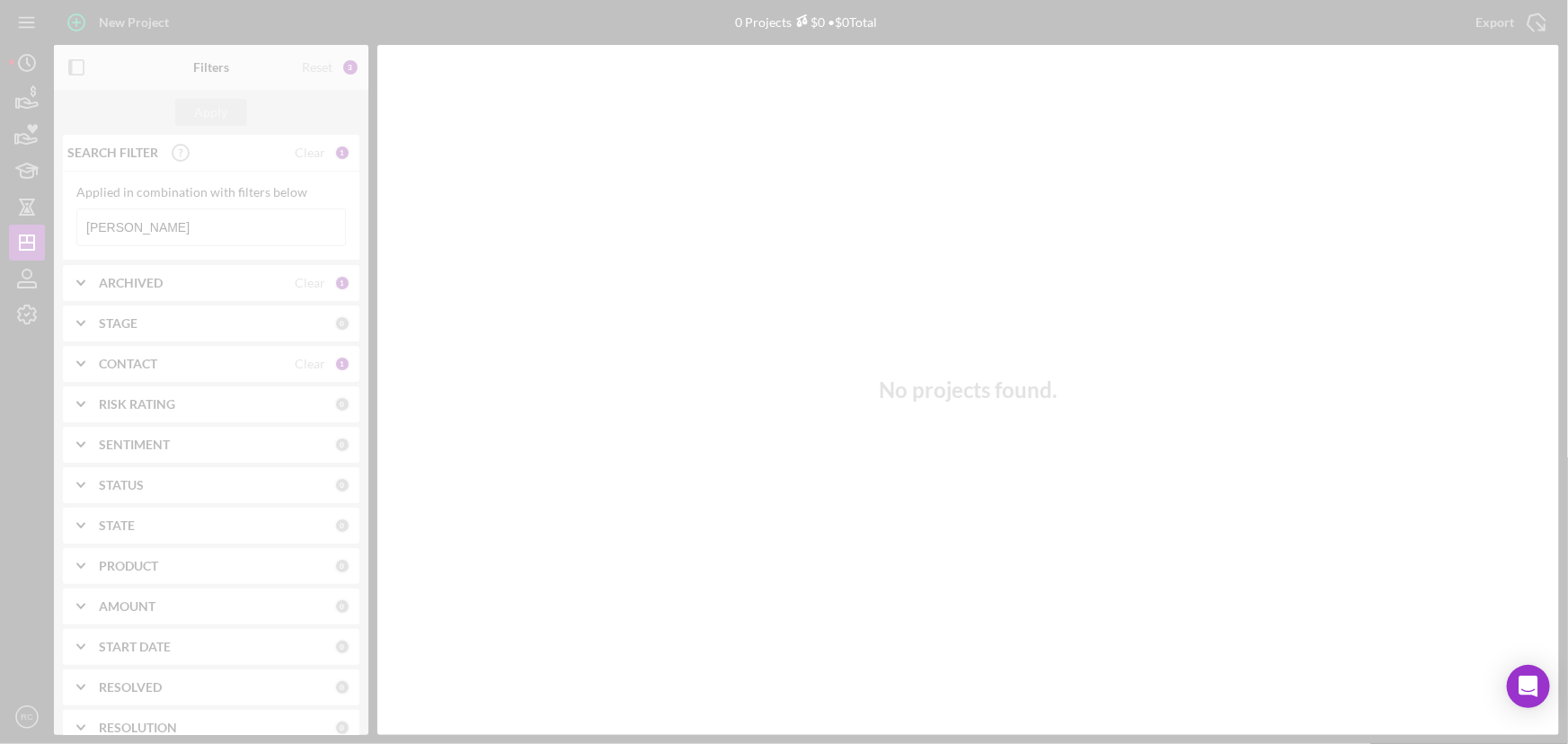
click at [180, 224] on div at bounding box center [784, 372] width 1568 height 744
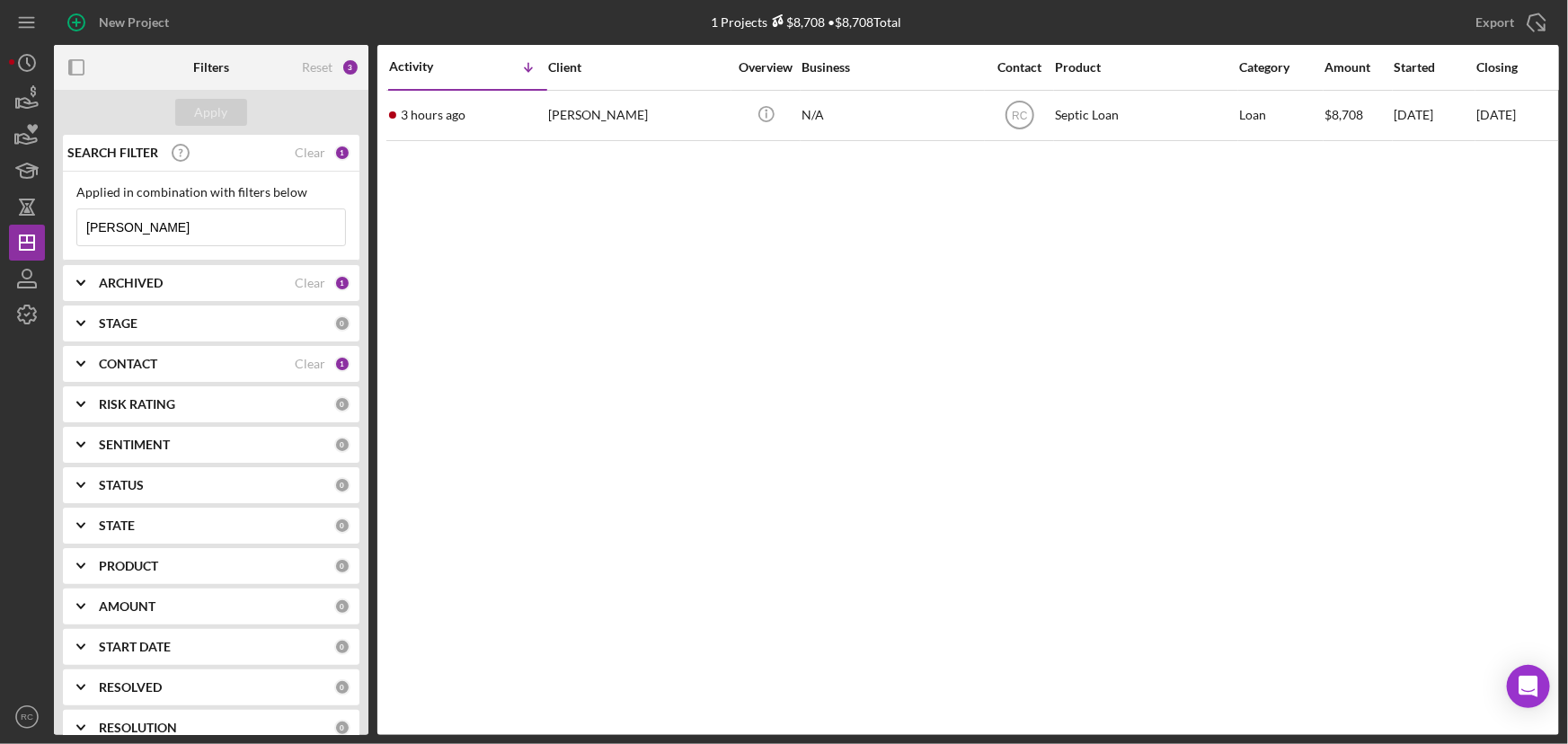
click at [180, 228] on input "gibbs" at bounding box center [211, 227] width 267 height 36
drag, startPoint x: 180, startPoint y: 230, endPoint x: 36, endPoint y: 227, distance: 144.0
click at [36, 227] on div "New Project 1 Projects $8,708 • $8,708 Total gibbs Export Icon/Export Filters R…" at bounding box center [784, 367] width 1550 height 735
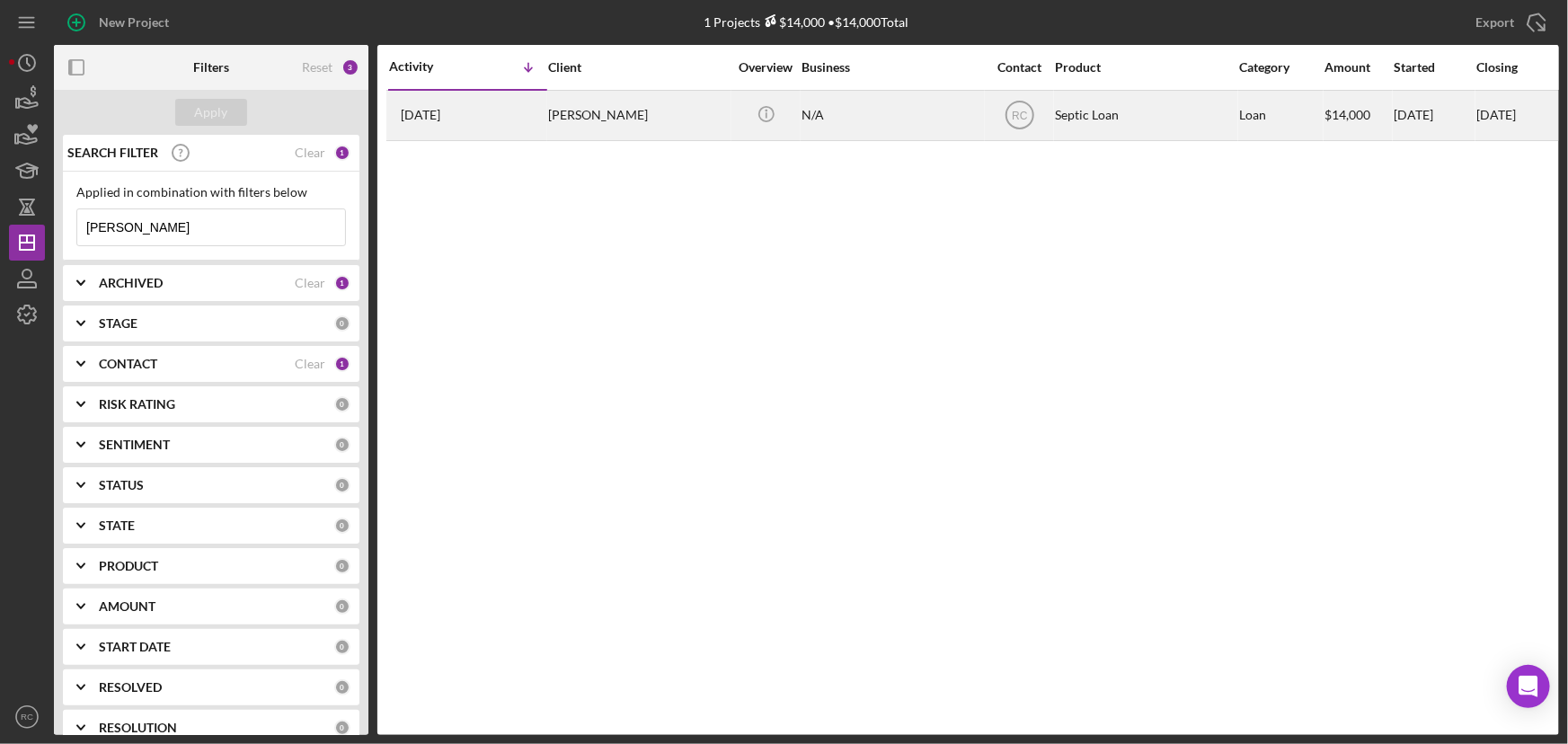
type input "moyer"
click at [536, 111] on div "2 weeks ago Brent Moyer" at bounding box center [468, 115] width 157 height 48
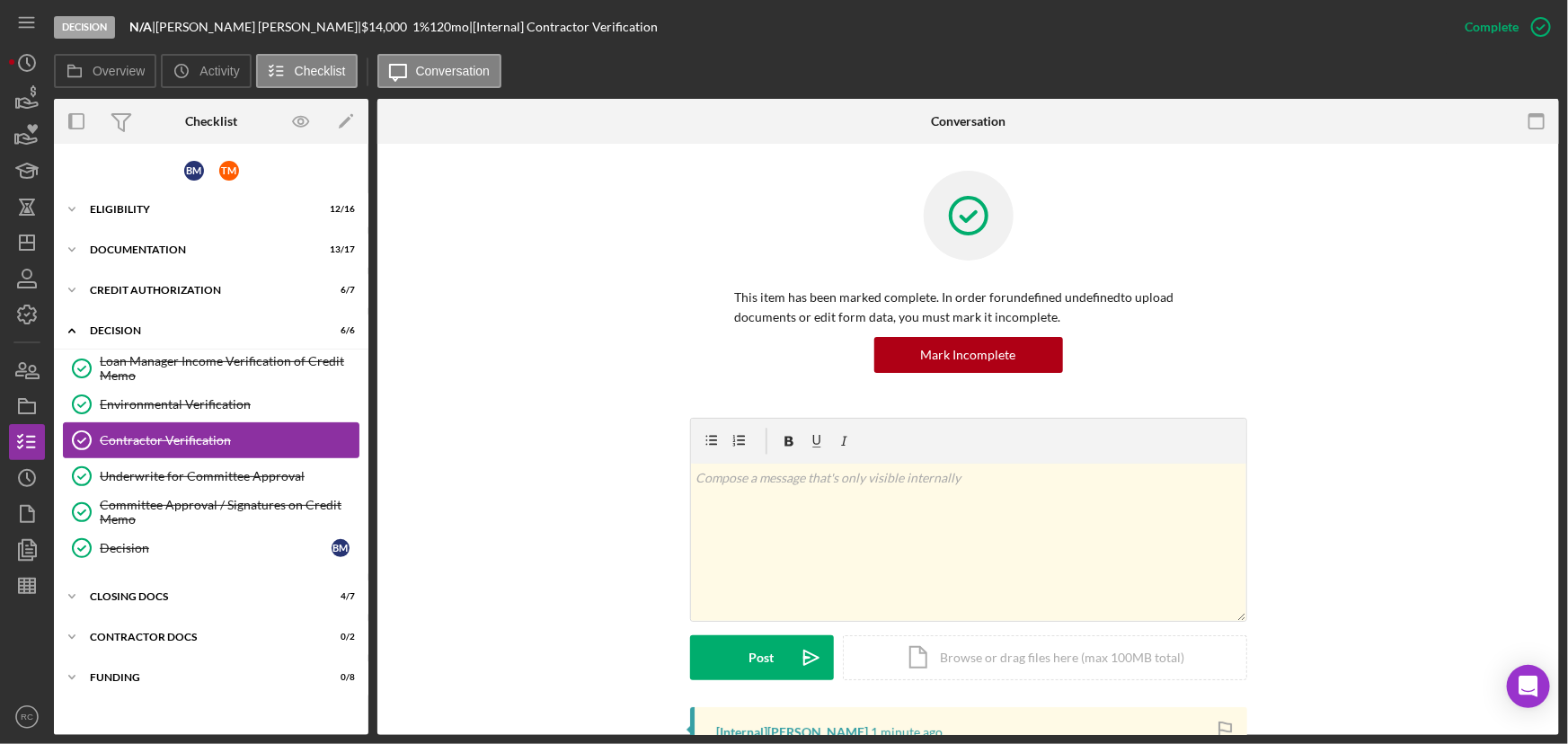
click at [236, 437] on div "Contractor Verification" at bounding box center [229, 441] width 259 height 15
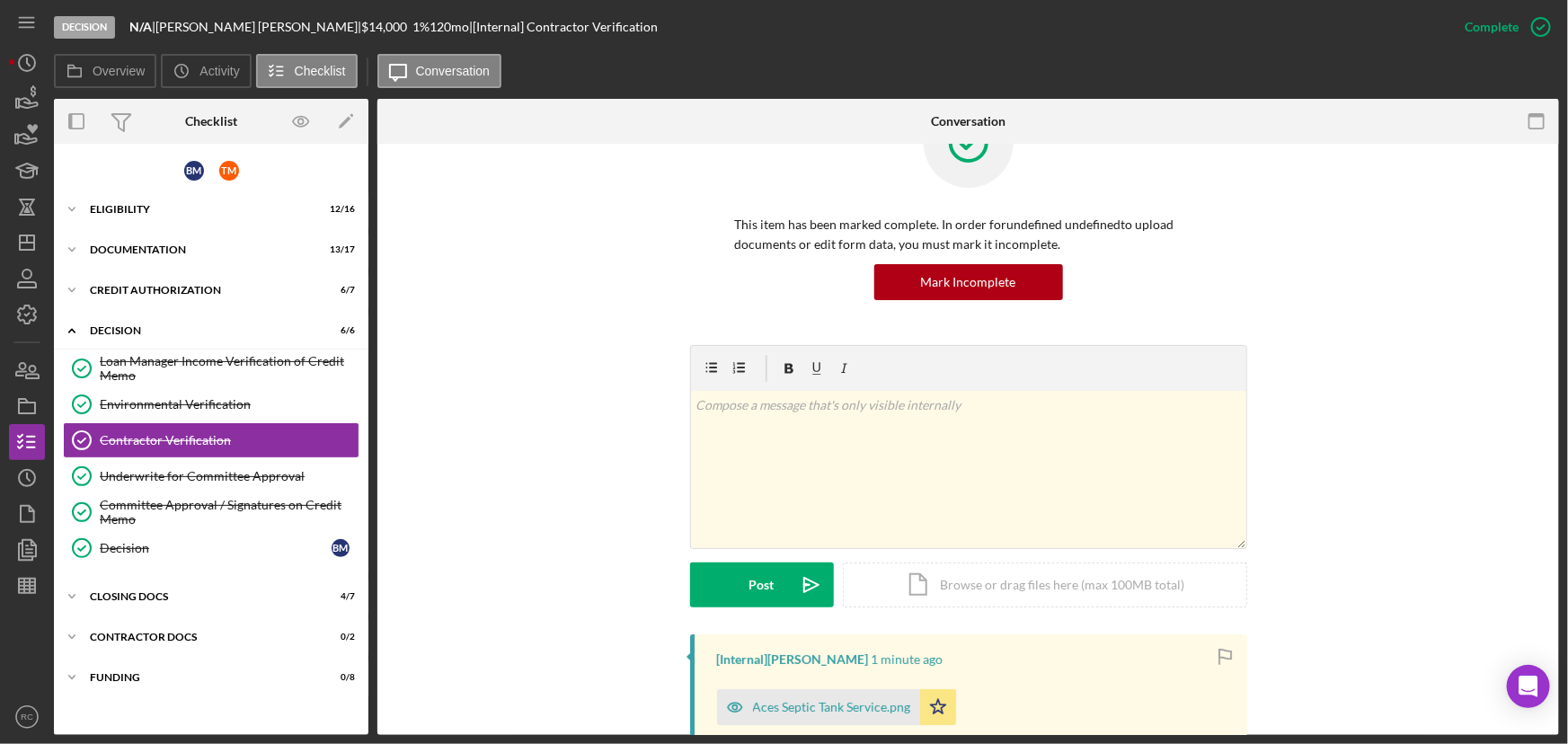
scroll to position [326, 0]
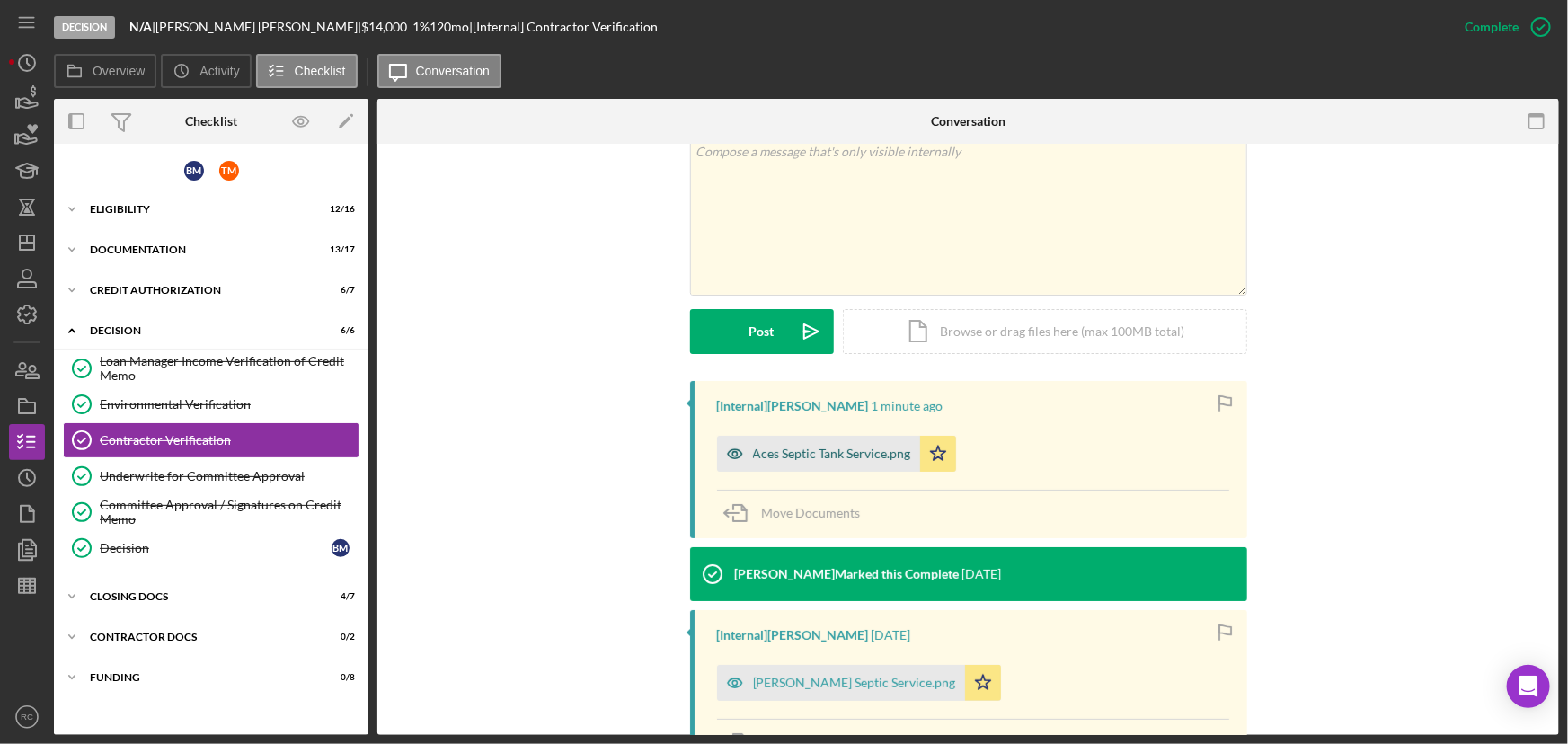
click at [851, 465] on div "Aces Septic Tank Service.png" at bounding box center [818, 453] width 203 height 36
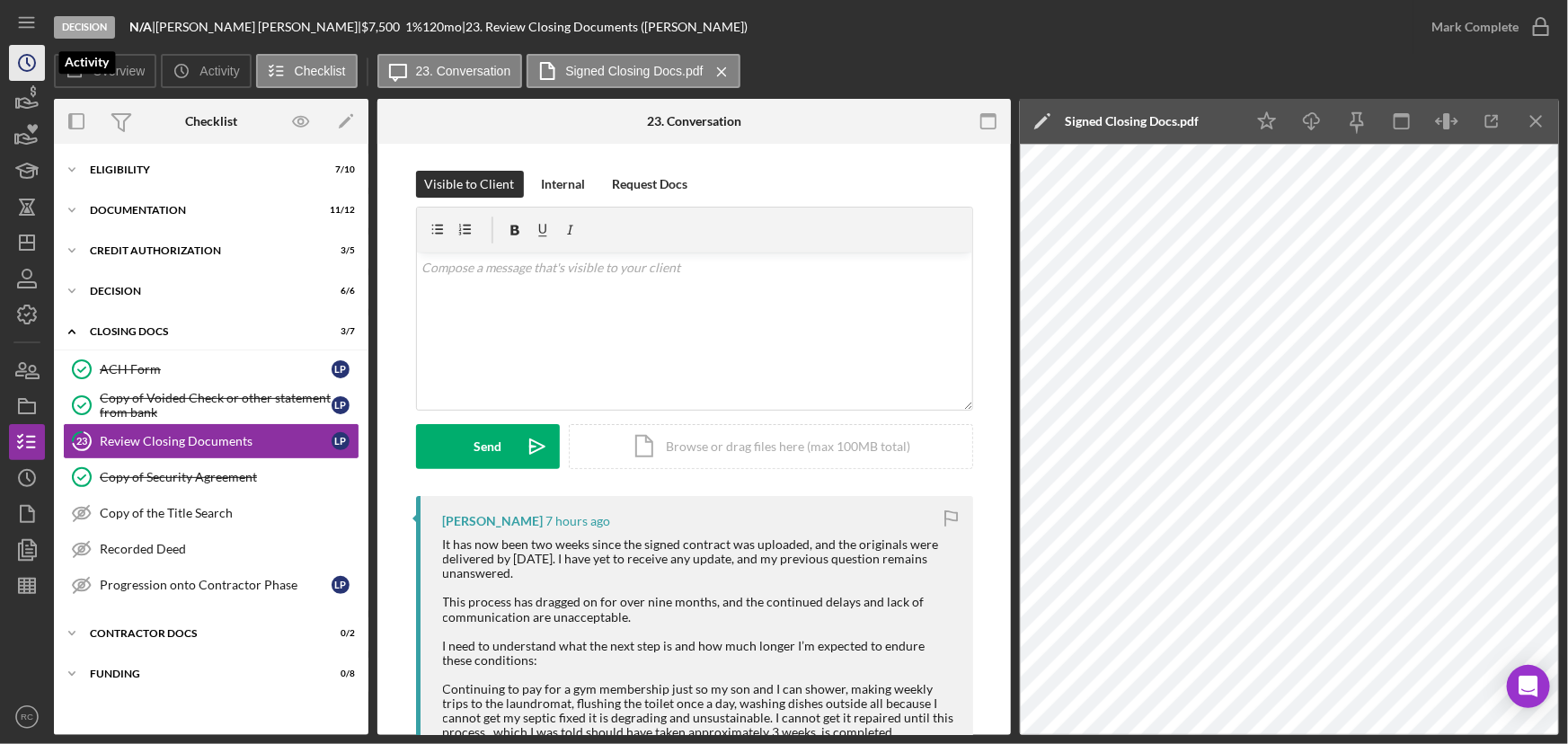
drag, startPoint x: 26, startPoint y: 68, endPoint x: 31, endPoint y: 77, distance: 10.3
click at [26, 68] on icon "Icon/History" at bounding box center [27, 63] width 45 height 45
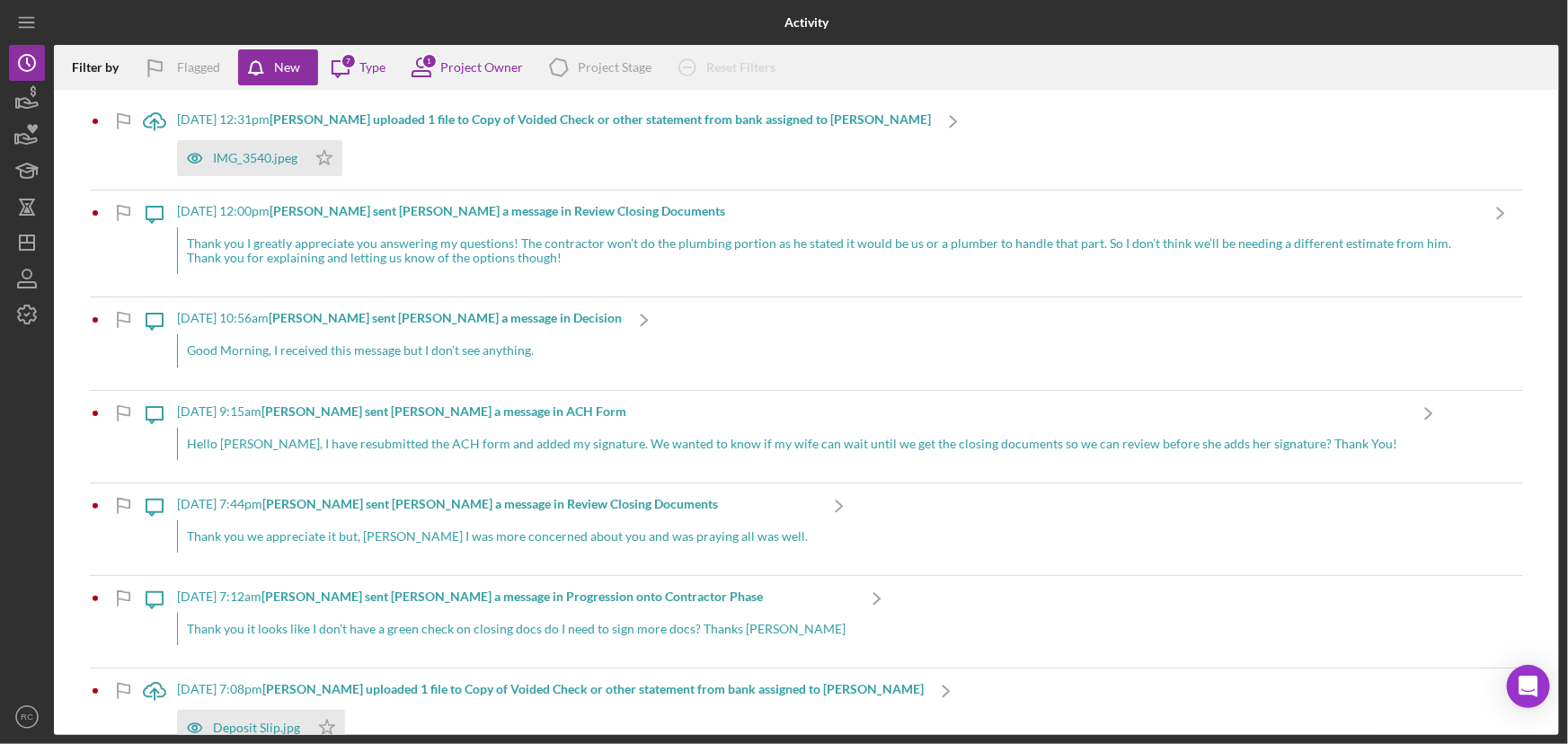
scroll to position [108, 0]
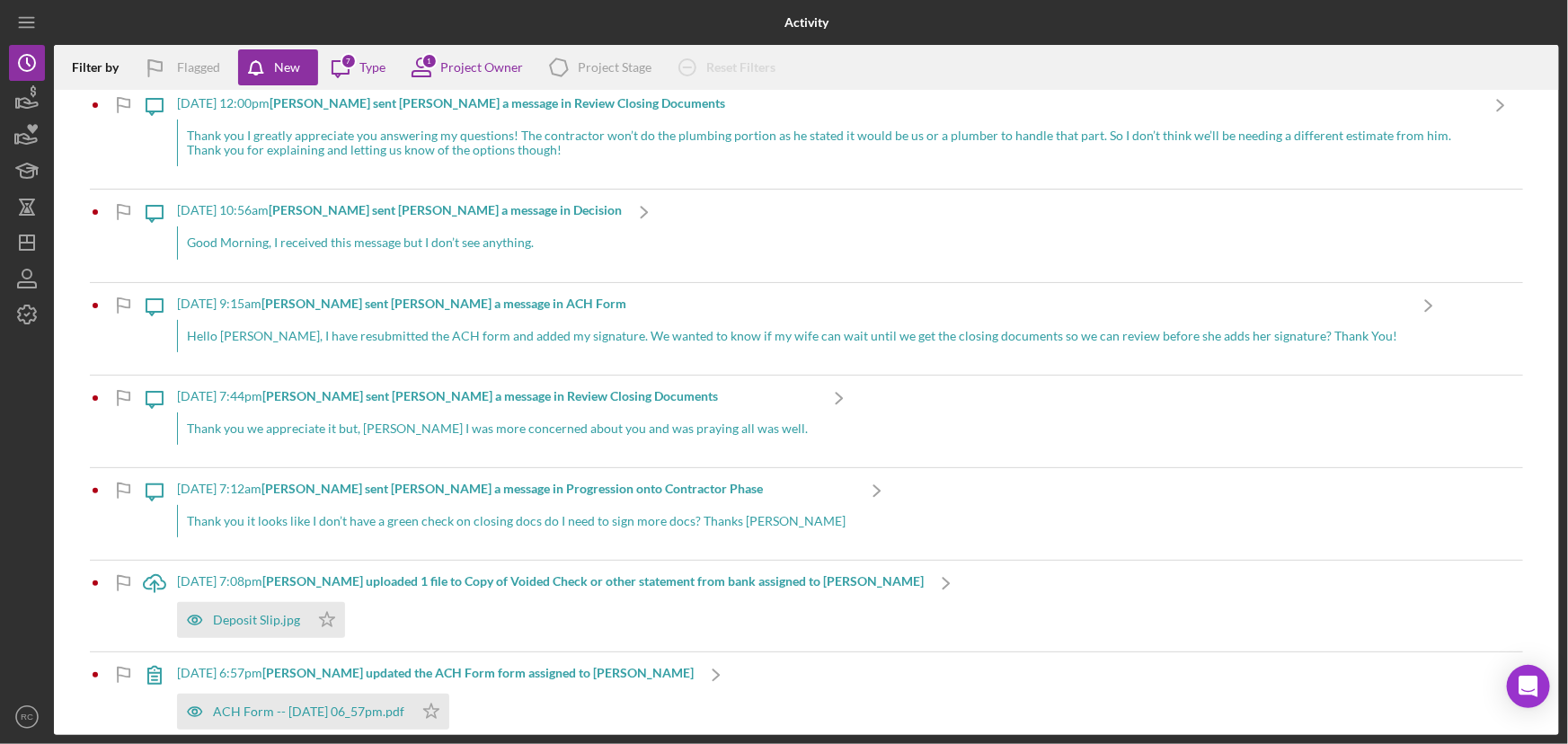
click at [416, 403] on div "[DATE] 7:44pm [PERSON_NAME] sent [PERSON_NAME] a message in Review Closing Docu…" at bounding box center [497, 420] width 640 height 91
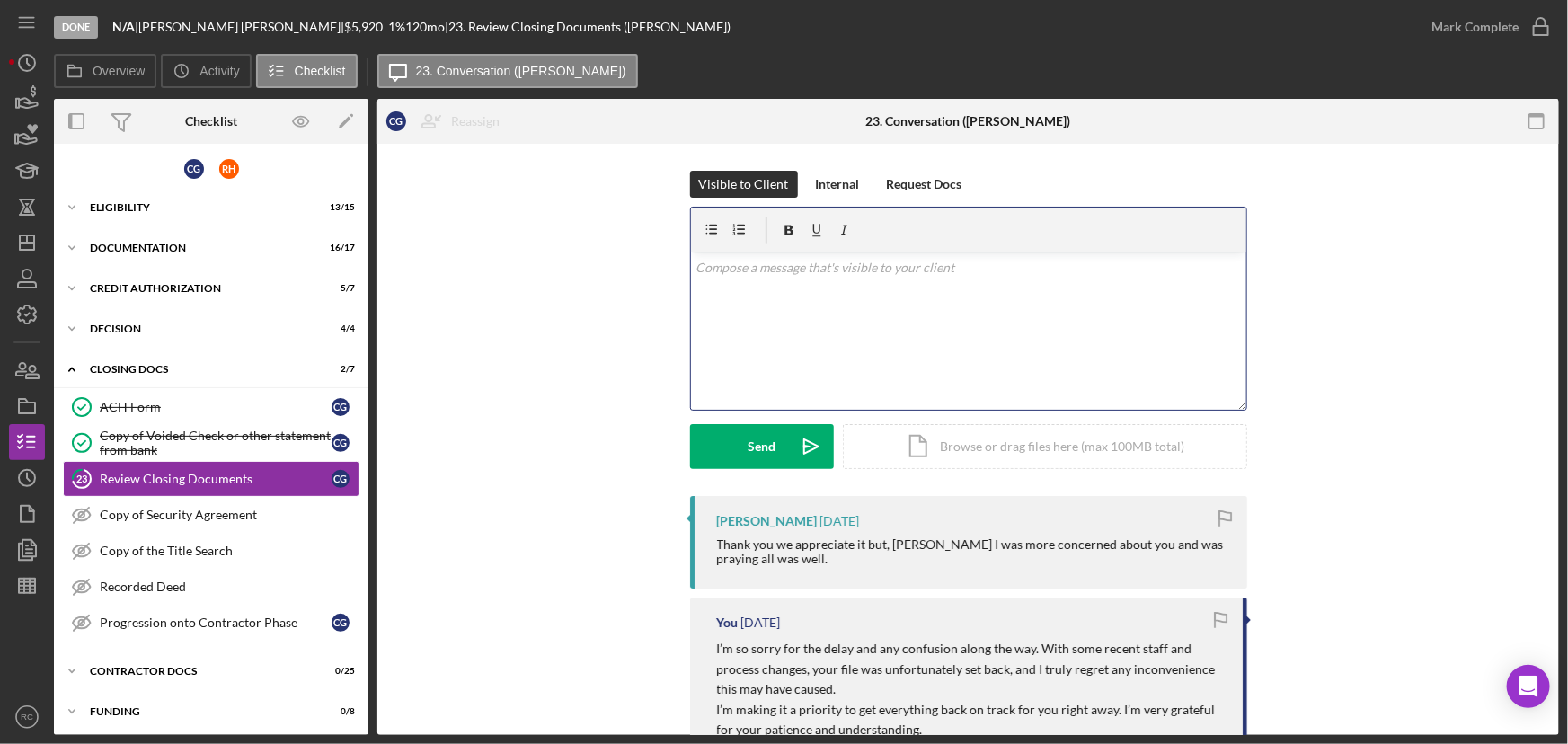
drag, startPoint x: 855, startPoint y: 278, endPoint x: 867, endPoint y: 280, distance: 12.2
click at [861, 278] on div "v Color teal Color pink Remove color Add row above Add row below Add column bef…" at bounding box center [968, 331] width 555 height 157
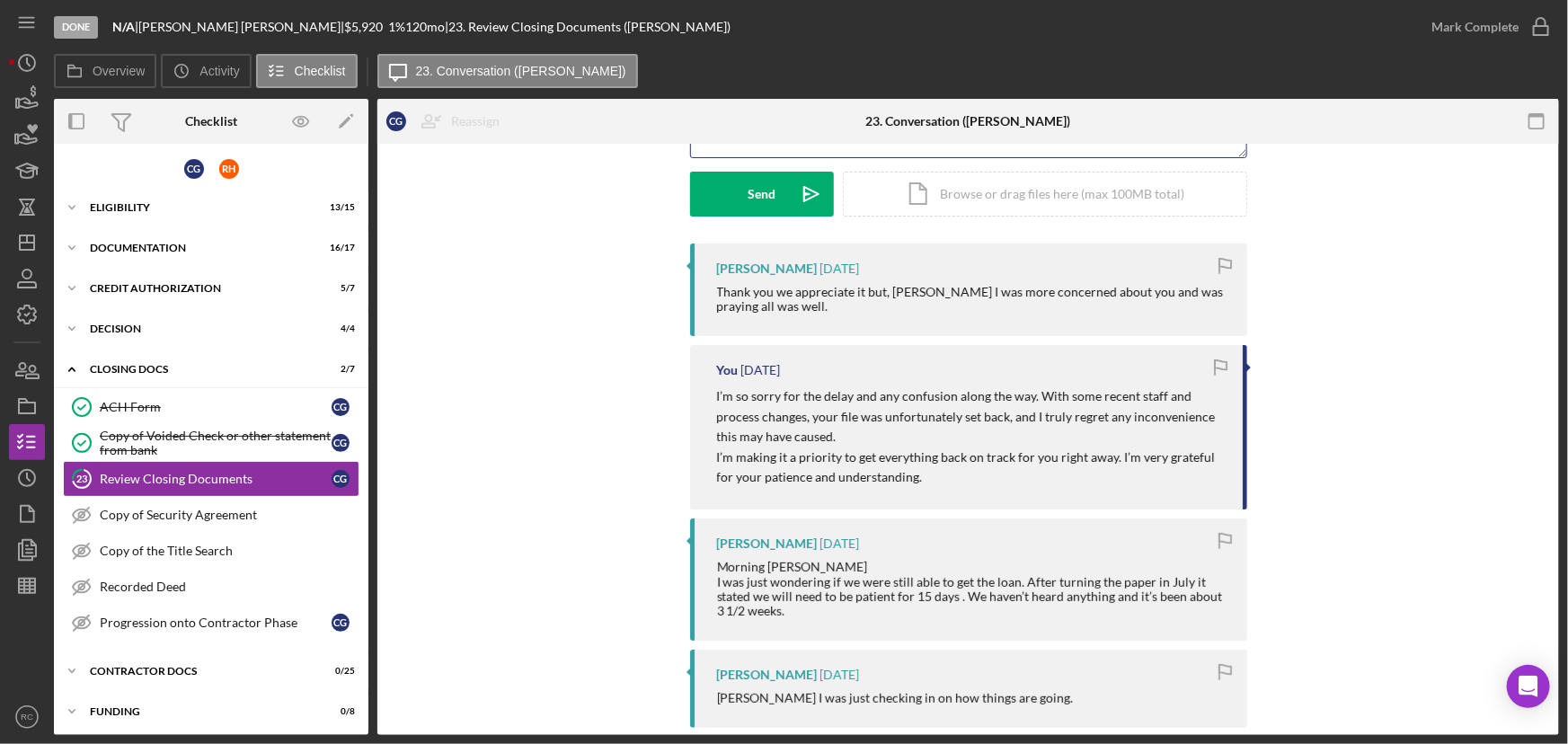
scroll to position [218, 0]
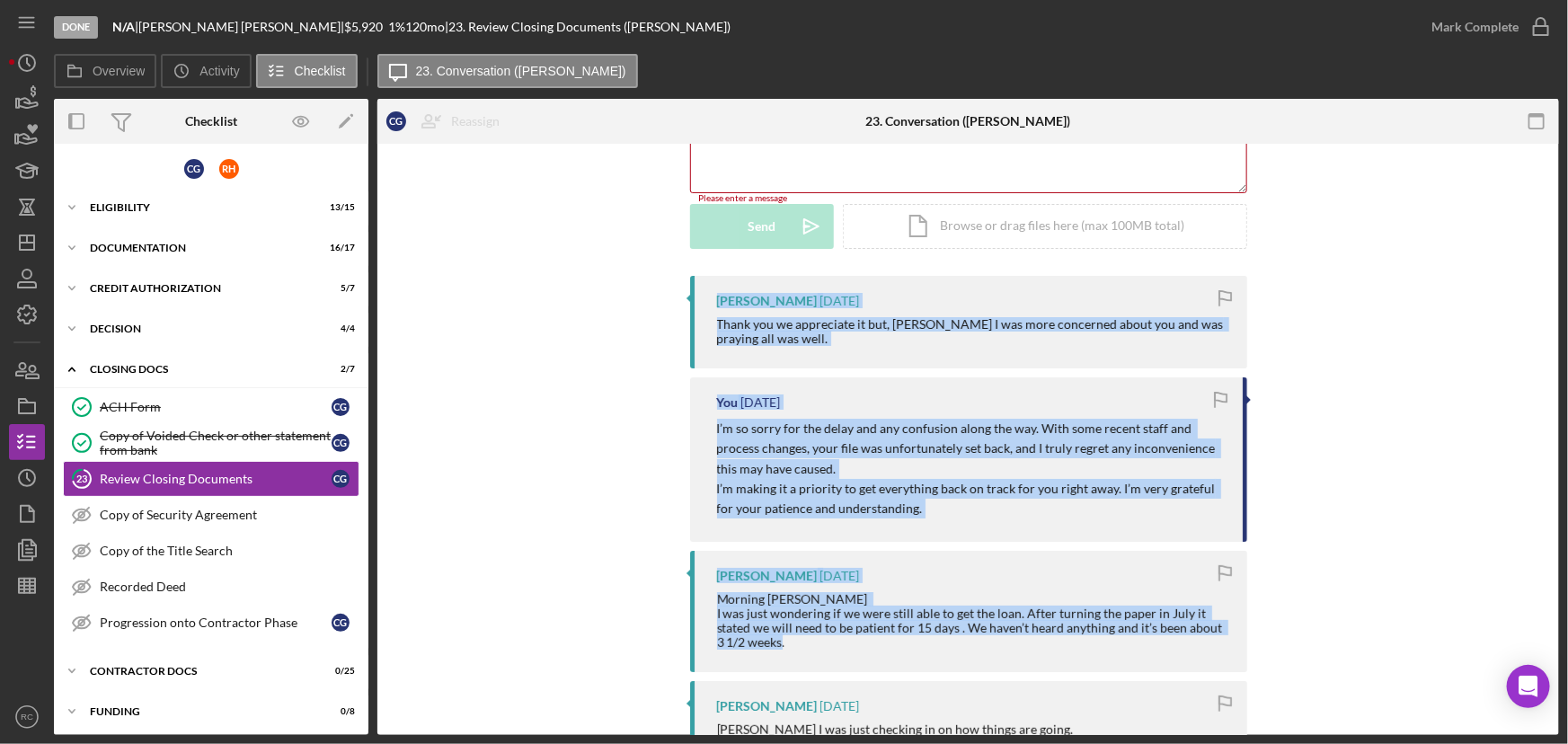
drag, startPoint x: 781, startPoint y: 648, endPoint x: 696, endPoint y: 303, distance: 355.3
copy div "[PERSON_NAME] [DATE] Thank you we appreciate it but, [PERSON_NAME] I was more c…"
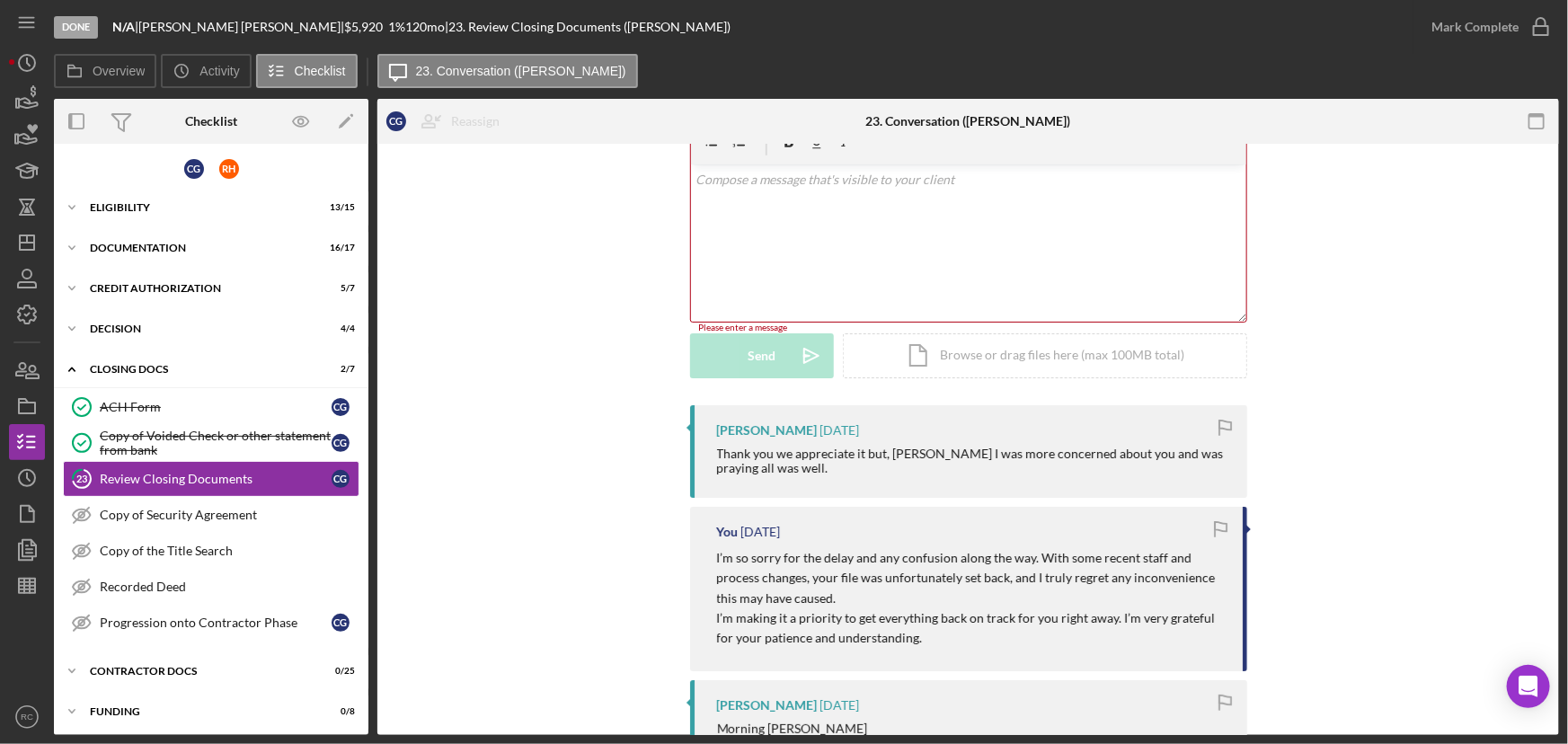
scroll to position [0, 0]
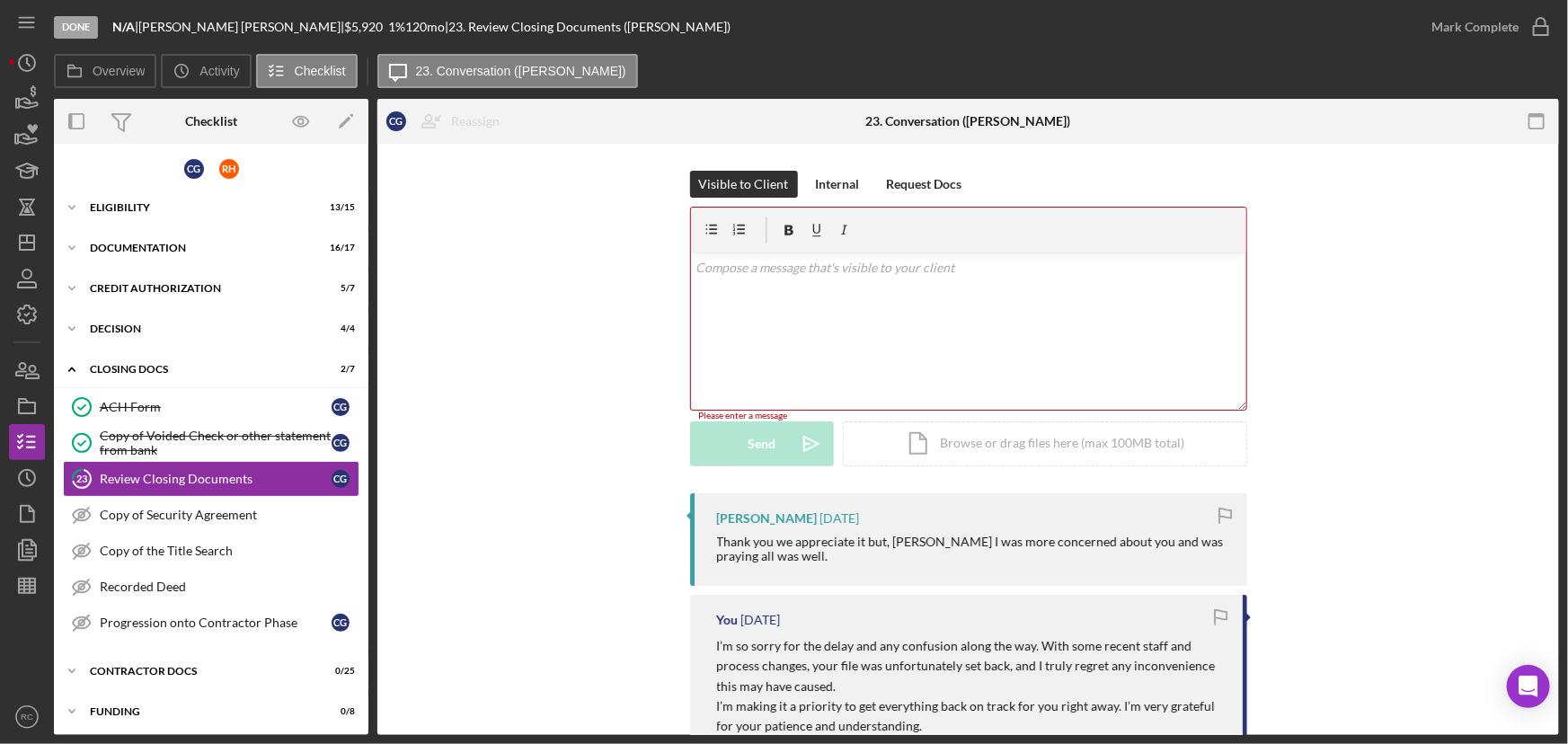
click at [780, 327] on div "v Color teal Color pink Remove color Add row above Add row below Add column bef…" at bounding box center [968, 331] width 555 height 157
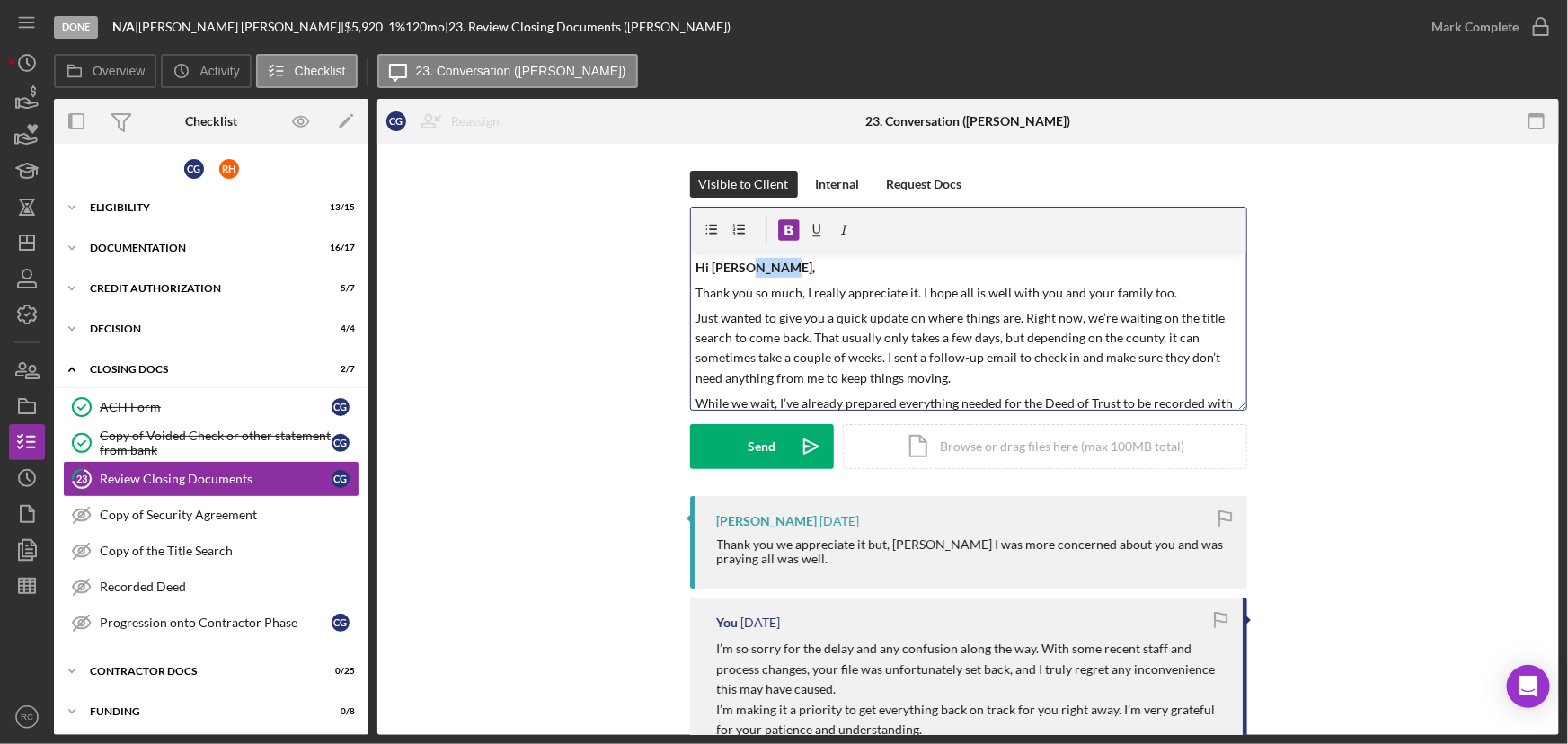
drag, startPoint x: 773, startPoint y: 266, endPoint x: 747, endPoint y: 266, distance: 26.0
click at [747, 266] on strong "Hi [PERSON_NAME]," at bounding box center [755, 267] width 120 height 16
click at [737, 266] on strong "Hi [PERSON_NAME]," at bounding box center [755, 267] width 120 height 16
drag, startPoint x: 707, startPoint y: 268, endPoint x: 683, endPoint y: 268, distance: 24.0
click at [683, 268] on div "Visible to Client Internal Request Docs v Color teal Color pink Remove color Ad…" at bounding box center [968, 333] width 1128 height 325
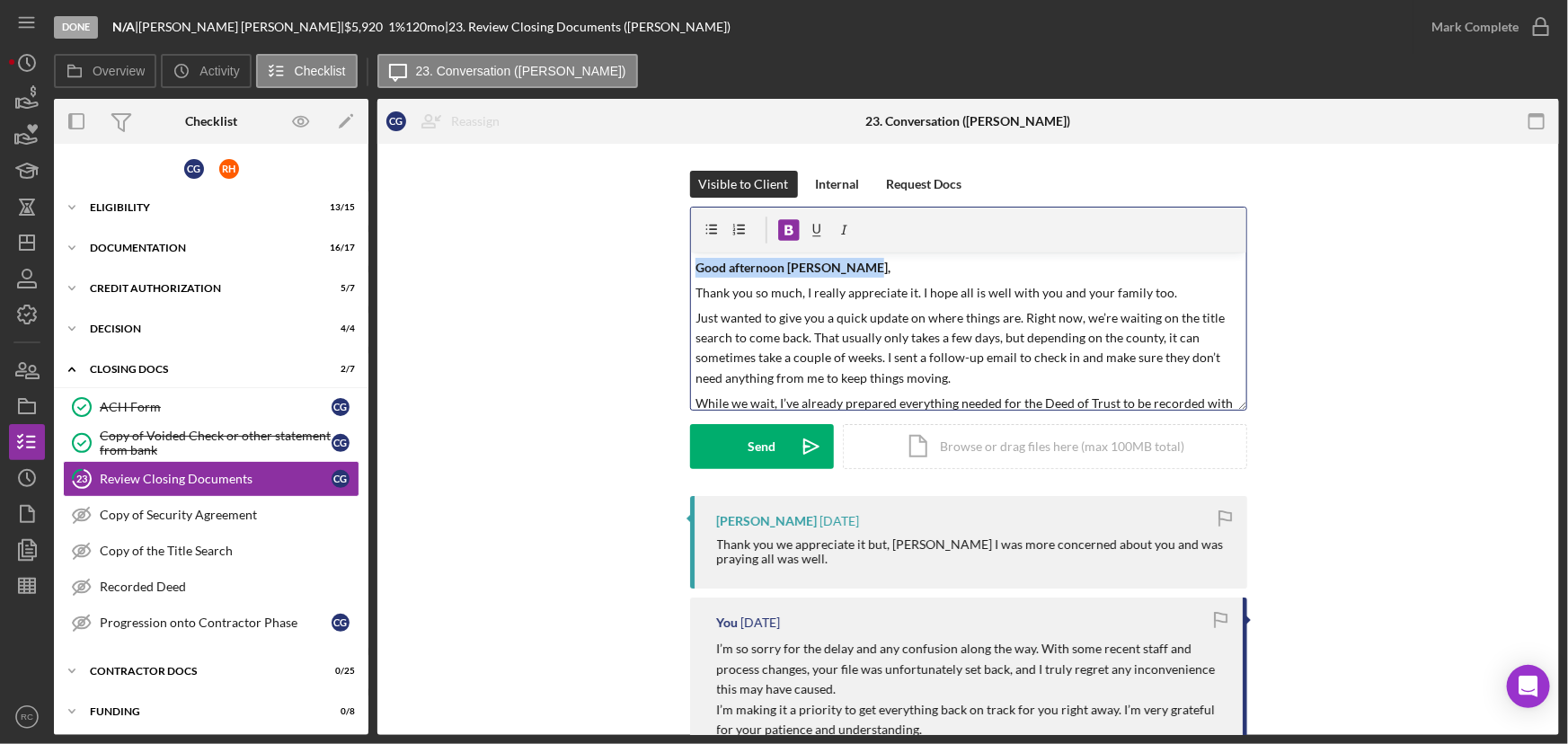
drag, startPoint x: 902, startPoint y: 263, endPoint x: 603, endPoint y: 272, distance: 299.1
click at [603, 272] on div "Visible to Client Internal Request Docs v Color teal Color pink Remove color Ad…" at bounding box center [968, 333] width 1128 height 325
click at [790, 226] on icon "button" at bounding box center [789, 230] width 41 height 41
click at [935, 283] on p "Thank you so much, I really appreciate it. I hope all is well with you and your…" at bounding box center [968, 292] width 545 height 19
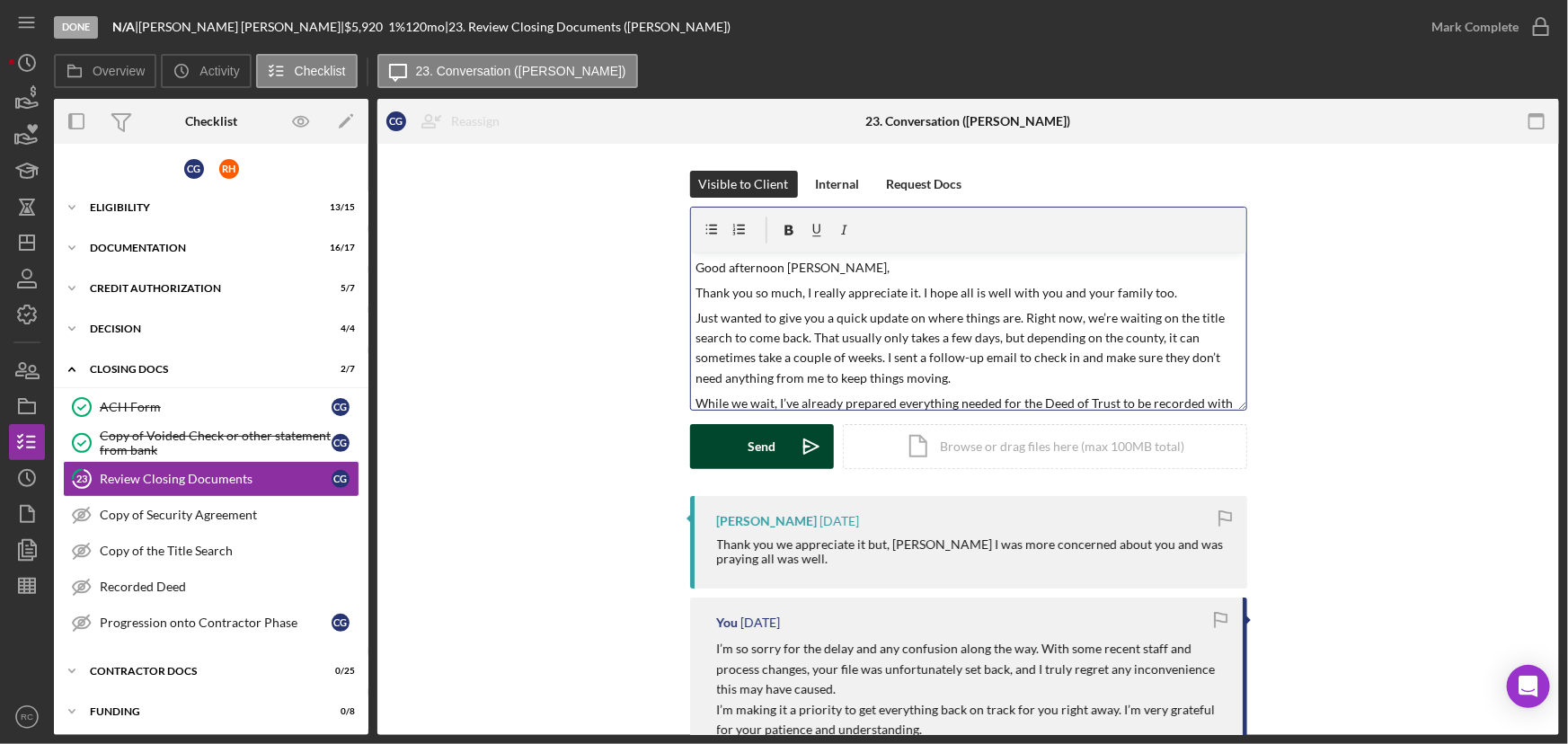
click at [789, 442] on icon "Icon/icon-invite-send" at bounding box center [811, 446] width 45 height 45
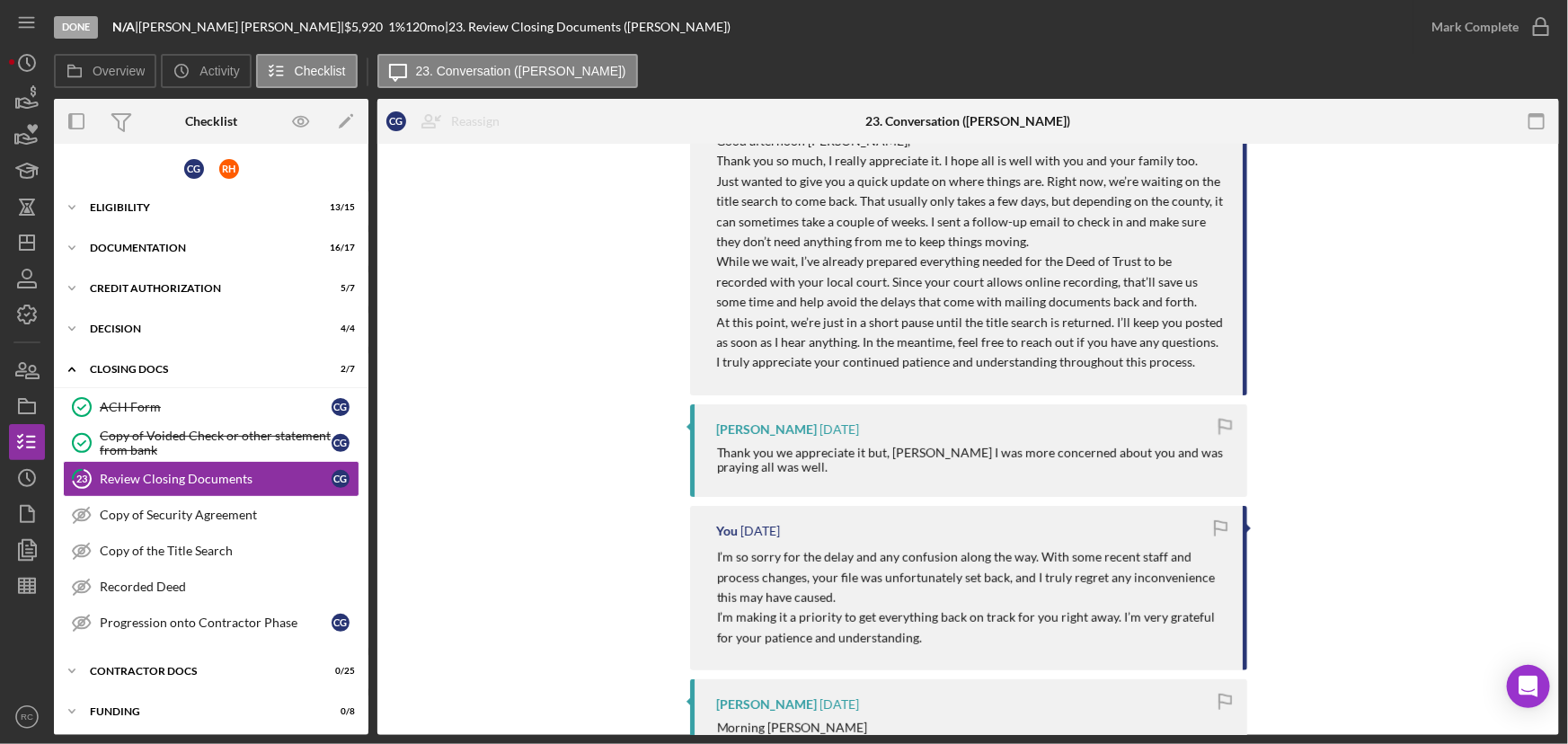
scroll to position [326, 0]
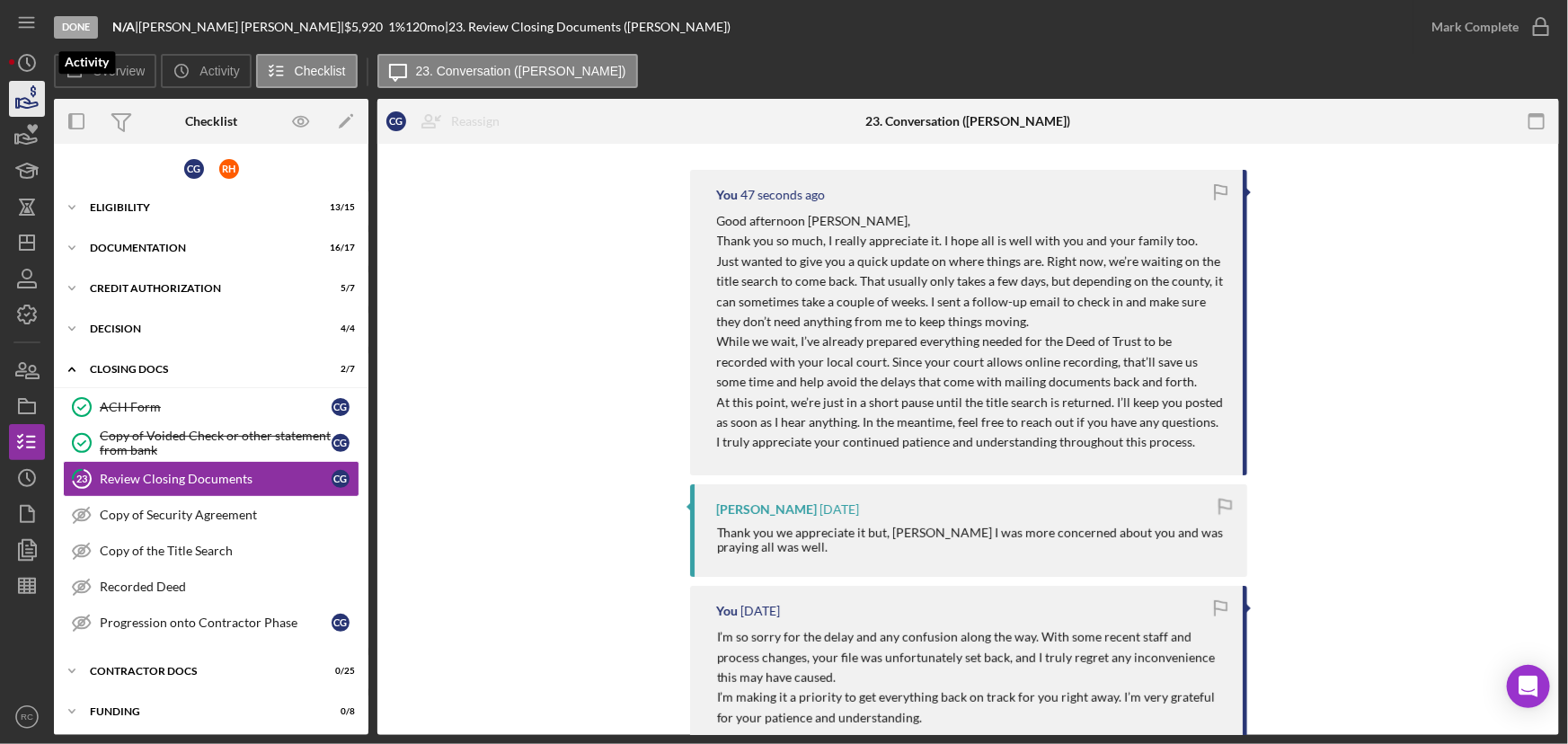
drag, startPoint x: 36, startPoint y: 68, endPoint x: 44, endPoint y: 87, distance: 20.6
click at [36, 68] on icon "Icon/History" at bounding box center [27, 63] width 45 height 45
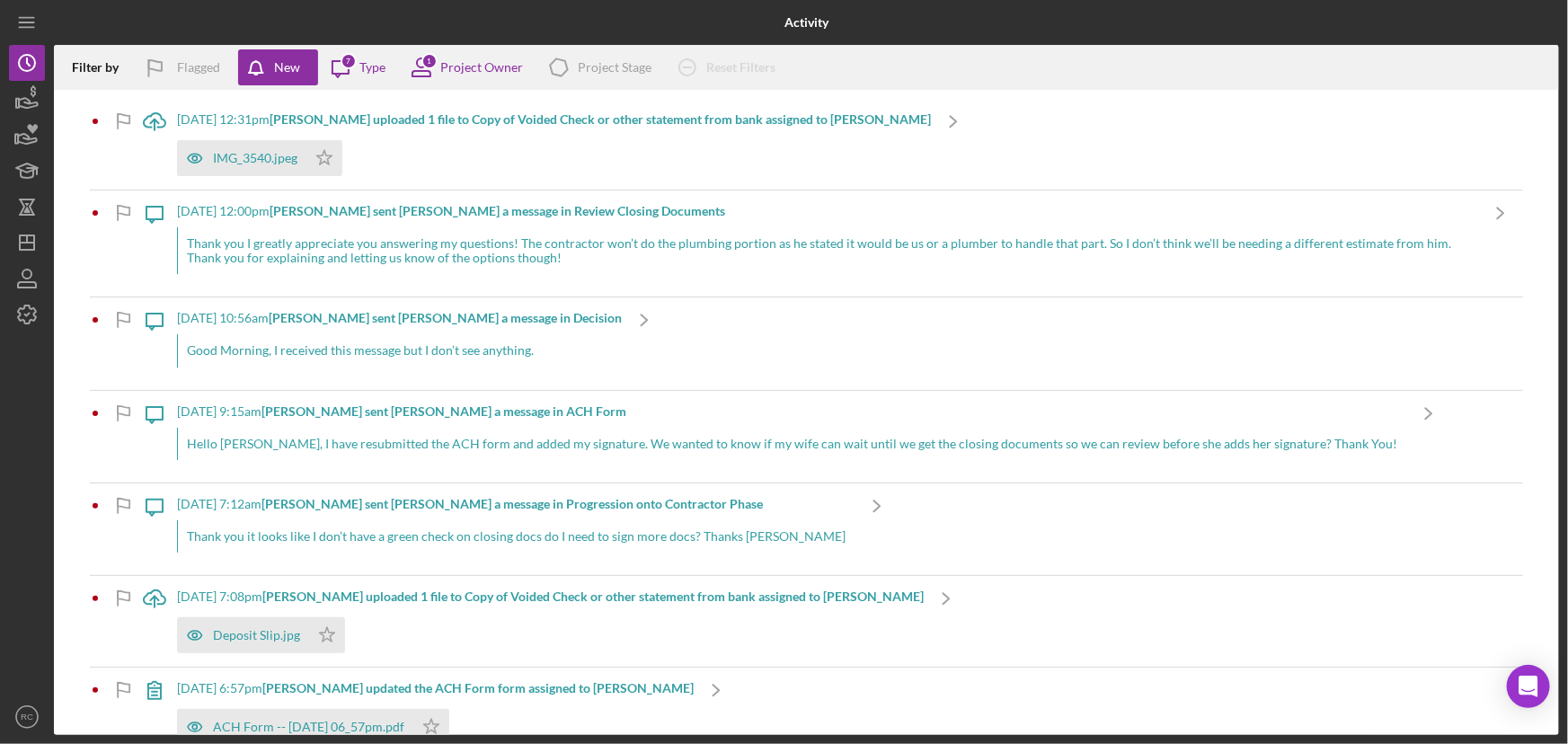
click at [358, 358] on div "Good Morning, I received this message but I don’t see anything." at bounding box center [399, 349] width 445 height 32
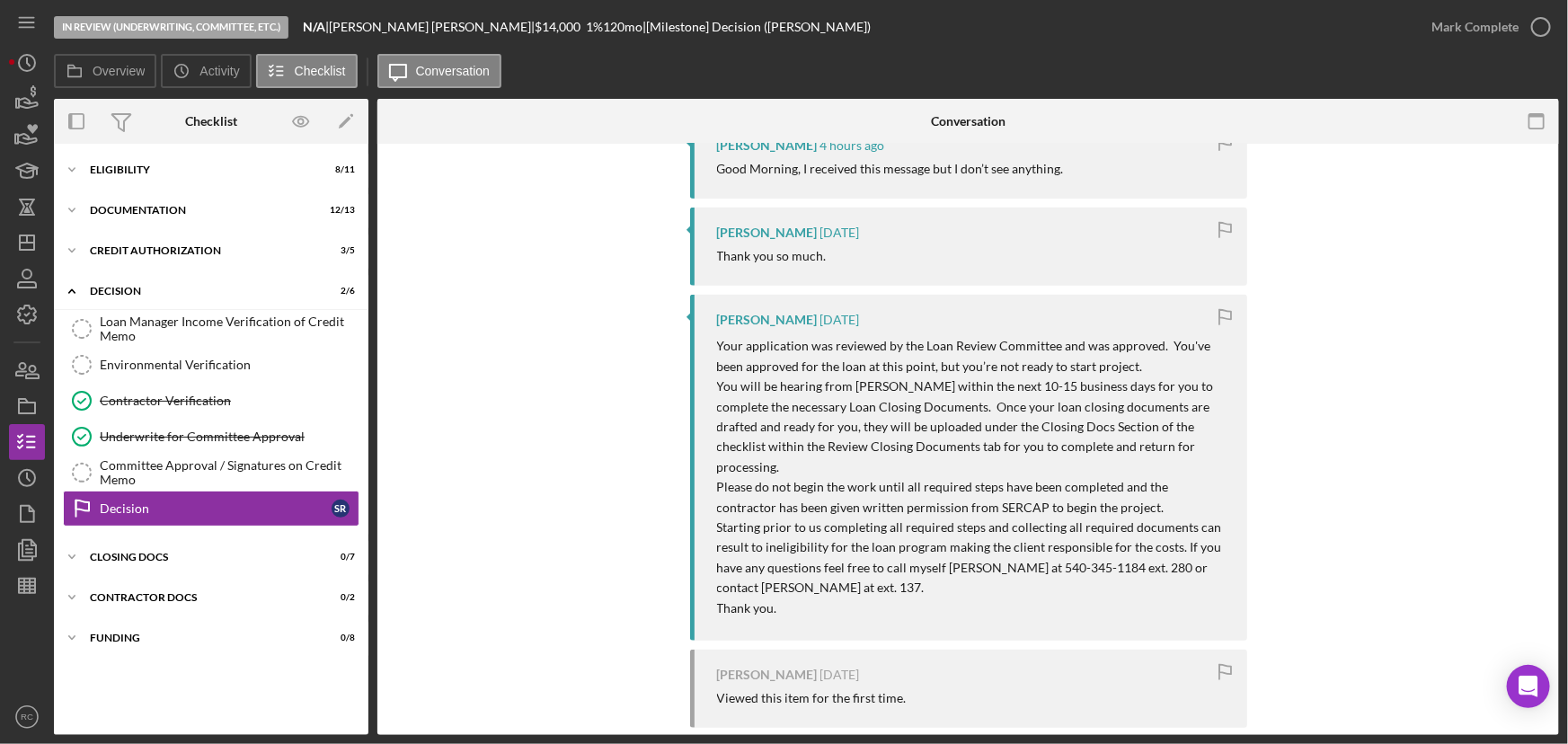
scroll to position [326, 0]
